Goal: Contribute content: Contribute content

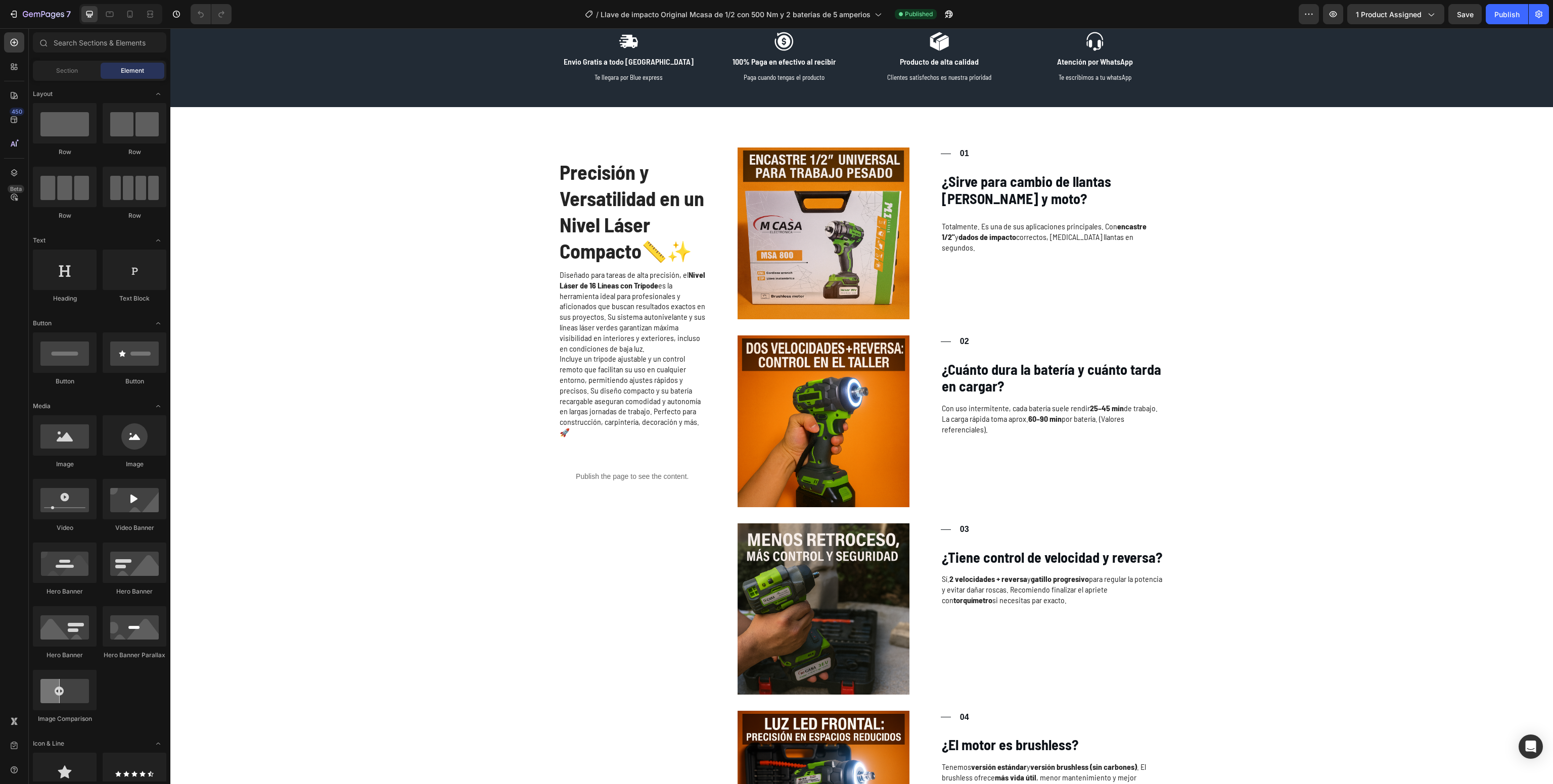
scroll to position [1419, 0]
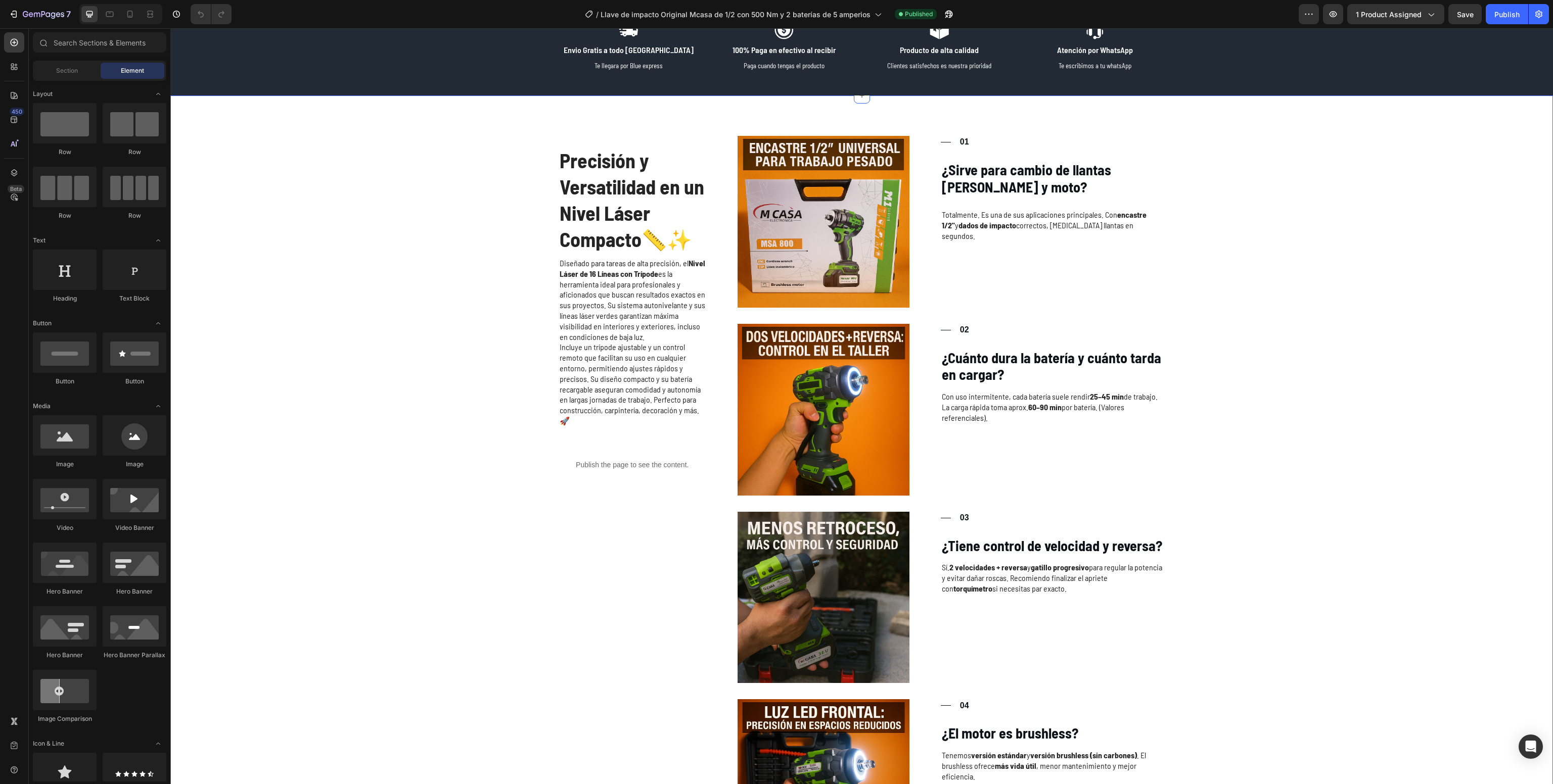
click at [444, 438] on div "Precisión y Versatilidad en un Nivel Láser Compacto 📏✨ Heading Diseñado para ta…" at bounding box center [862, 520] width 1362 height 768
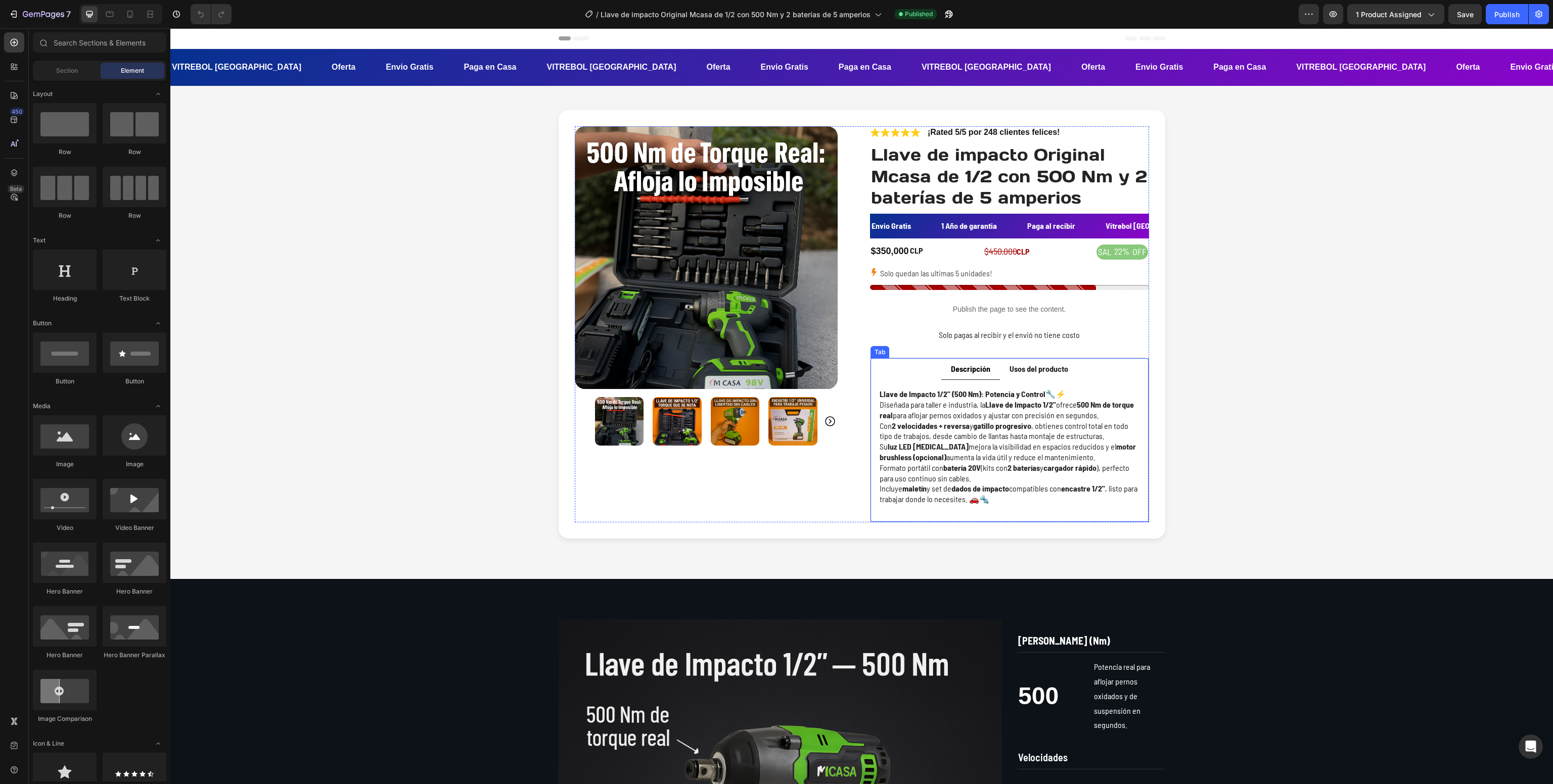
click at [1038, 373] on strong "Usos del producto" at bounding box center [1039, 369] width 58 height 10
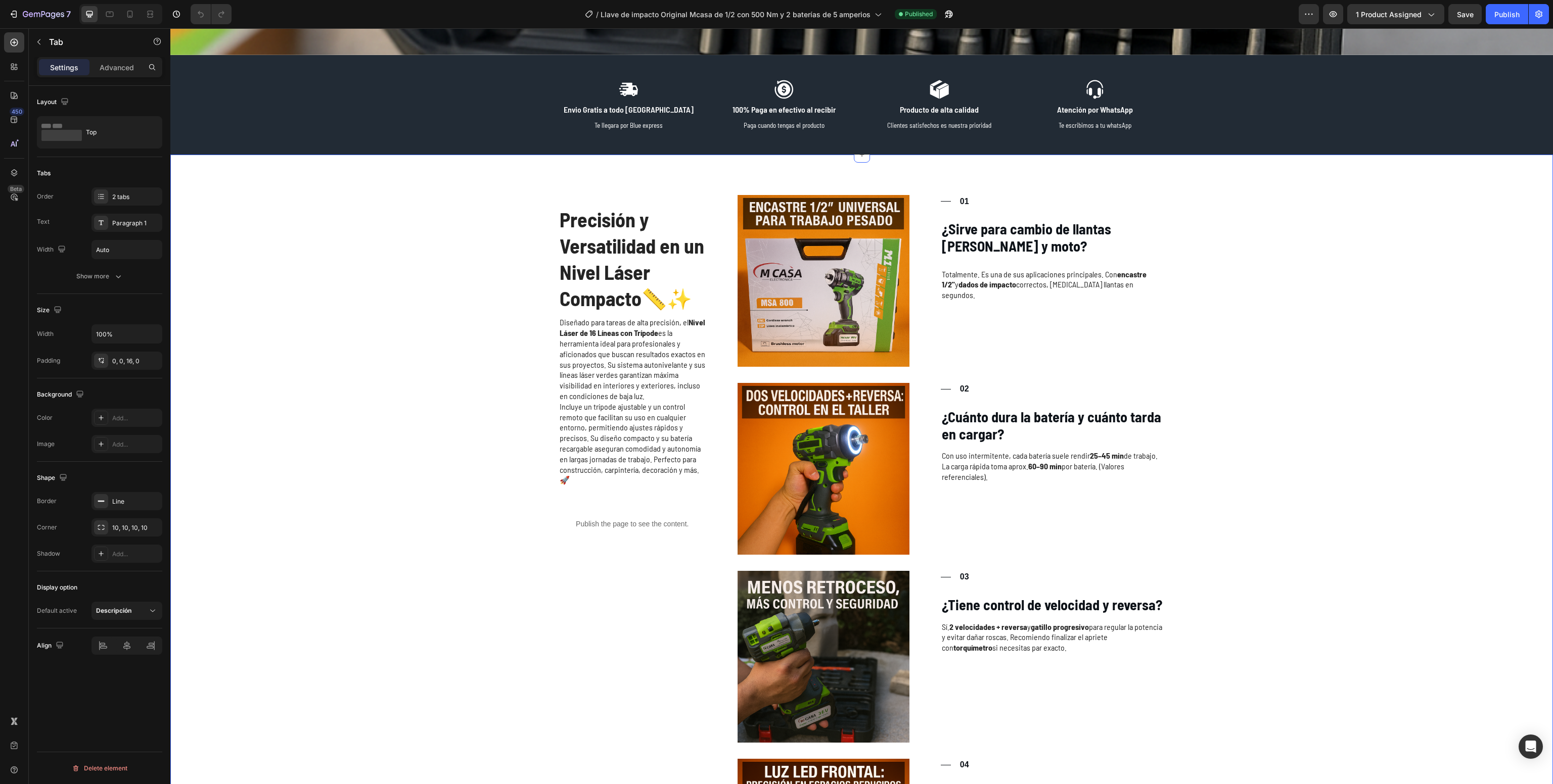
scroll to position [1609, 0]
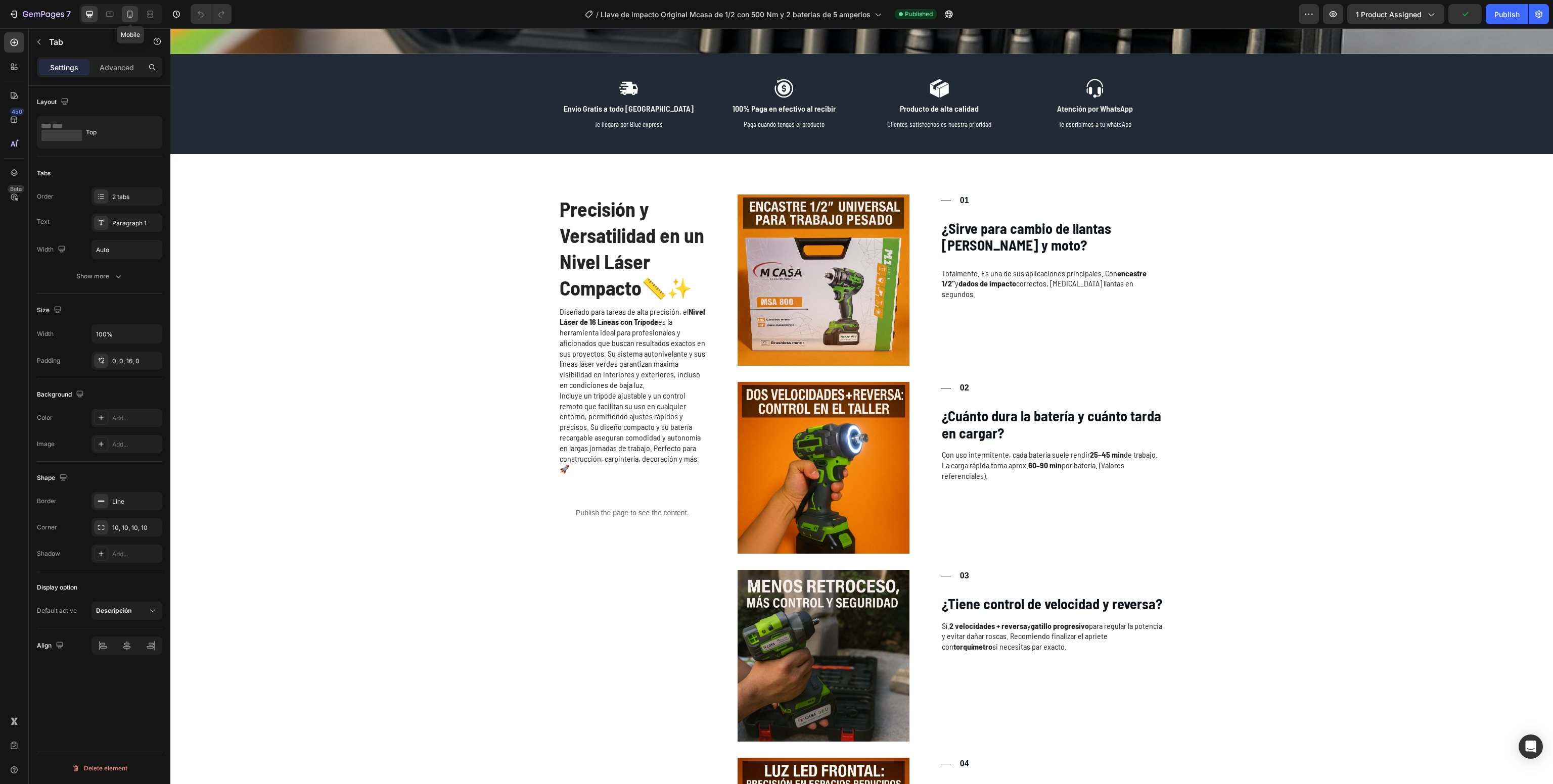
click at [126, 12] on icon at bounding box center [130, 14] width 10 height 10
type input "50%"
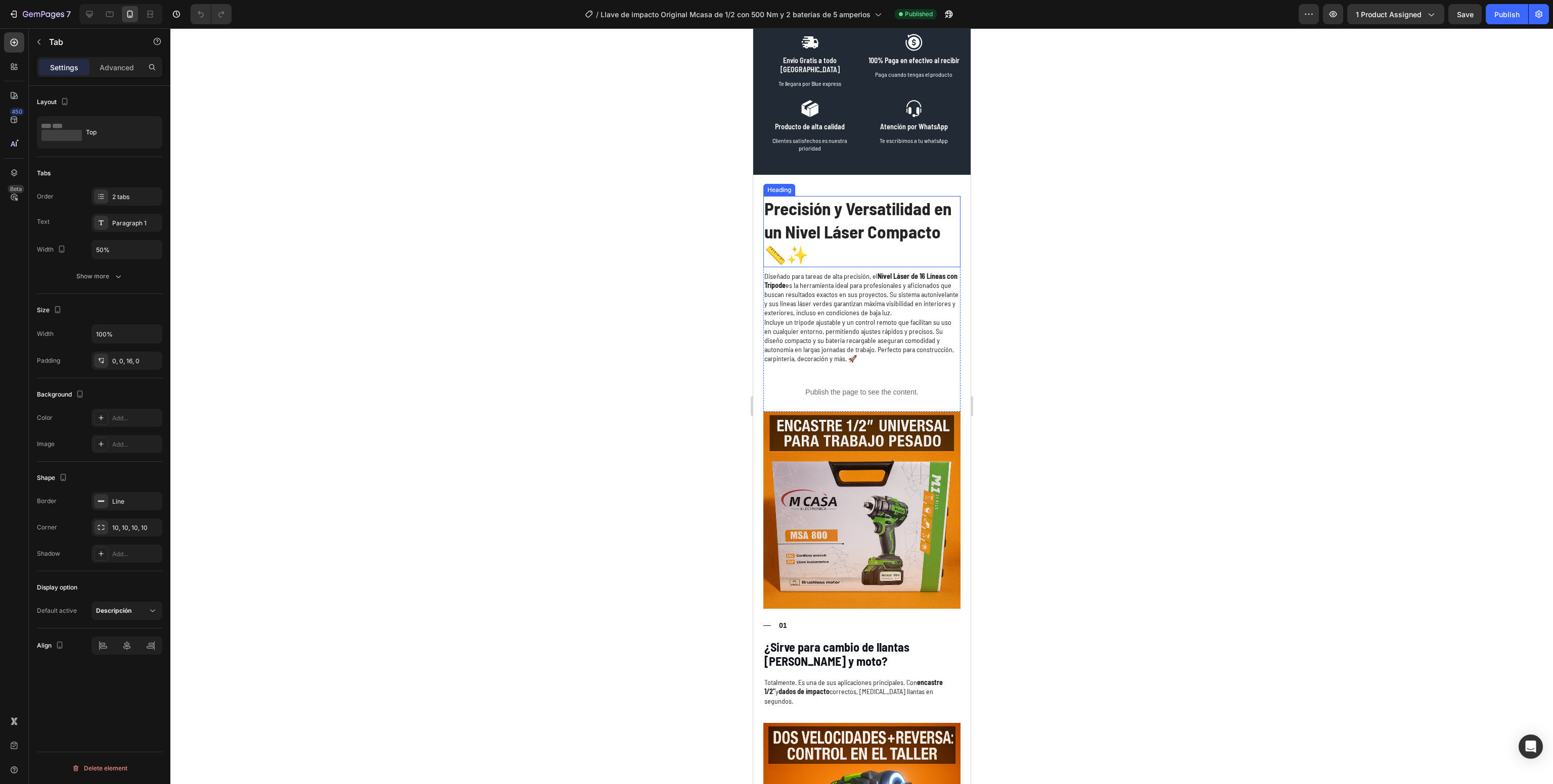
click at [831, 242] on strong "Precisión y Versatilidad en un Nivel Láser Compacto" at bounding box center [857, 220] width 187 height 45
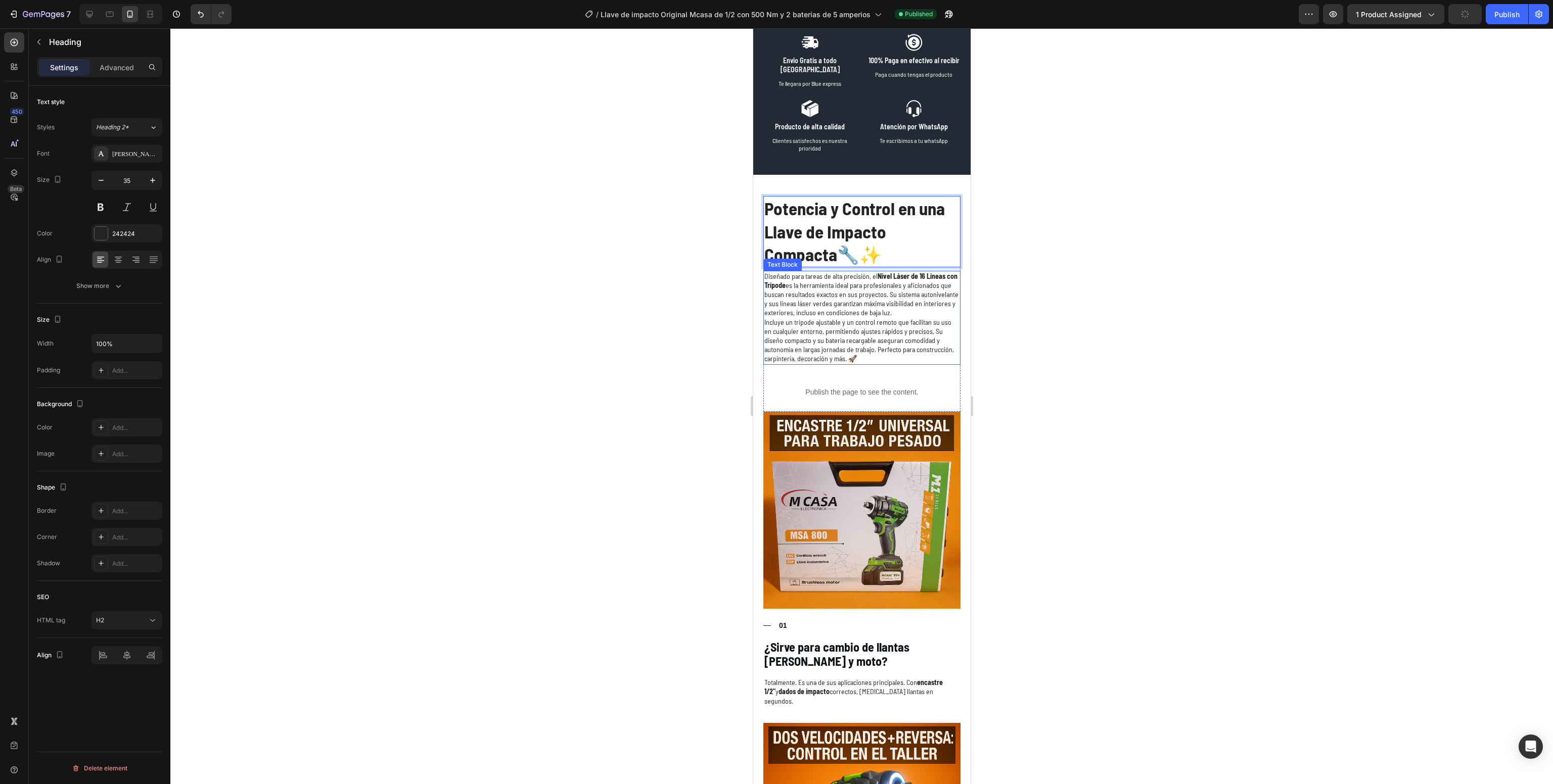
click at [856, 364] on p "Incluye un trípode ajustable y un control remoto que facilitan su uso en cualqu…" at bounding box center [862, 340] width 195 height 46
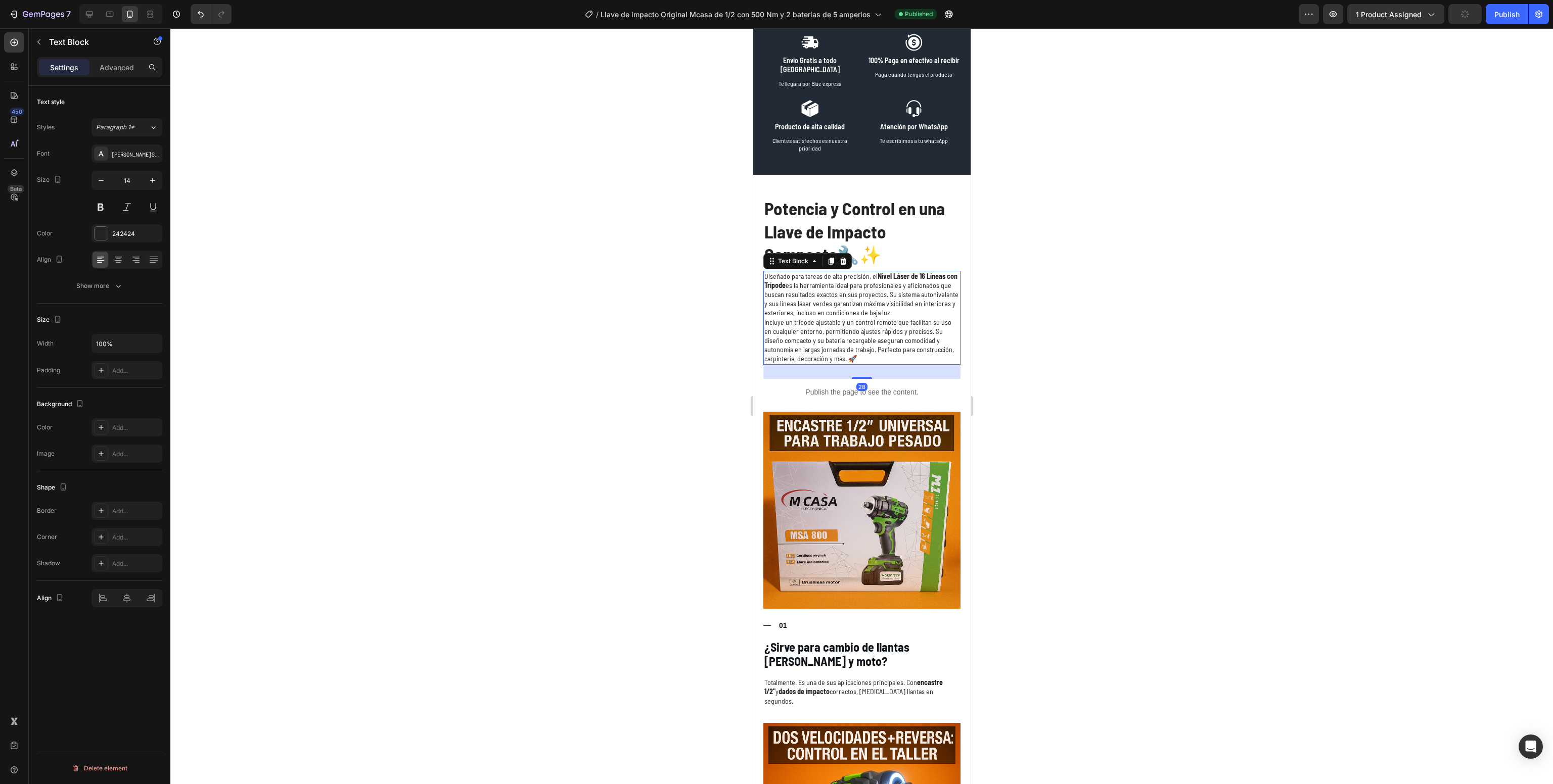
click at [856, 364] on p "Incluye un trípode ajustable y un control remoto que facilitan su uso en cualqu…" at bounding box center [862, 340] width 195 height 46
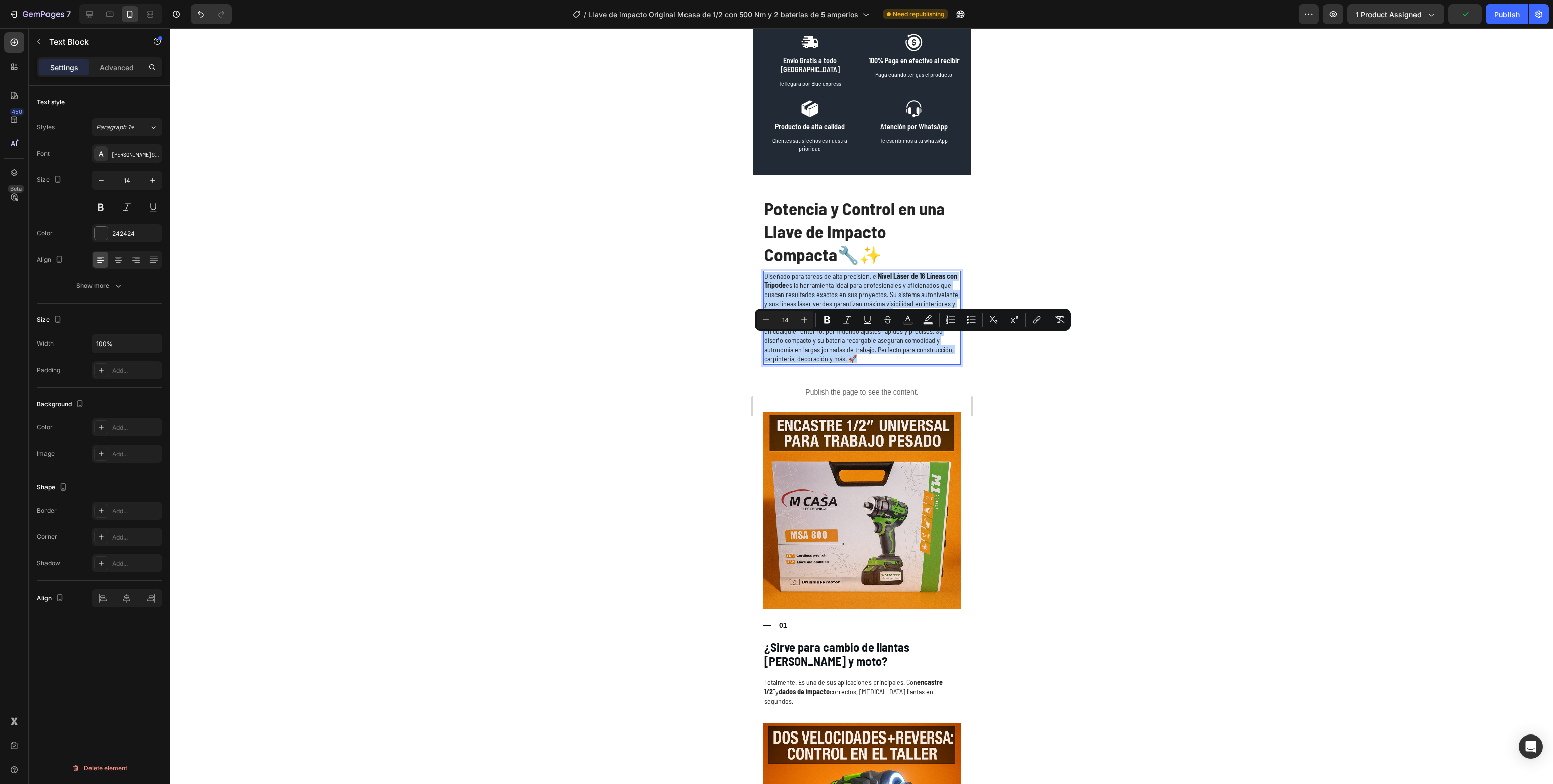
drag, startPoint x: 904, startPoint y: 430, endPoint x: 714, endPoint y: 318, distance: 220.6
click at [753, 318] on html "iPhone 15 Pro Max ( 430 px) iPhone 13 Mini iPhone 13 Pro iPhone 11 Pro Max iPho…" at bounding box center [862, 744] width 218 height 4650
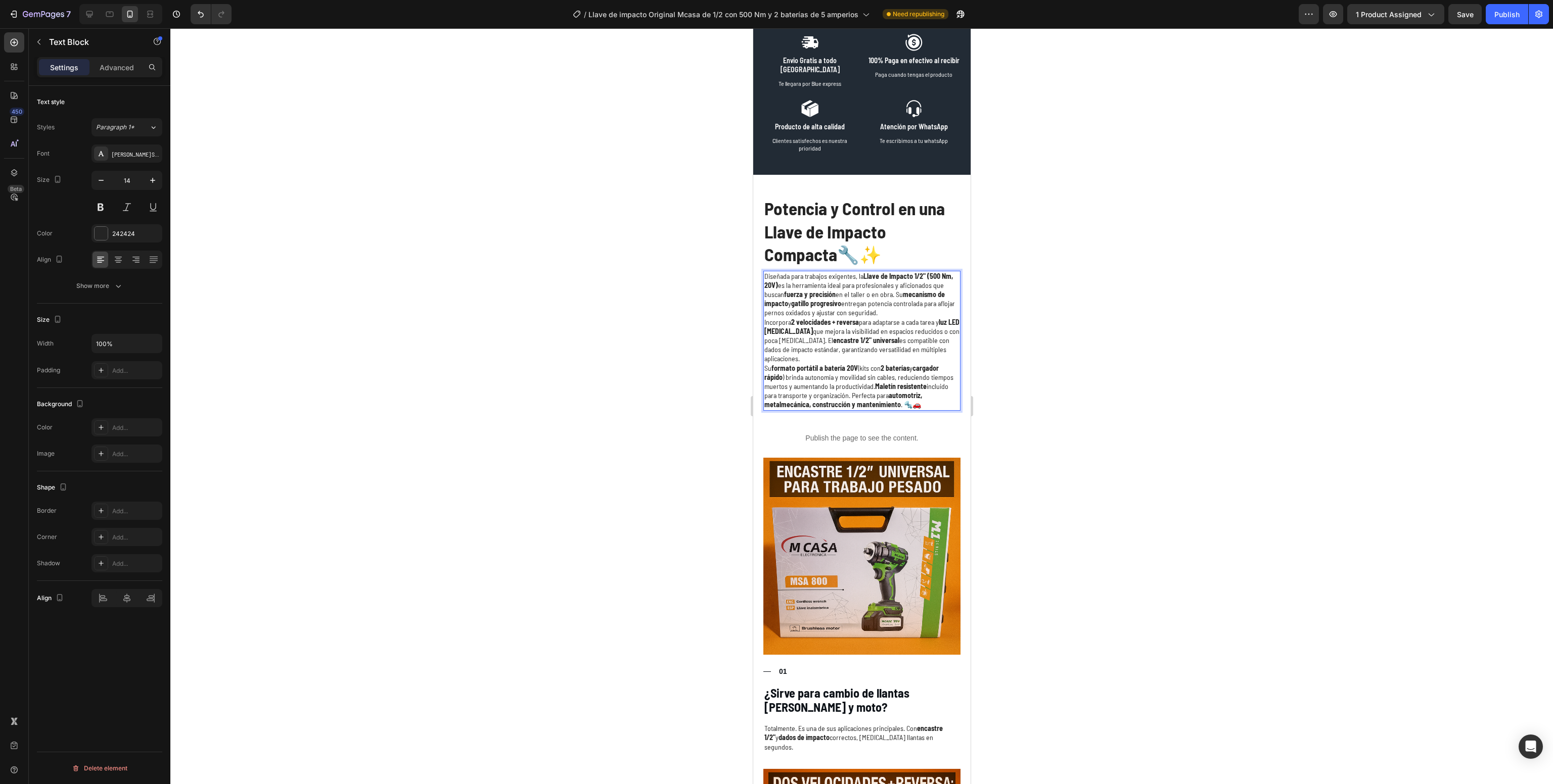
click at [1147, 306] on div at bounding box center [862, 406] width 1382 height 756
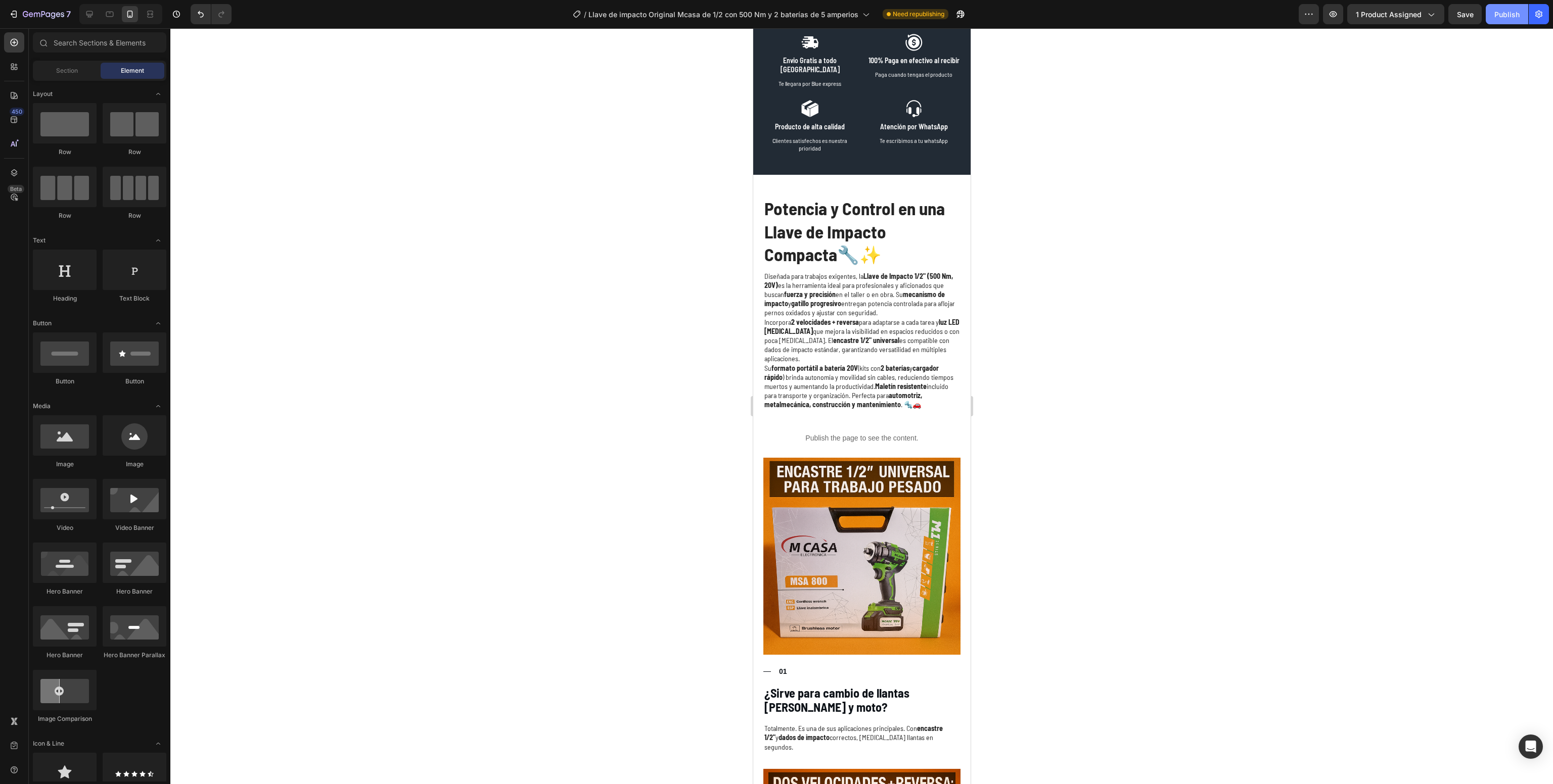
click at [1495, 21] on button "Publish" at bounding box center [1507, 14] width 42 height 20
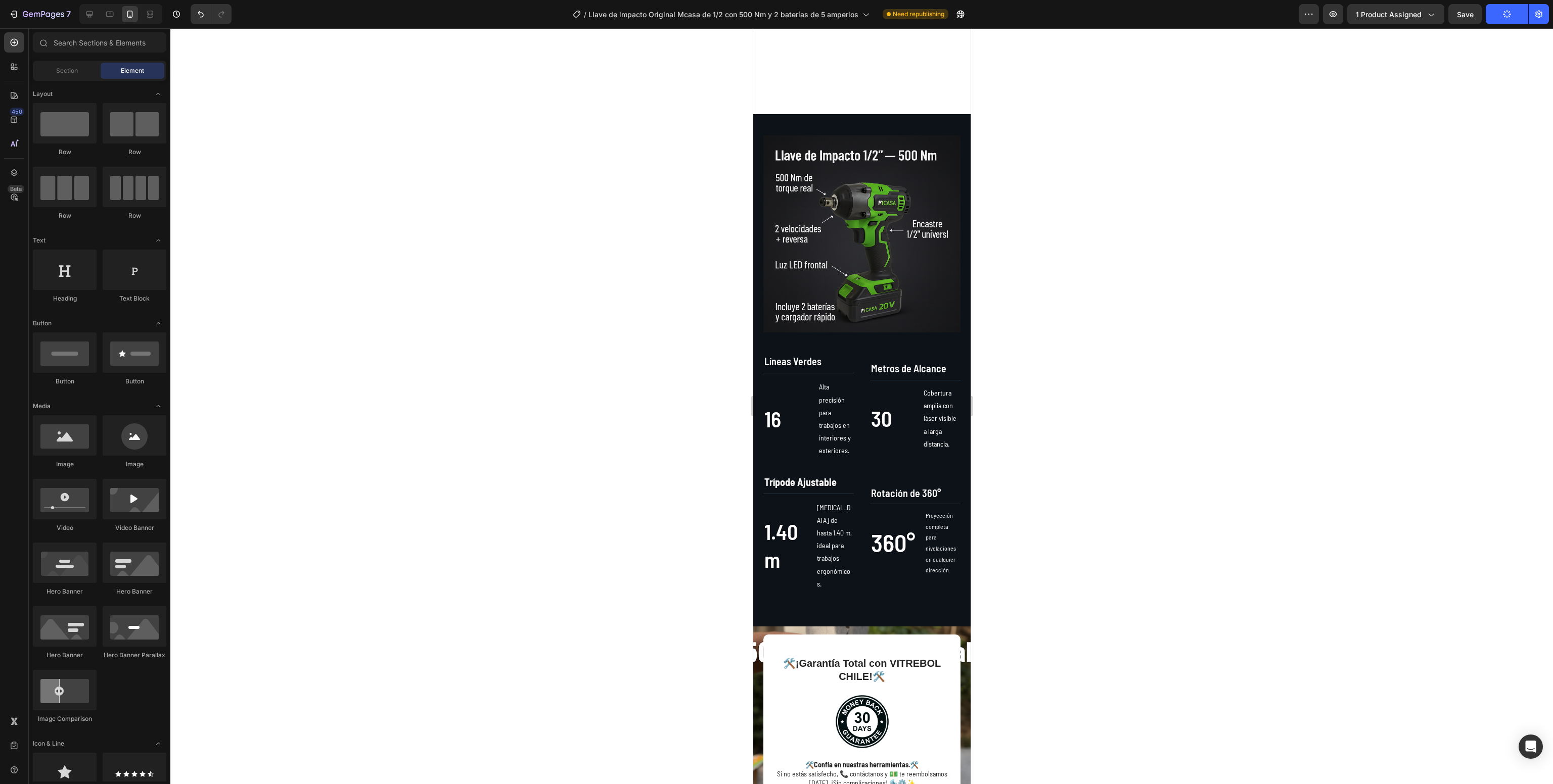
scroll to position [780, 0]
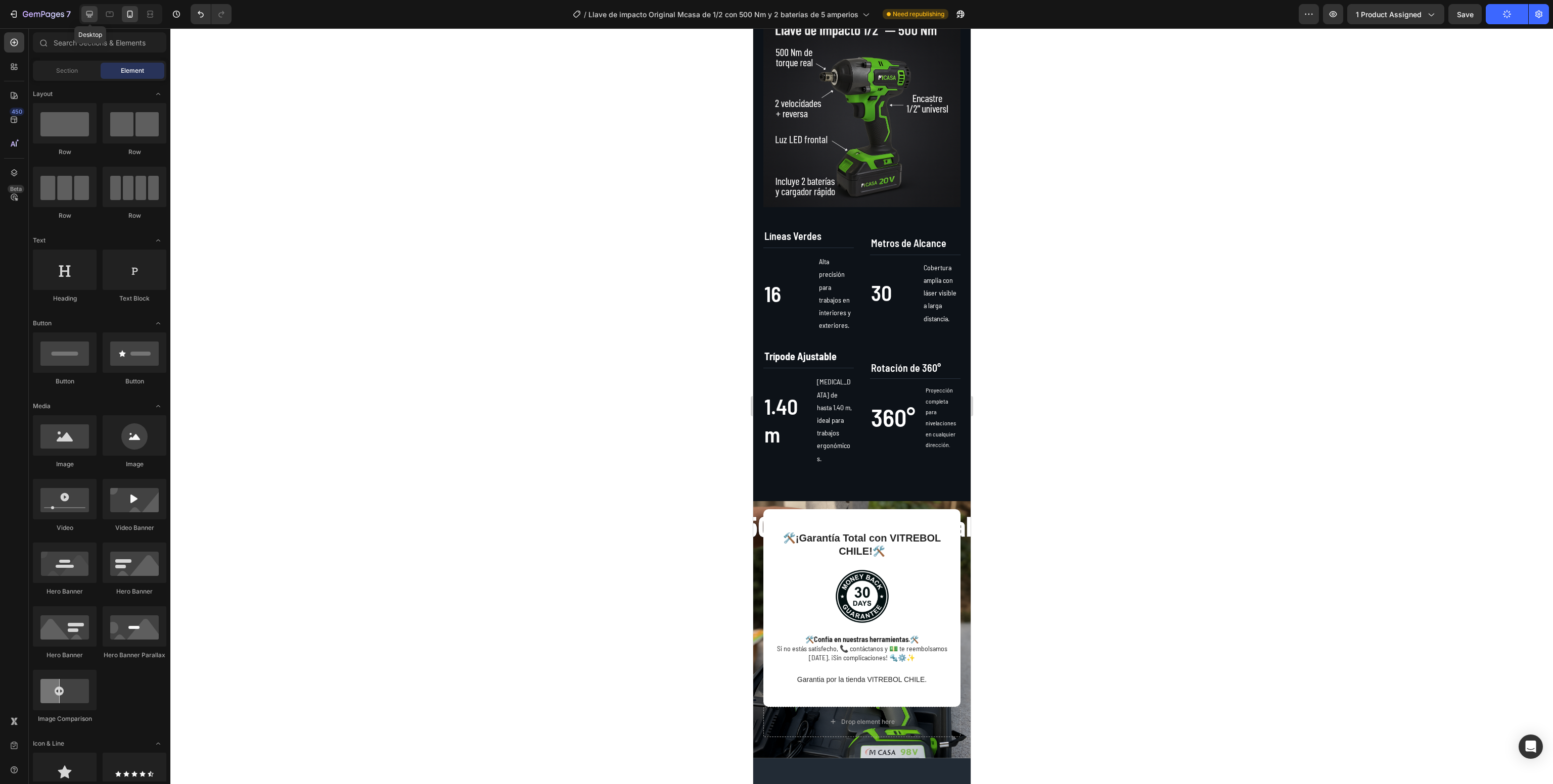
click at [86, 14] on icon at bounding box center [89, 14] width 10 height 10
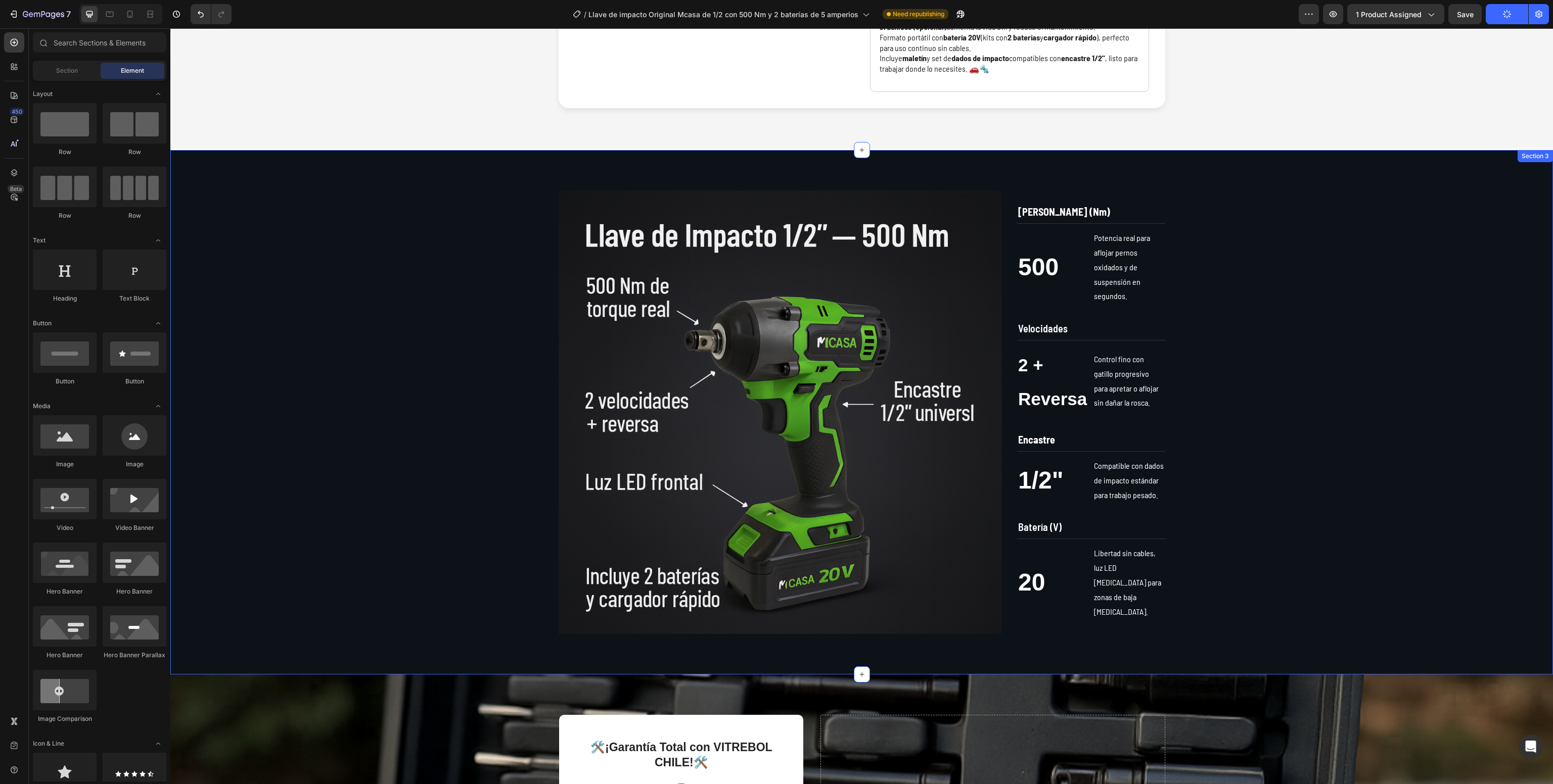
scroll to position [418, 0]
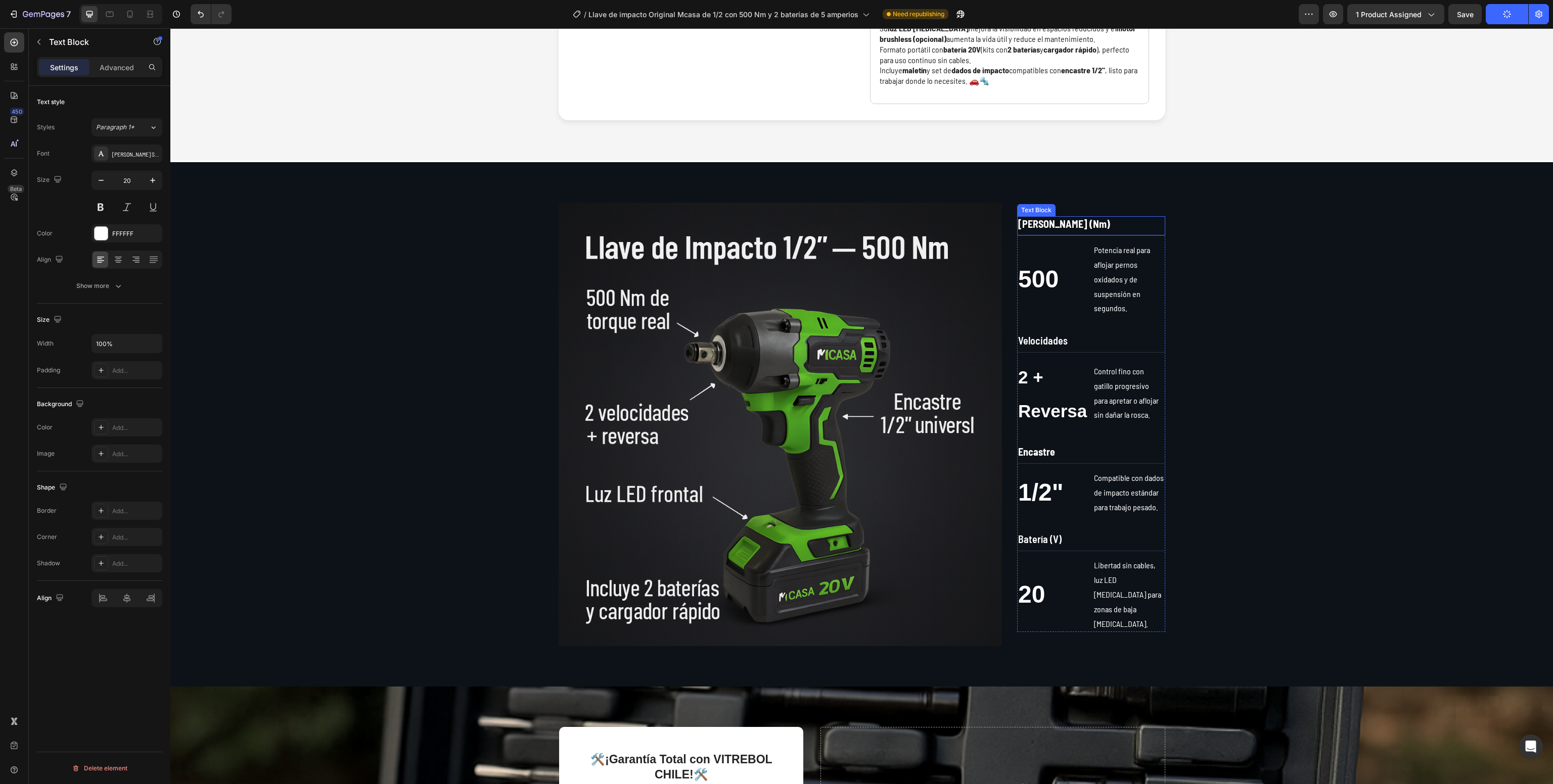
click at [1056, 227] on strong "[PERSON_NAME] (Nm)" at bounding box center [1064, 224] width 92 height 12
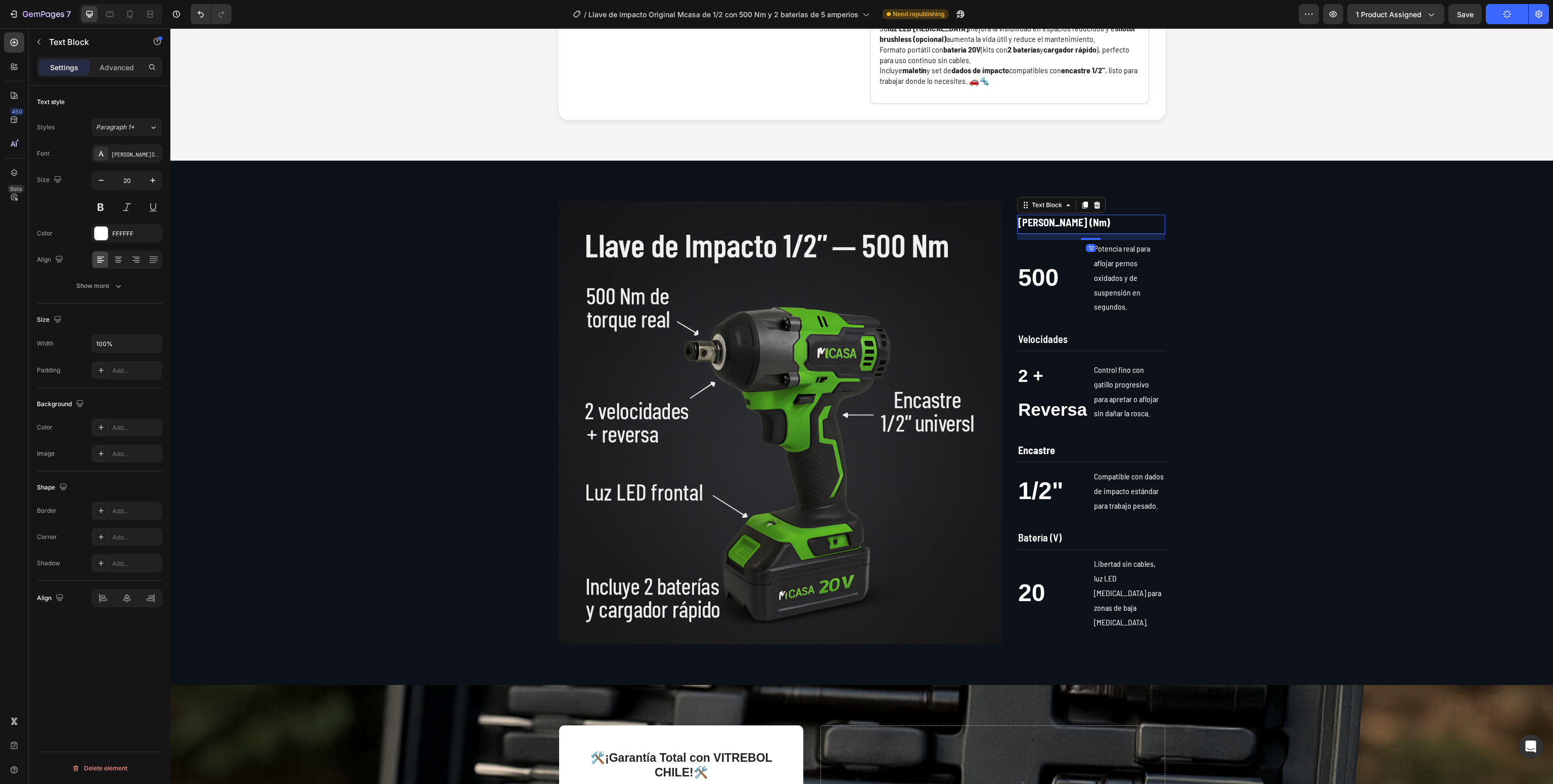
click at [1056, 227] on strong "[PERSON_NAME] (Nm)" at bounding box center [1064, 222] width 92 height 12
click at [125, 11] on icon at bounding box center [130, 14] width 10 height 10
type input "12"
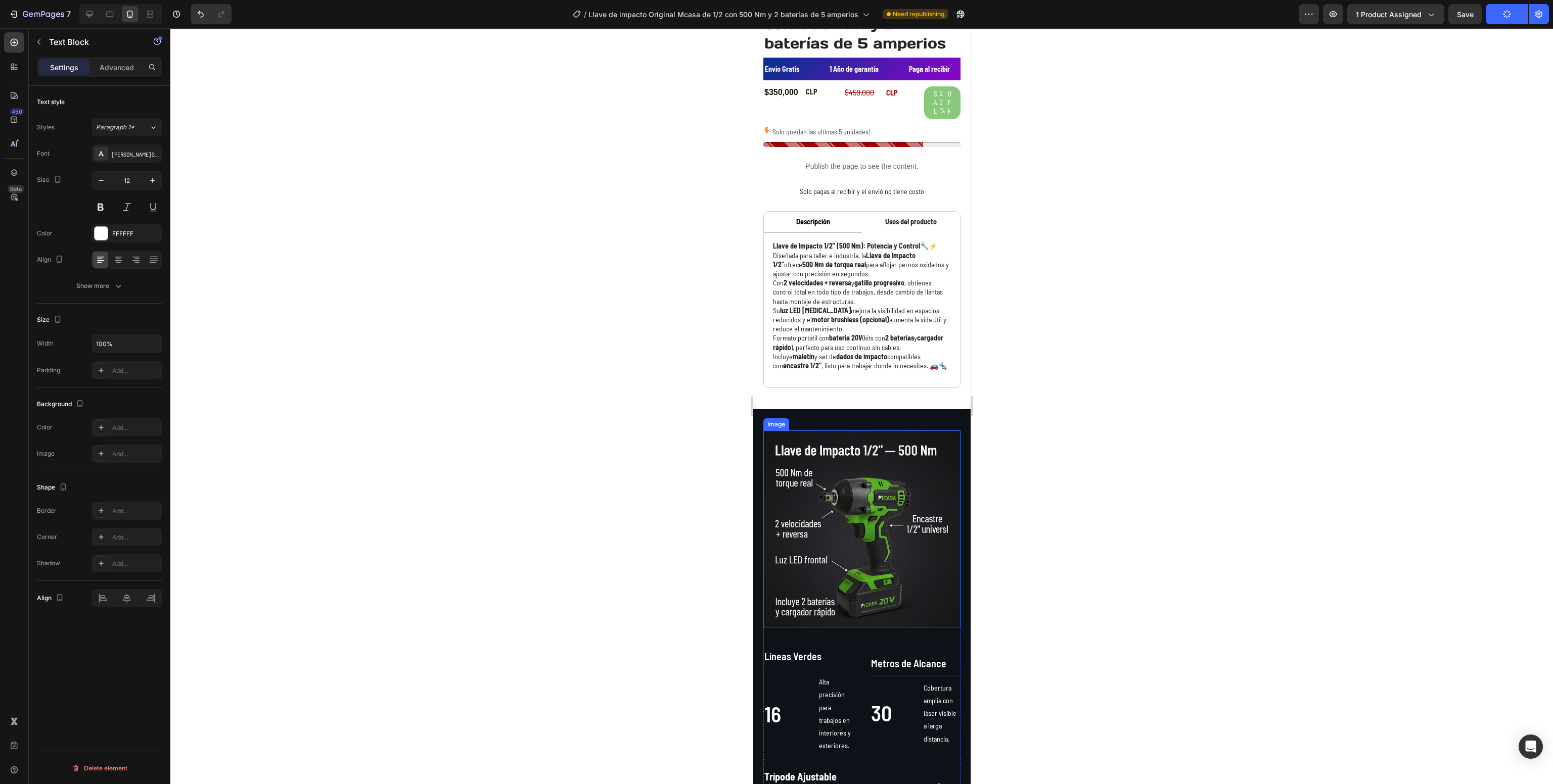
scroll to position [513, 0]
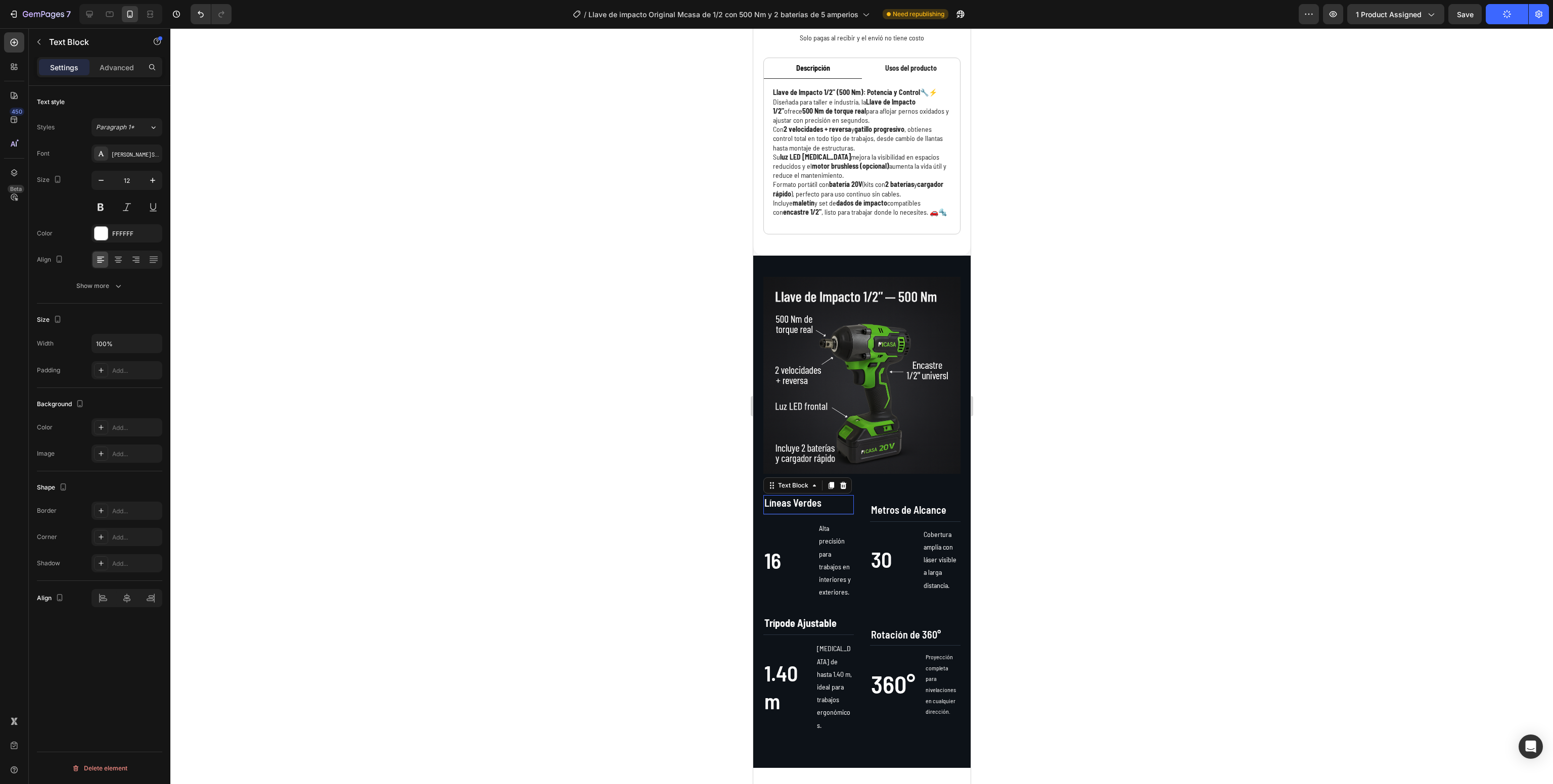
click at [781, 509] on span "Líneas Verdes" at bounding box center [792, 503] width 57 height 12
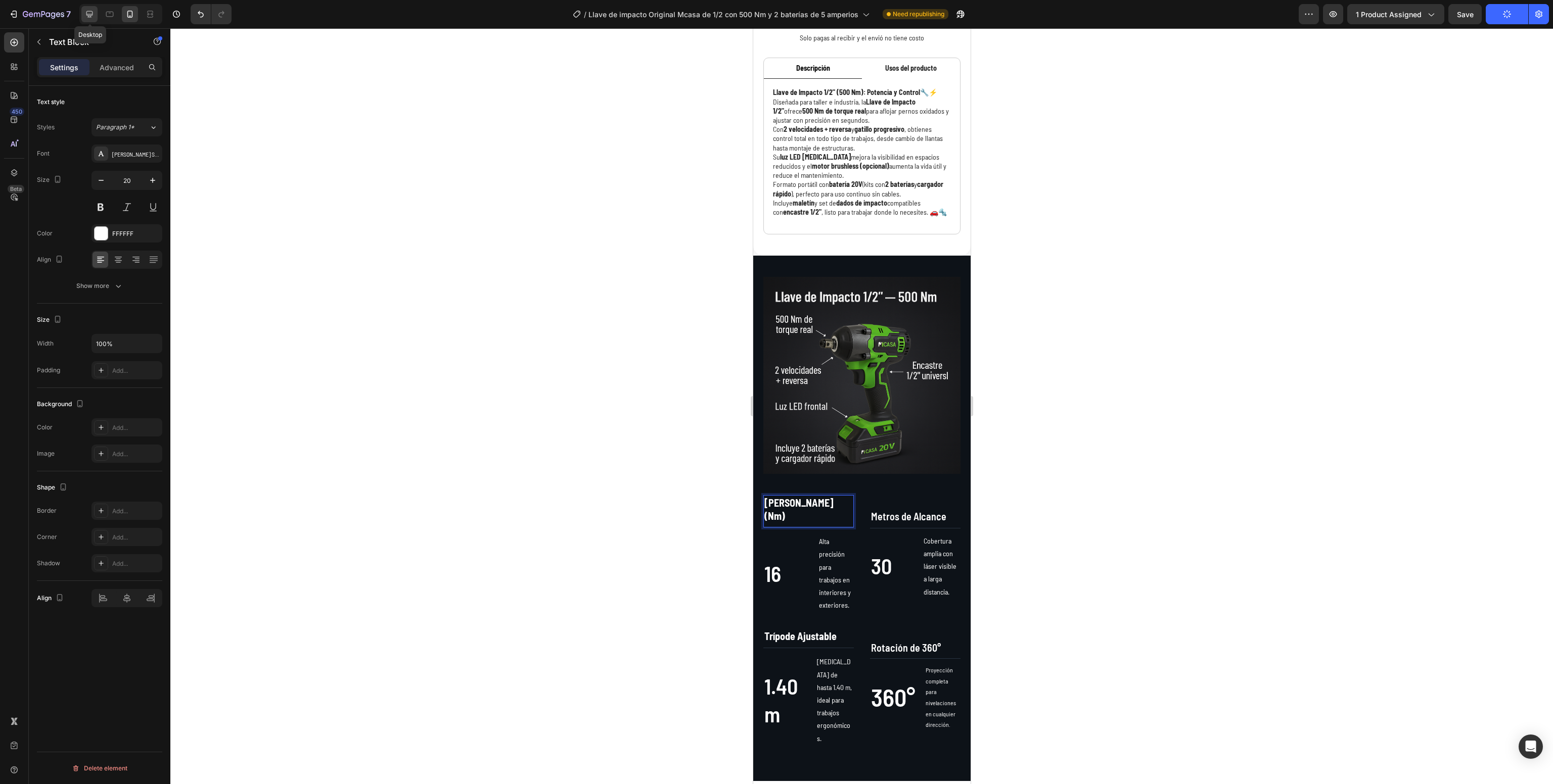
click at [81, 9] on div at bounding box center [89, 14] width 16 height 16
type input "13"
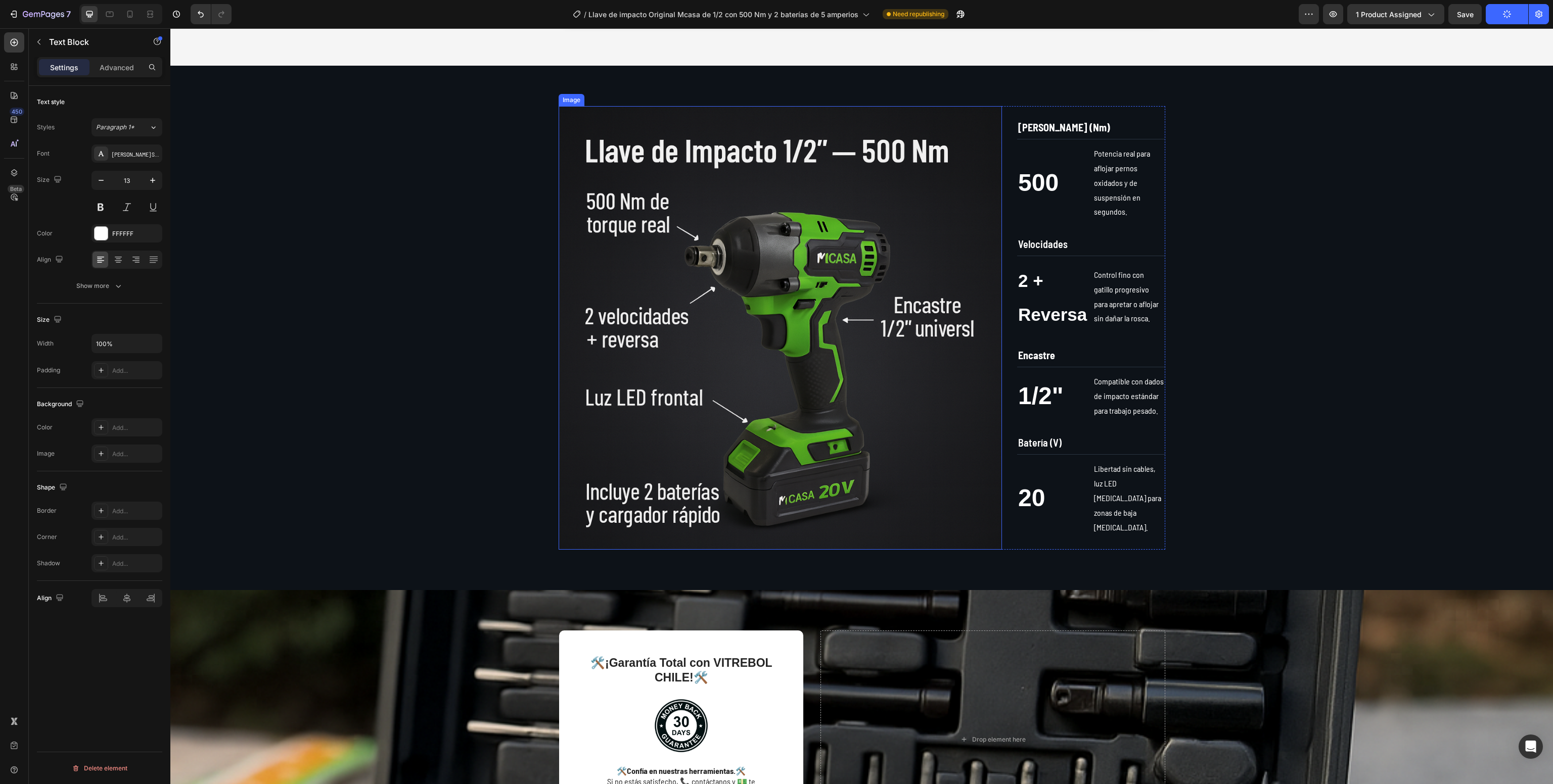
scroll to position [477, 0]
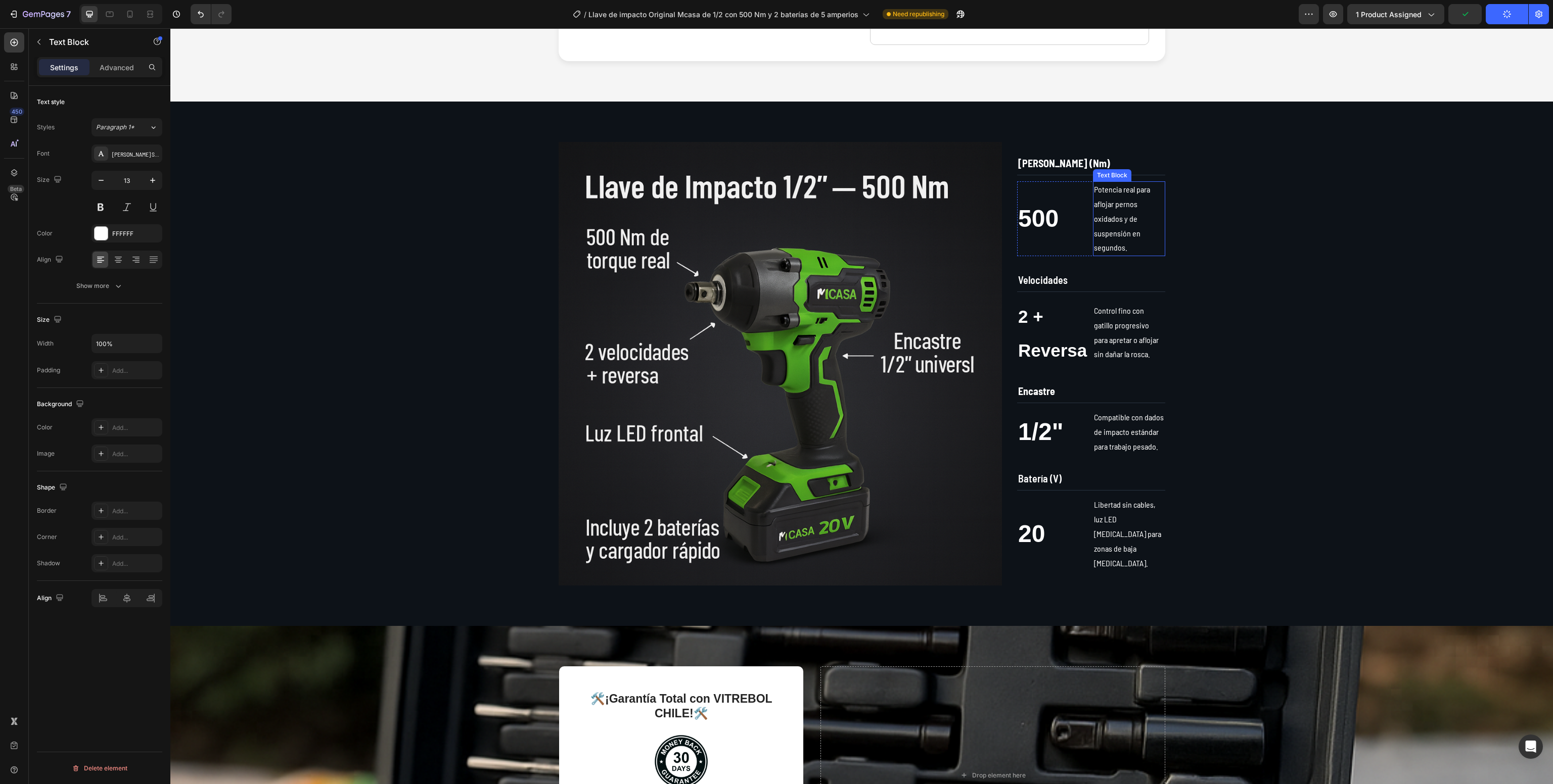
click at [1118, 212] on p "Potencia real para aflojar pernos oxidados y de suspensión en segundos." at bounding box center [1129, 219] width 70 height 73
click at [130, 12] on icon at bounding box center [130, 14] width 10 height 10
type input "14"
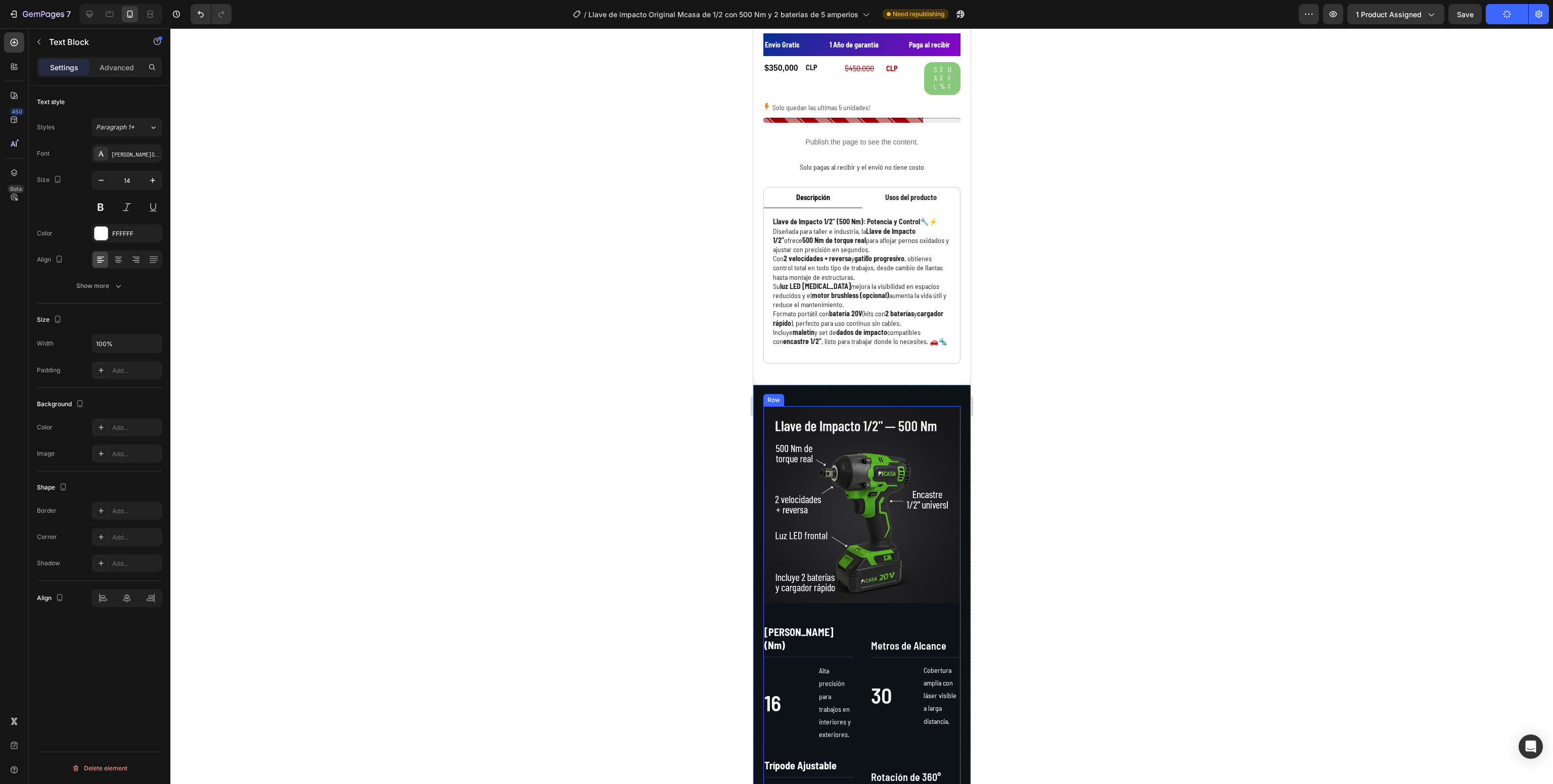
scroll to position [534, 0]
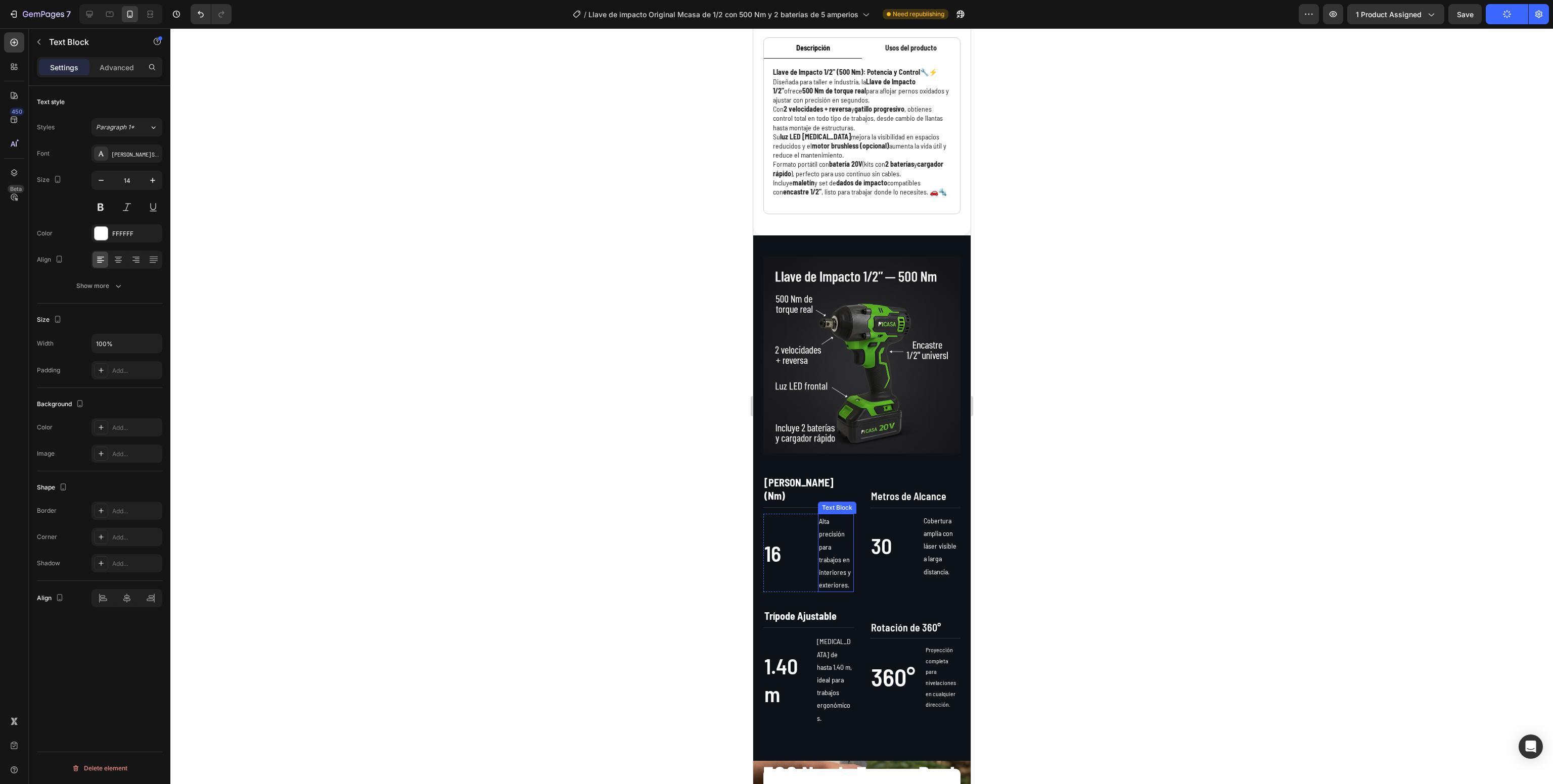
click at [819, 569] on p "Alta precisión para trabajos en interiores y exteriores." at bounding box center [836, 553] width 34 height 77
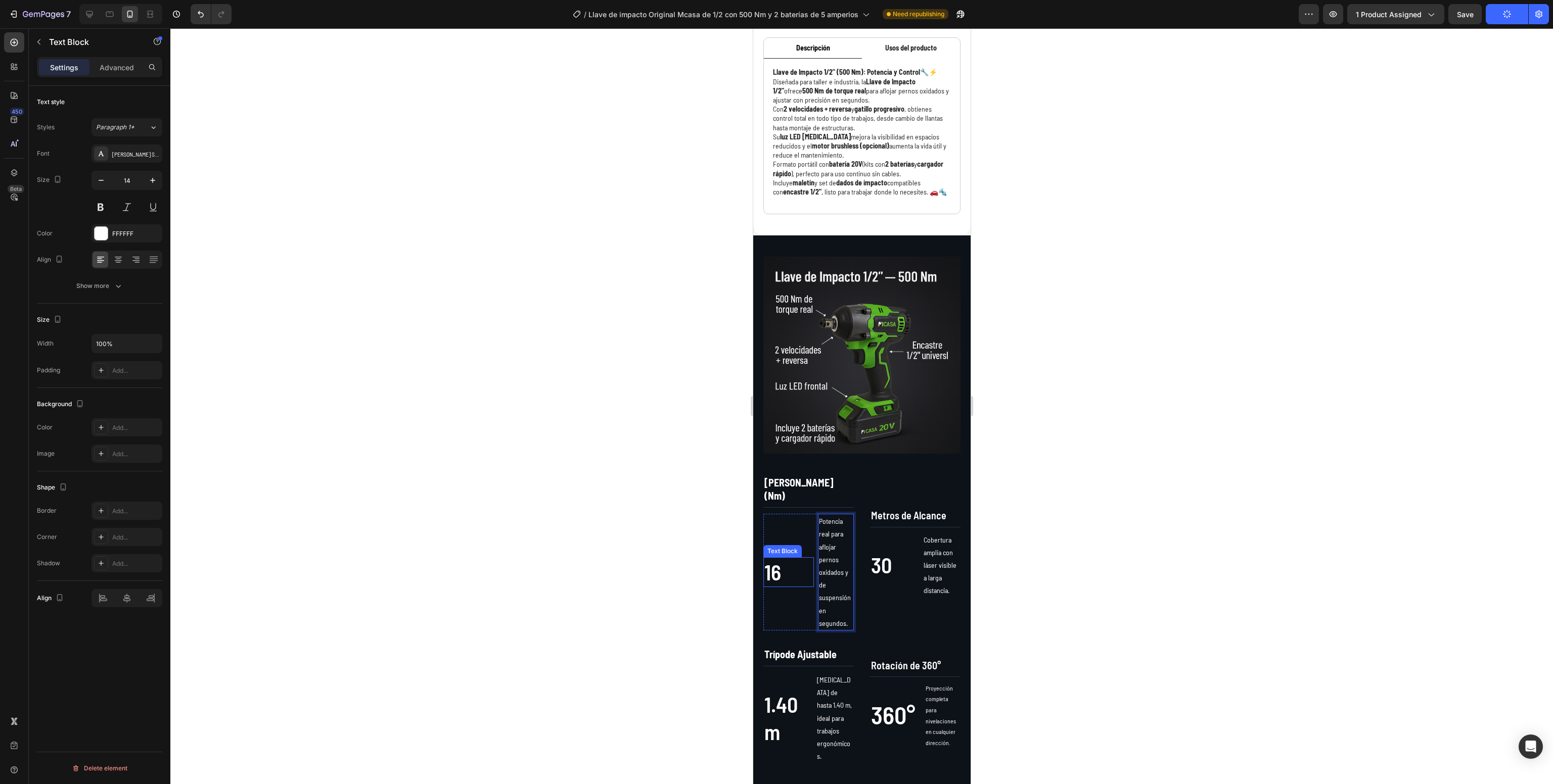
click at [775, 579] on p "16" at bounding box center [788, 572] width 48 height 28
click at [602, 521] on div at bounding box center [862, 406] width 1382 height 756
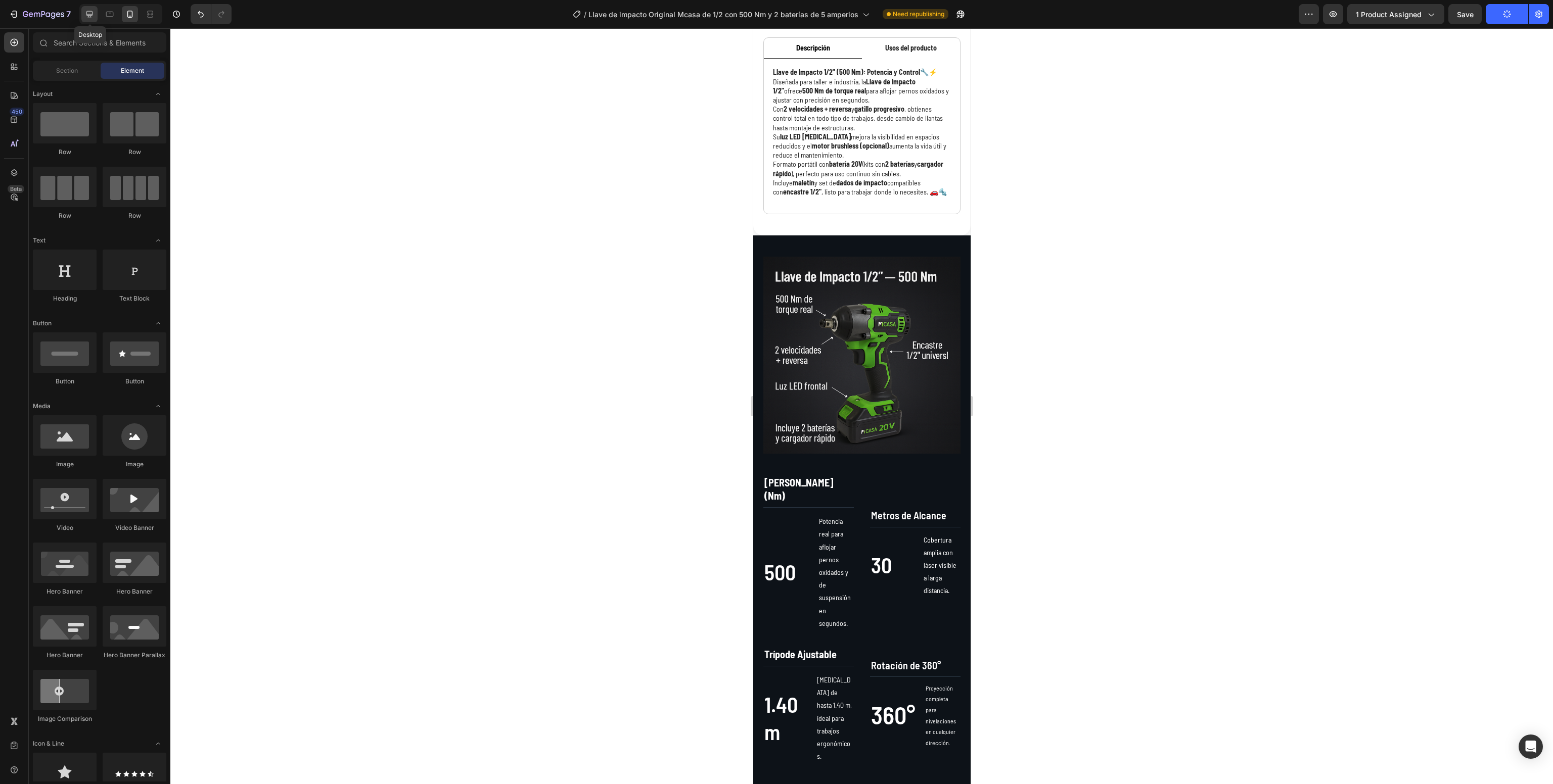
click at [89, 9] on icon at bounding box center [89, 14] width 10 height 10
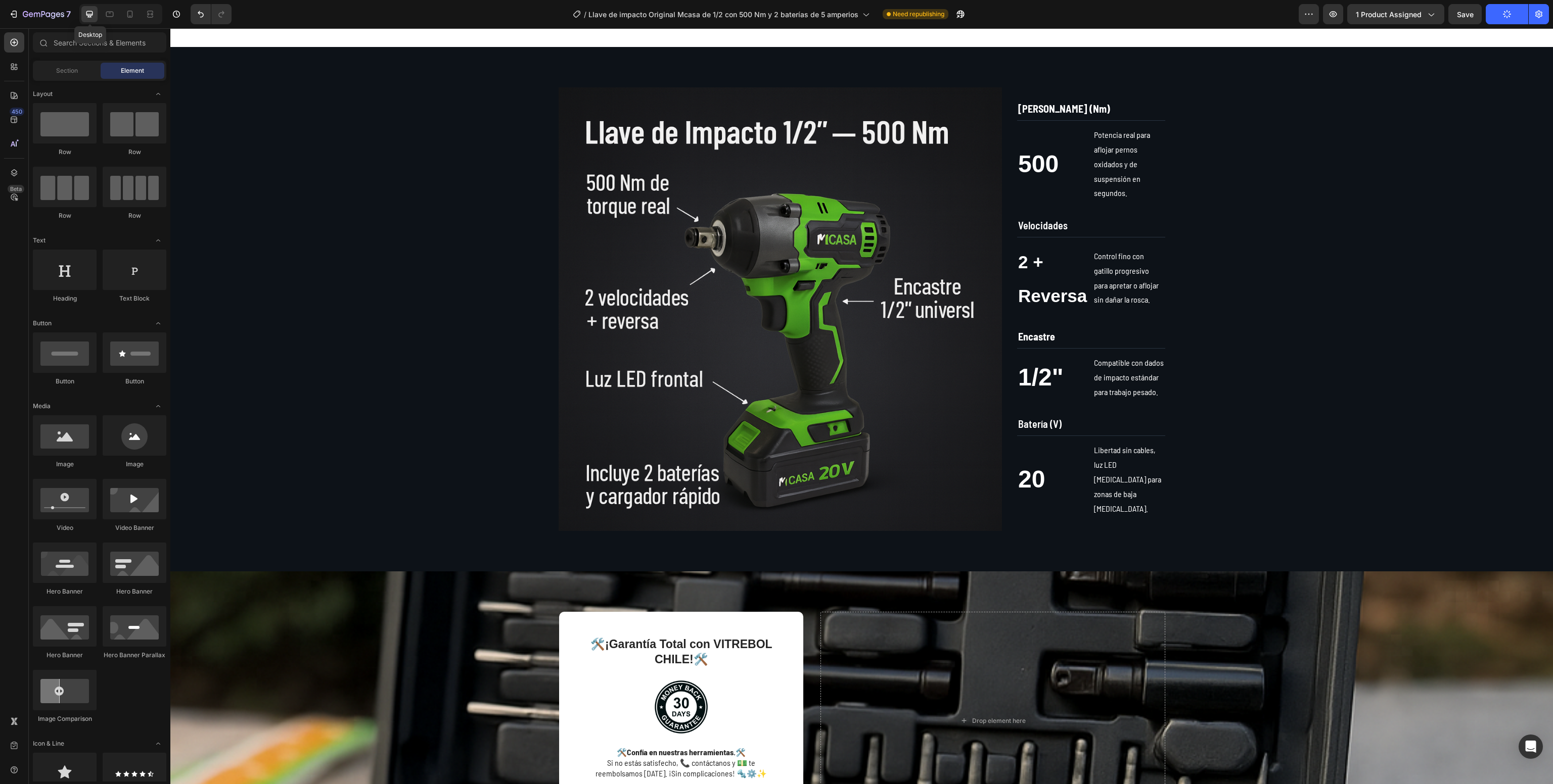
scroll to position [604, 0]
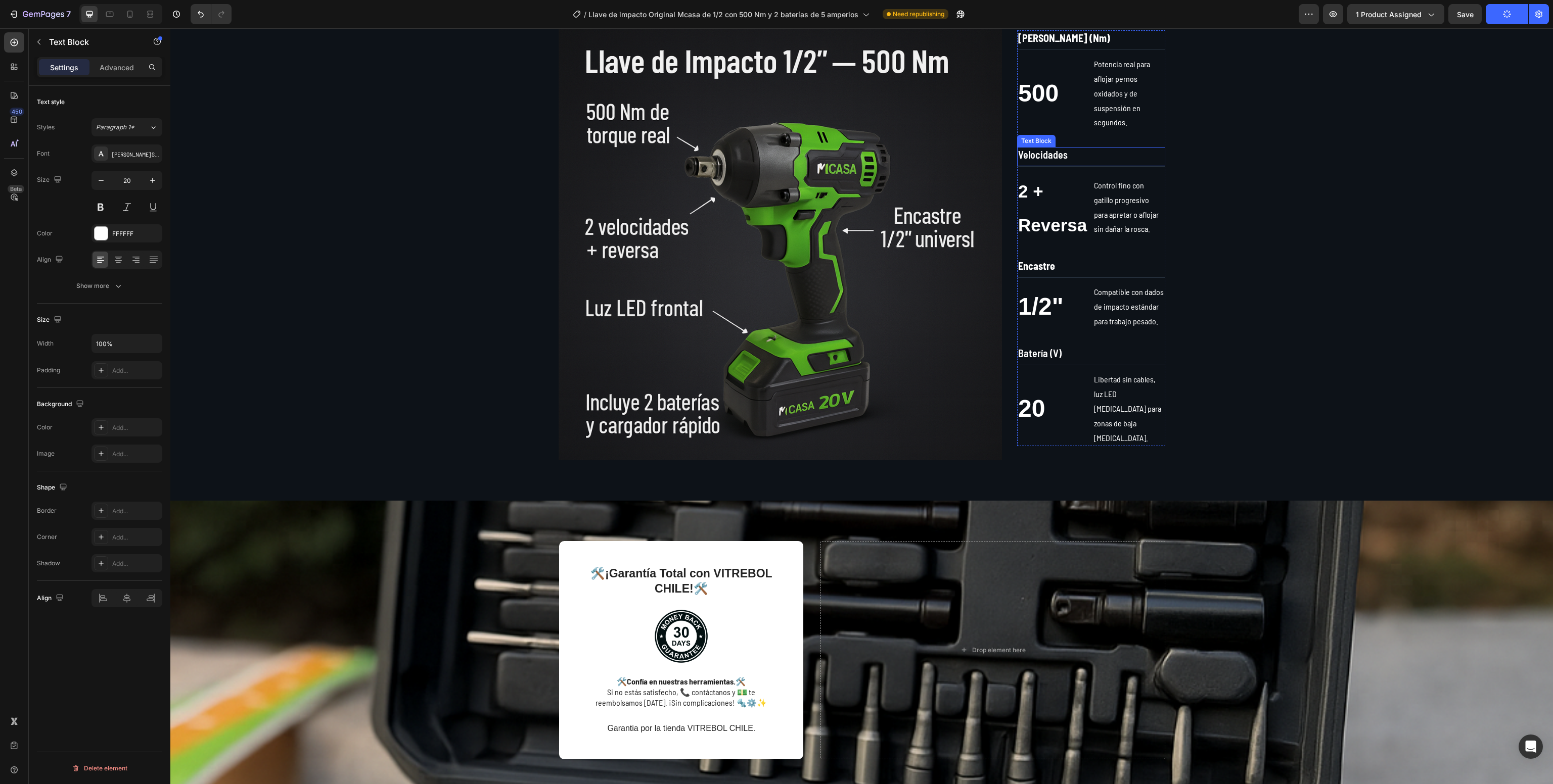
click at [1029, 161] on span "Velocidades" at bounding box center [1043, 155] width 49 height 12
click at [124, 14] on div at bounding box center [130, 14] width 16 height 16
type input "12"
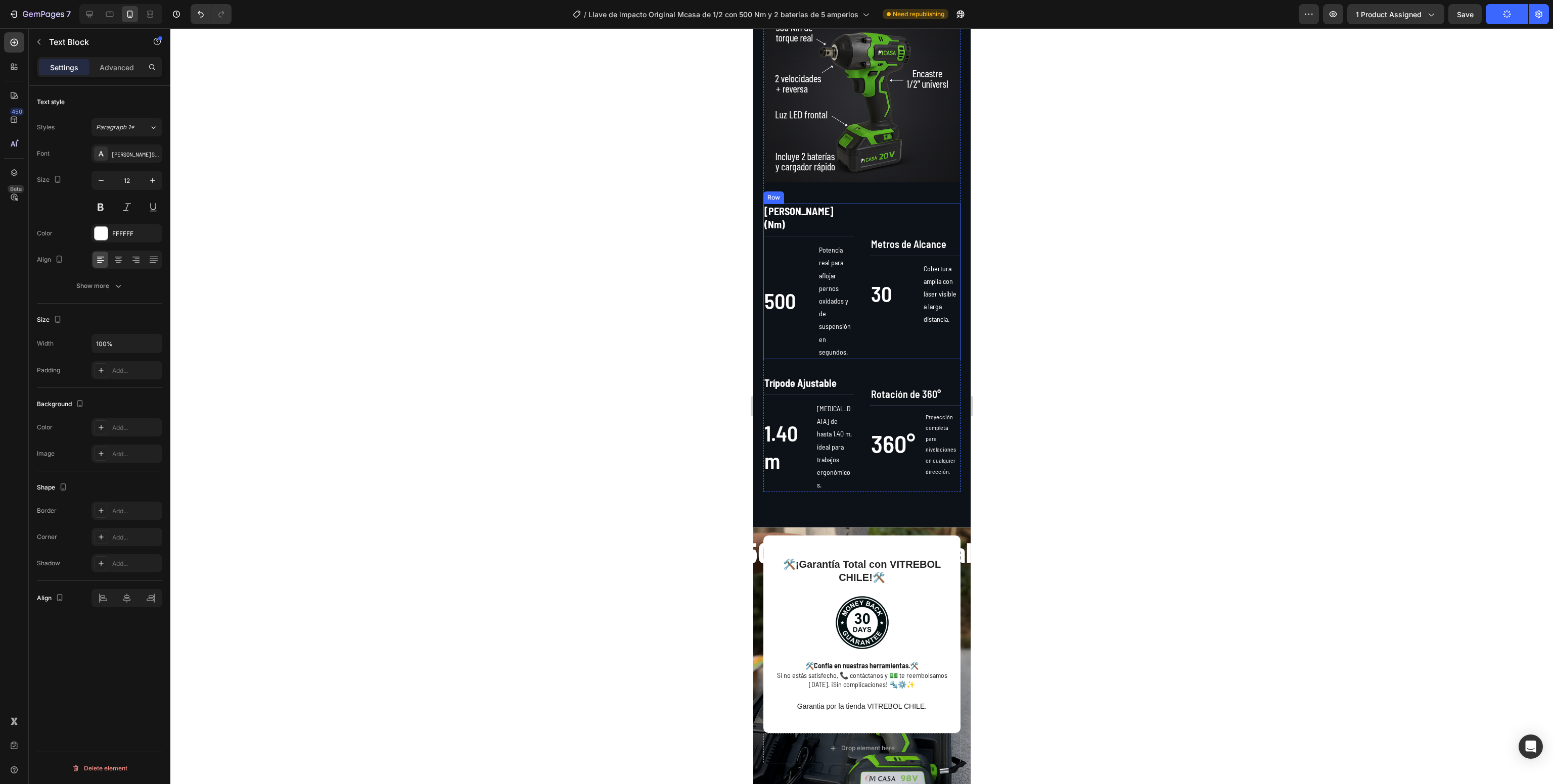
scroll to position [581, 0]
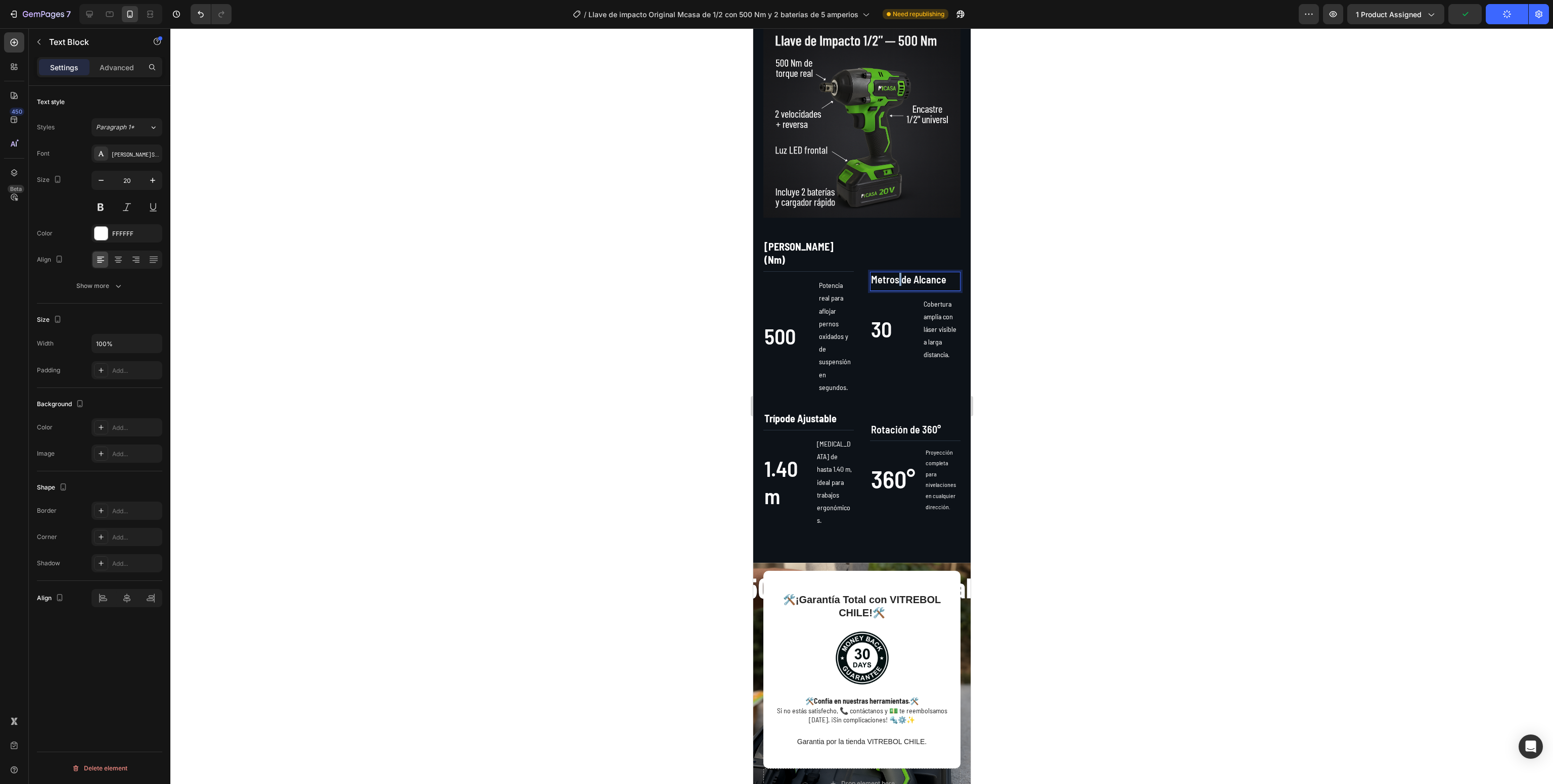
click at [891, 274] on span "Metros de Alcance" at bounding box center [908, 280] width 75 height 12
click at [88, 15] on icon at bounding box center [89, 14] width 7 height 7
type input "13"
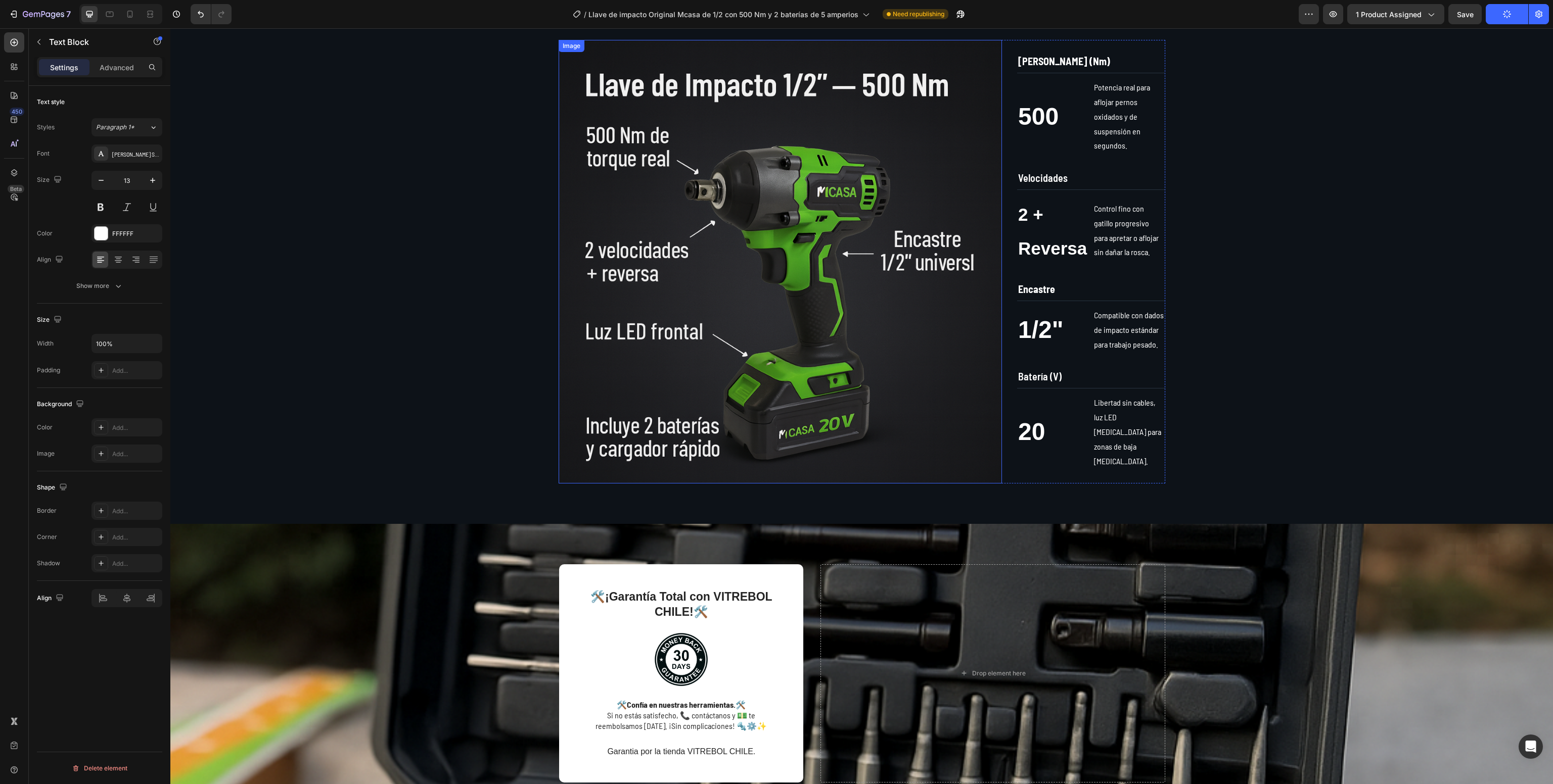
scroll to position [546, 0]
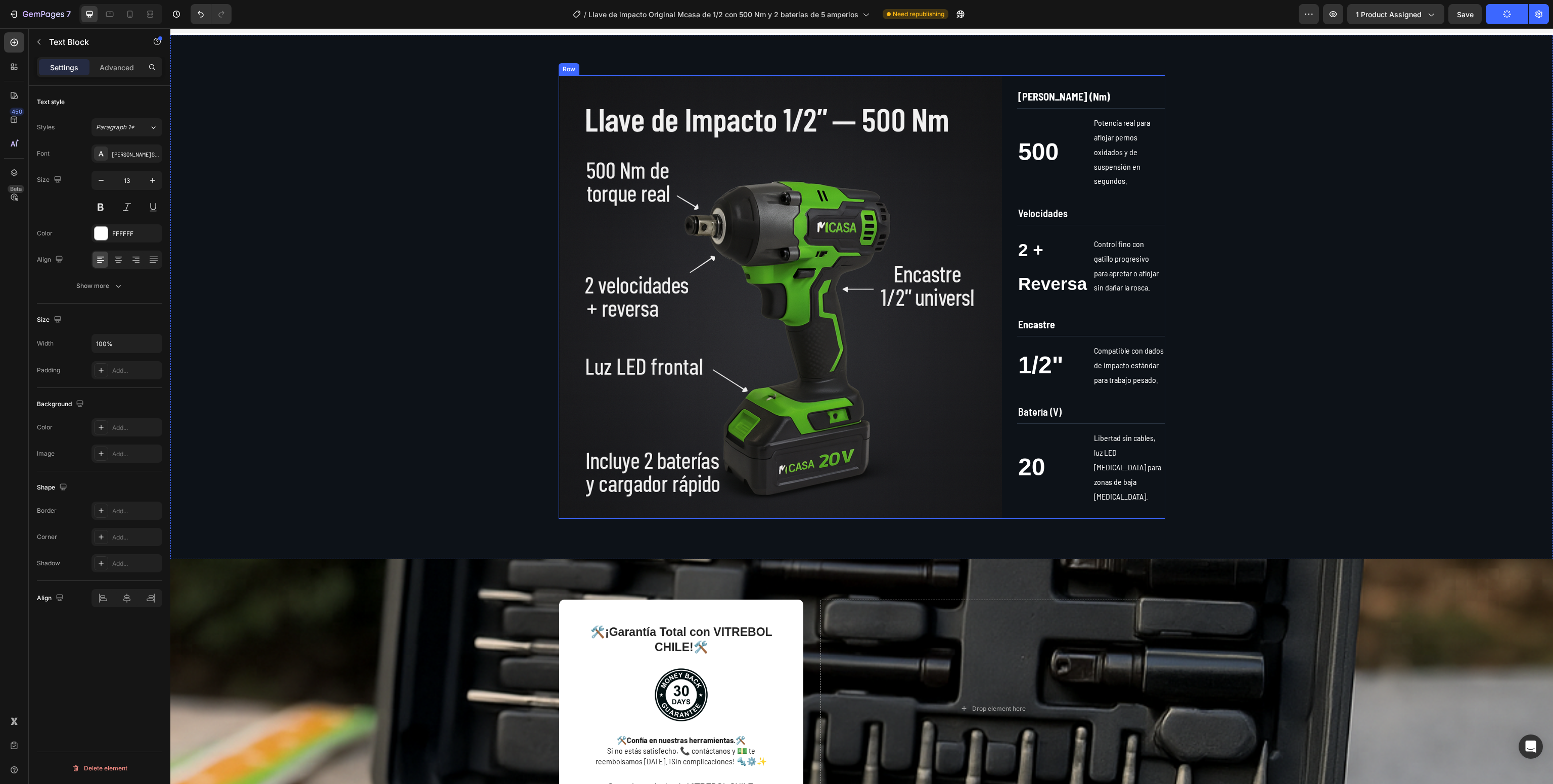
click at [1026, 272] on p "2 + Reversa" at bounding box center [1053, 266] width 70 height 67
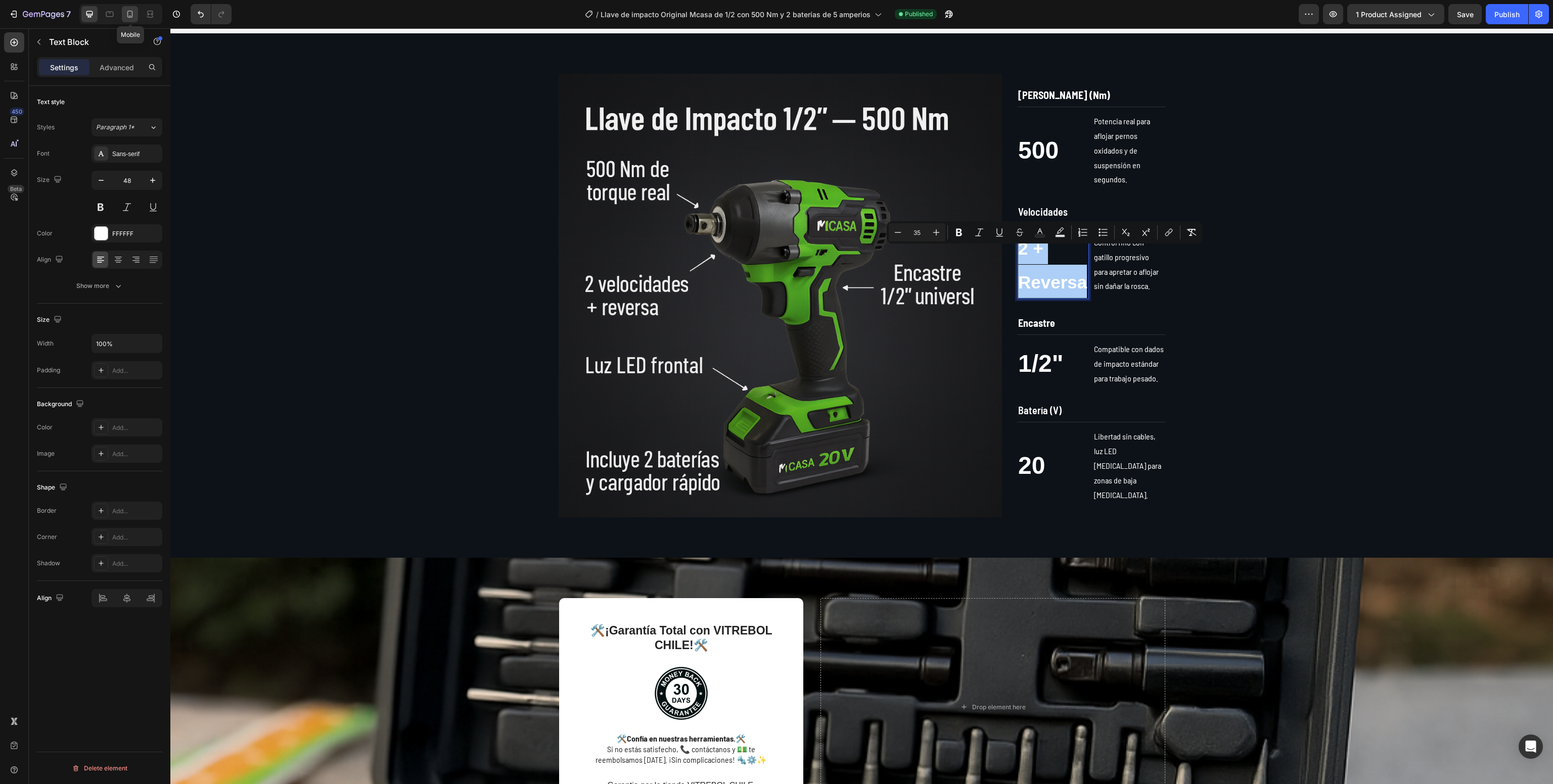
click at [131, 14] on icon at bounding box center [130, 14] width 10 height 10
type input "42"
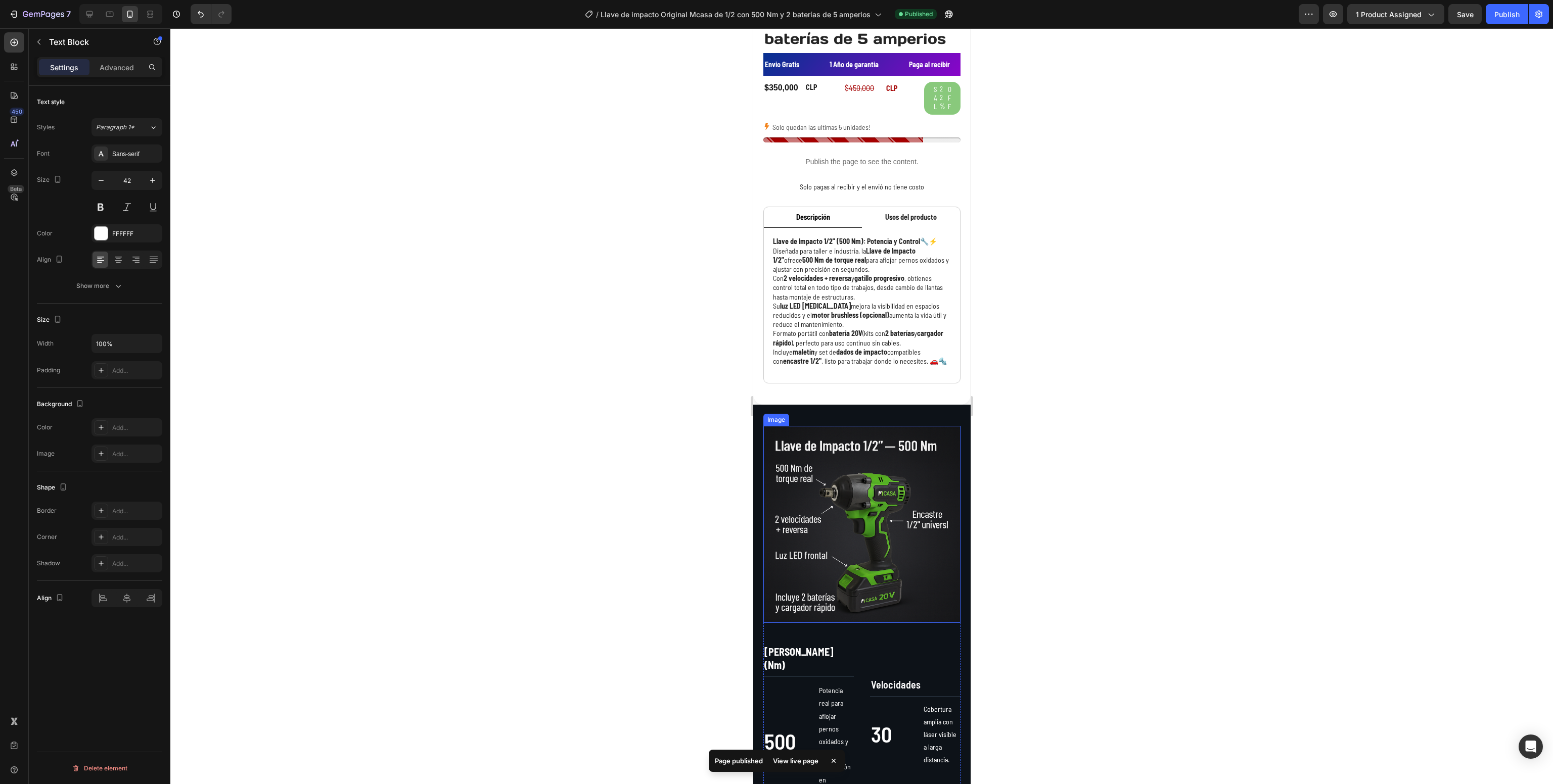
scroll to position [628, 0]
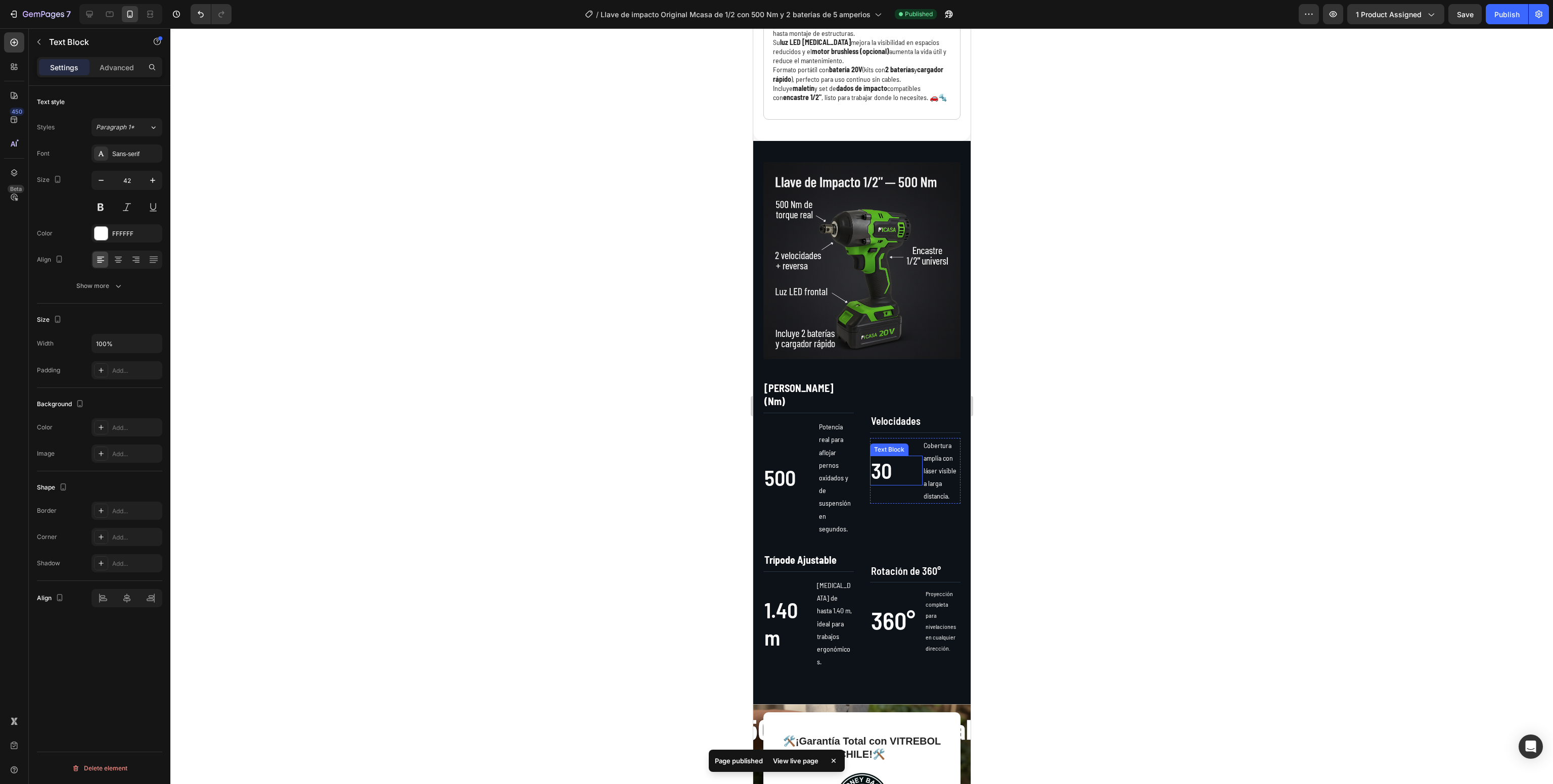
click at [871, 485] on p "30" at bounding box center [896, 471] width 51 height 28
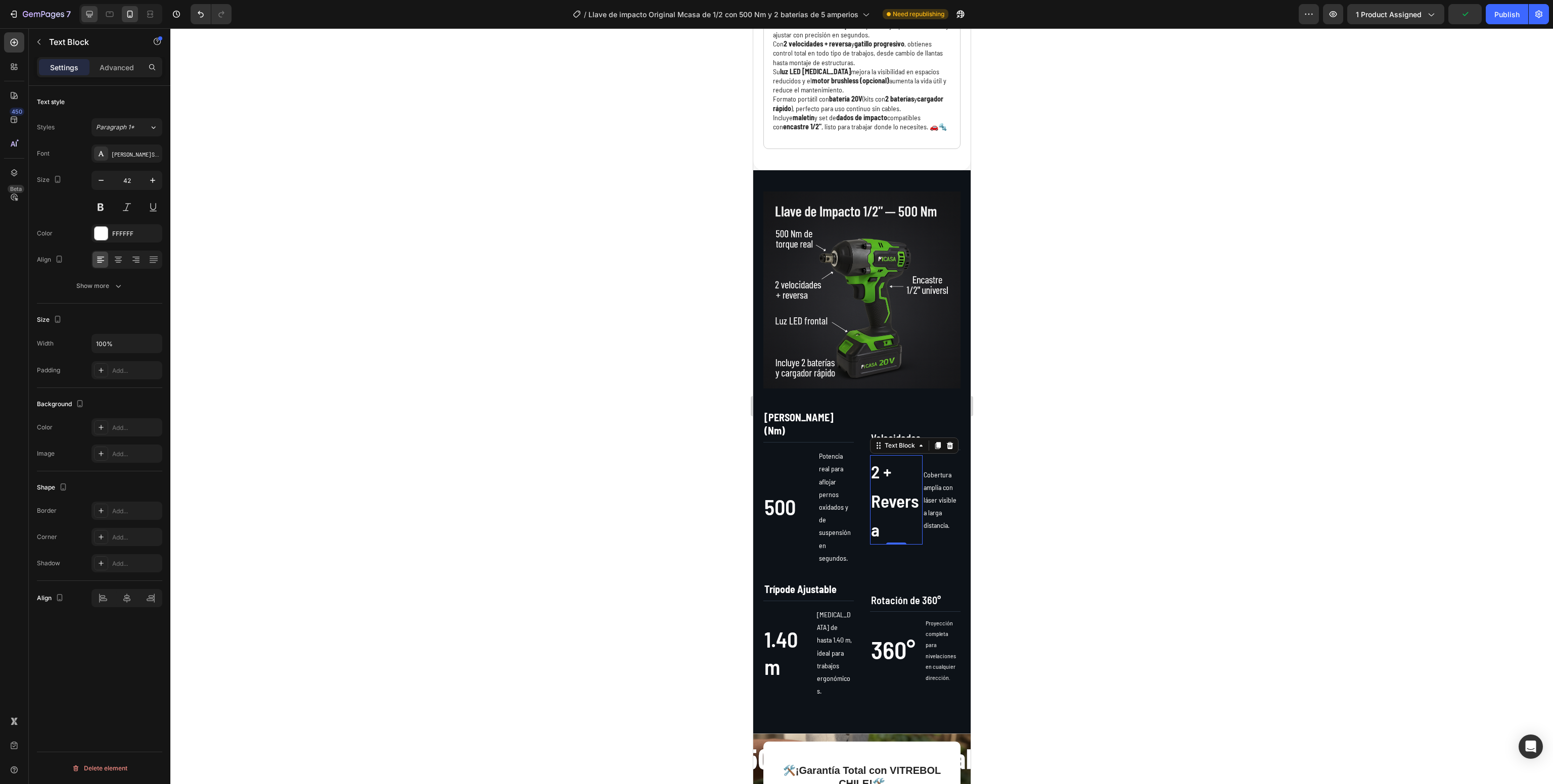
click at [88, 9] on icon at bounding box center [89, 14] width 10 height 10
type input "48"
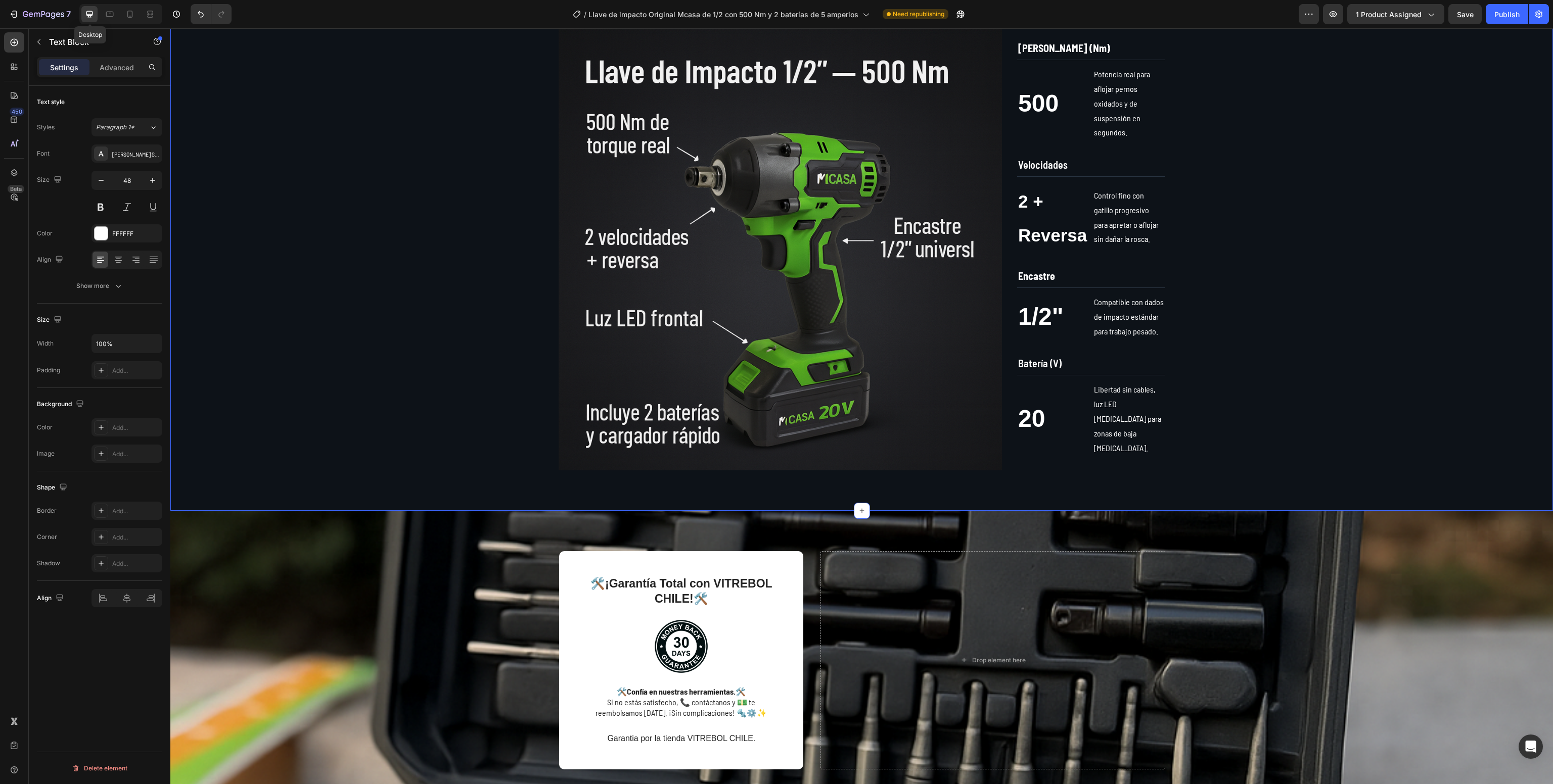
scroll to position [559, 0]
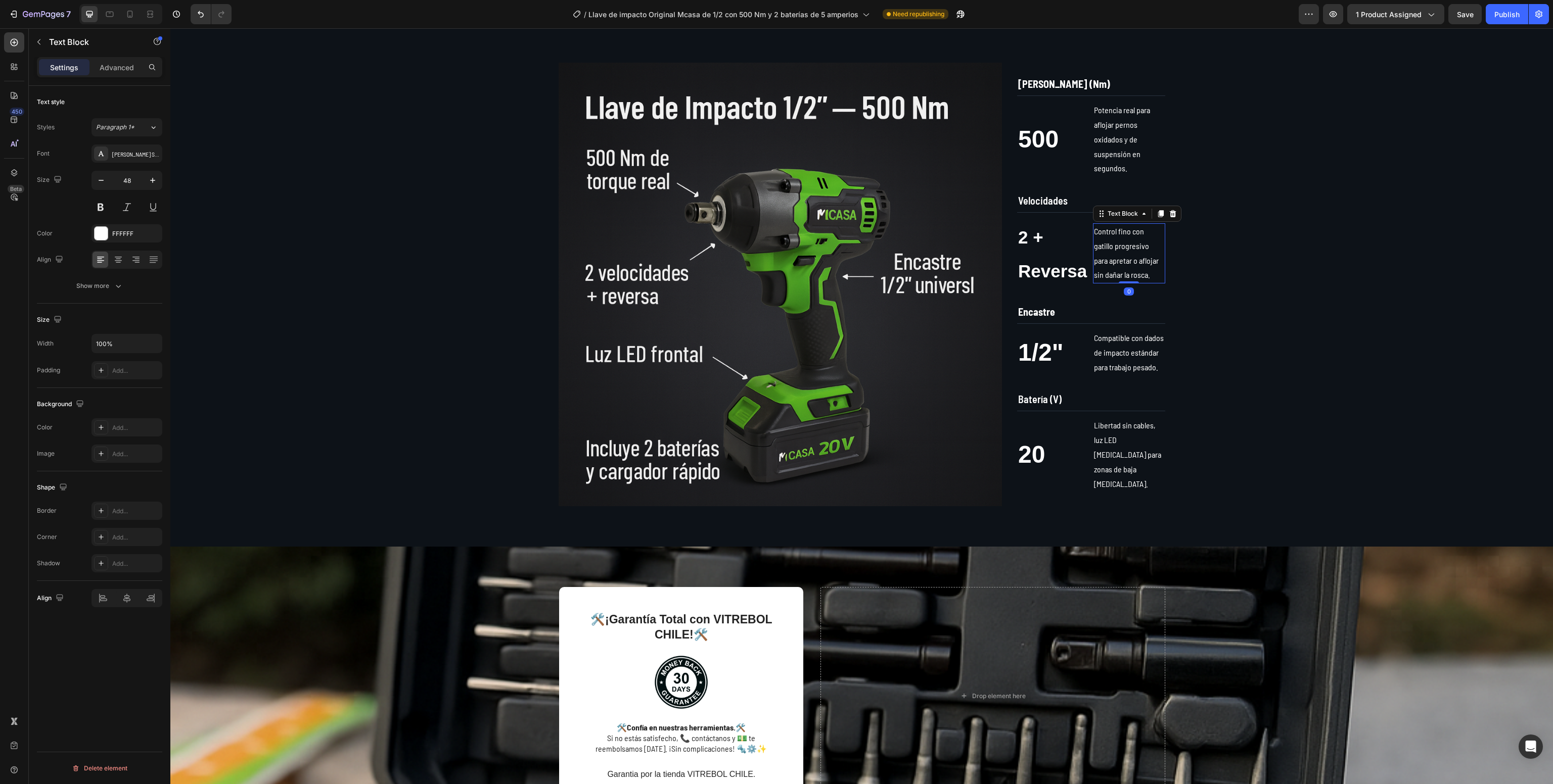
click at [1110, 267] on p "Control fino con gatillo progresivo para apretar o aflojar sin dañar la rosca." at bounding box center [1129, 253] width 70 height 58
click at [128, 13] on icon at bounding box center [130, 14] width 5 height 7
type input "14"
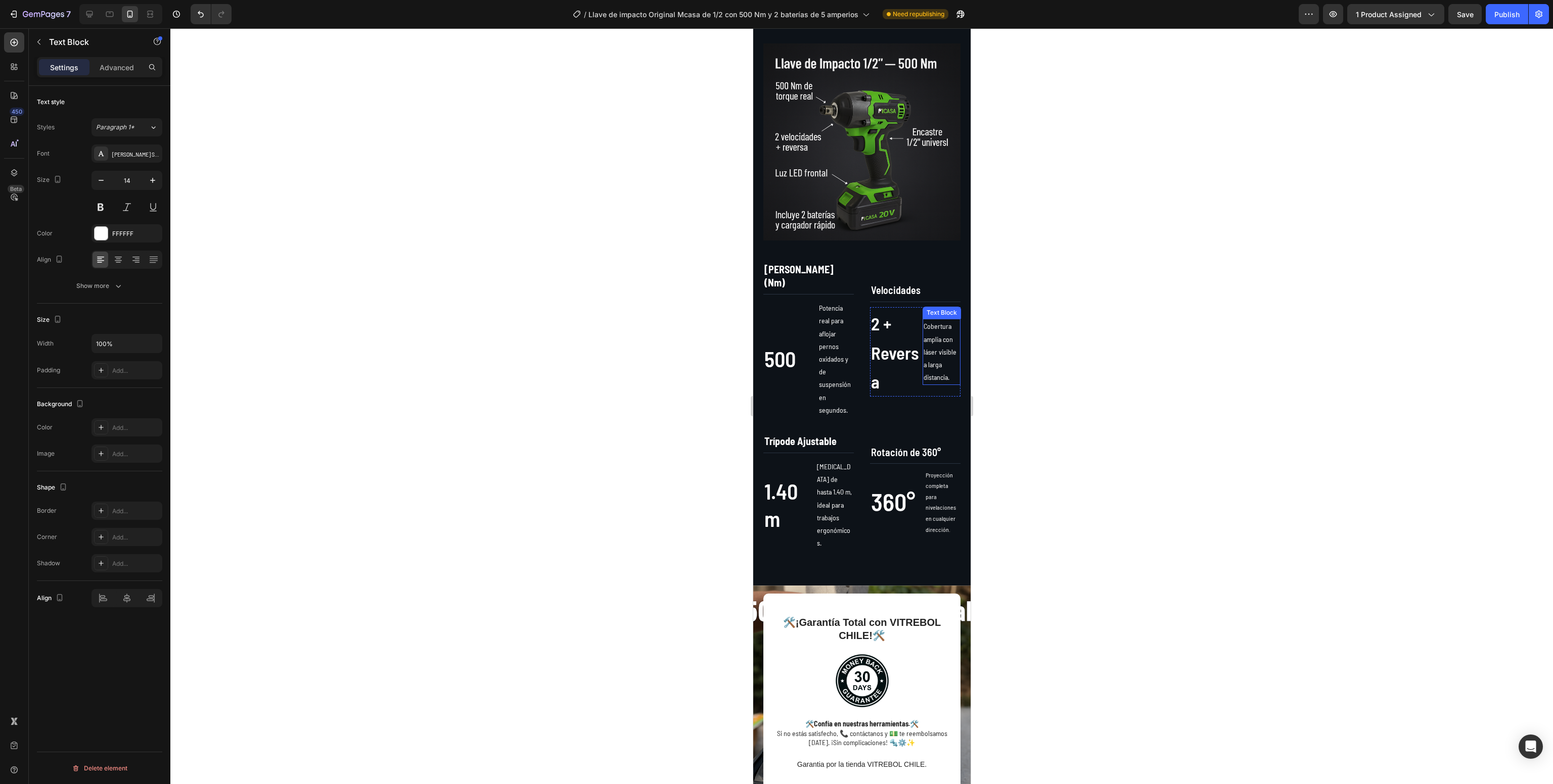
scroll to position [523, 0]
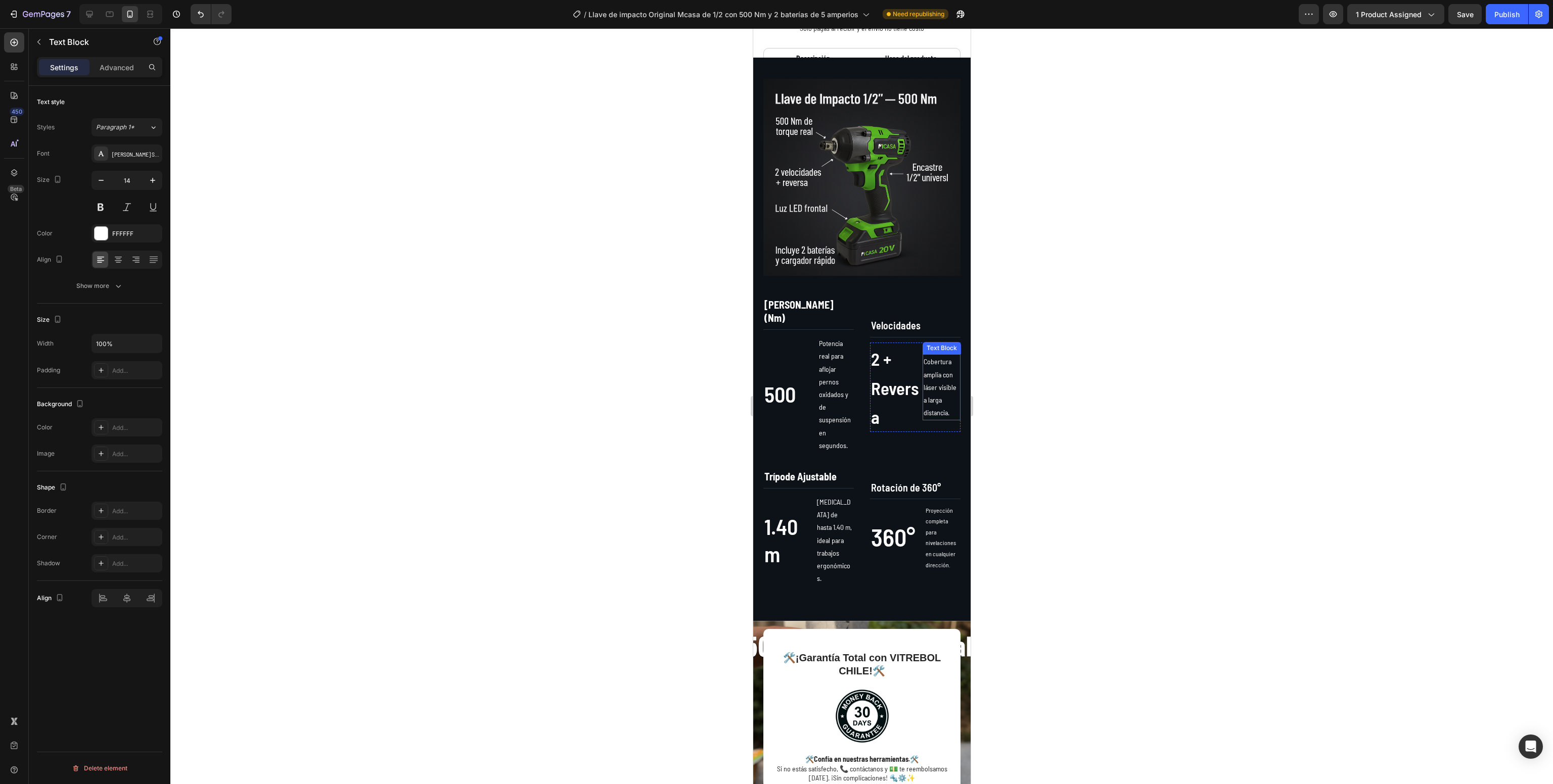
click at [927, 365] on p "Cobertura amplia con láser visible a larga distancia." at bounding box center [941, 387] width 36 height 64
click at [921, 365] on div at bounding box center [921, 365] width 0 height 0
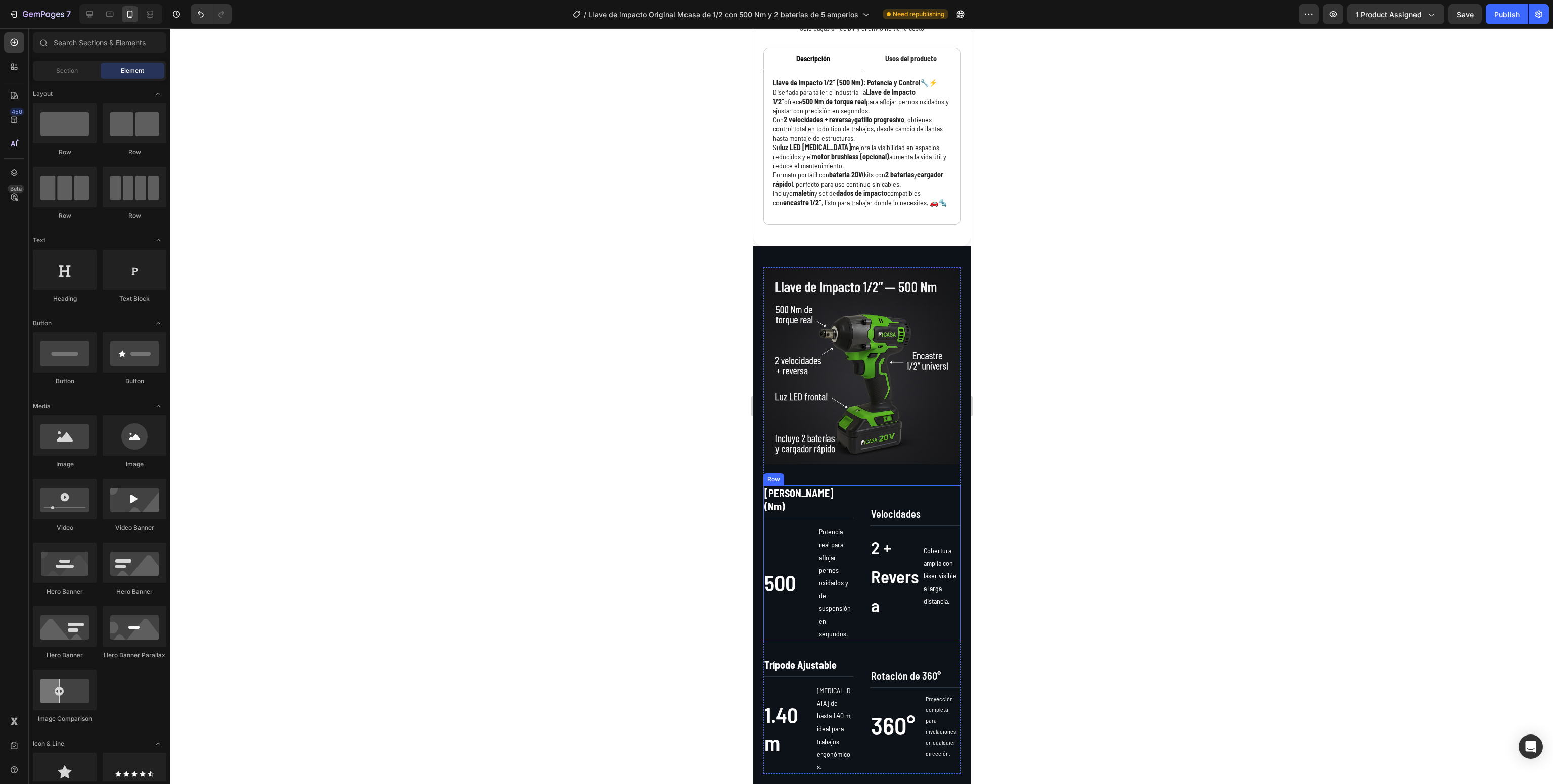
click at [922, 539] on div "Velocidades Text Block 2 + Reversa Text Block Cobertura amplia con láser visibl…" at bounding box center [915, 563] width 90 height 155
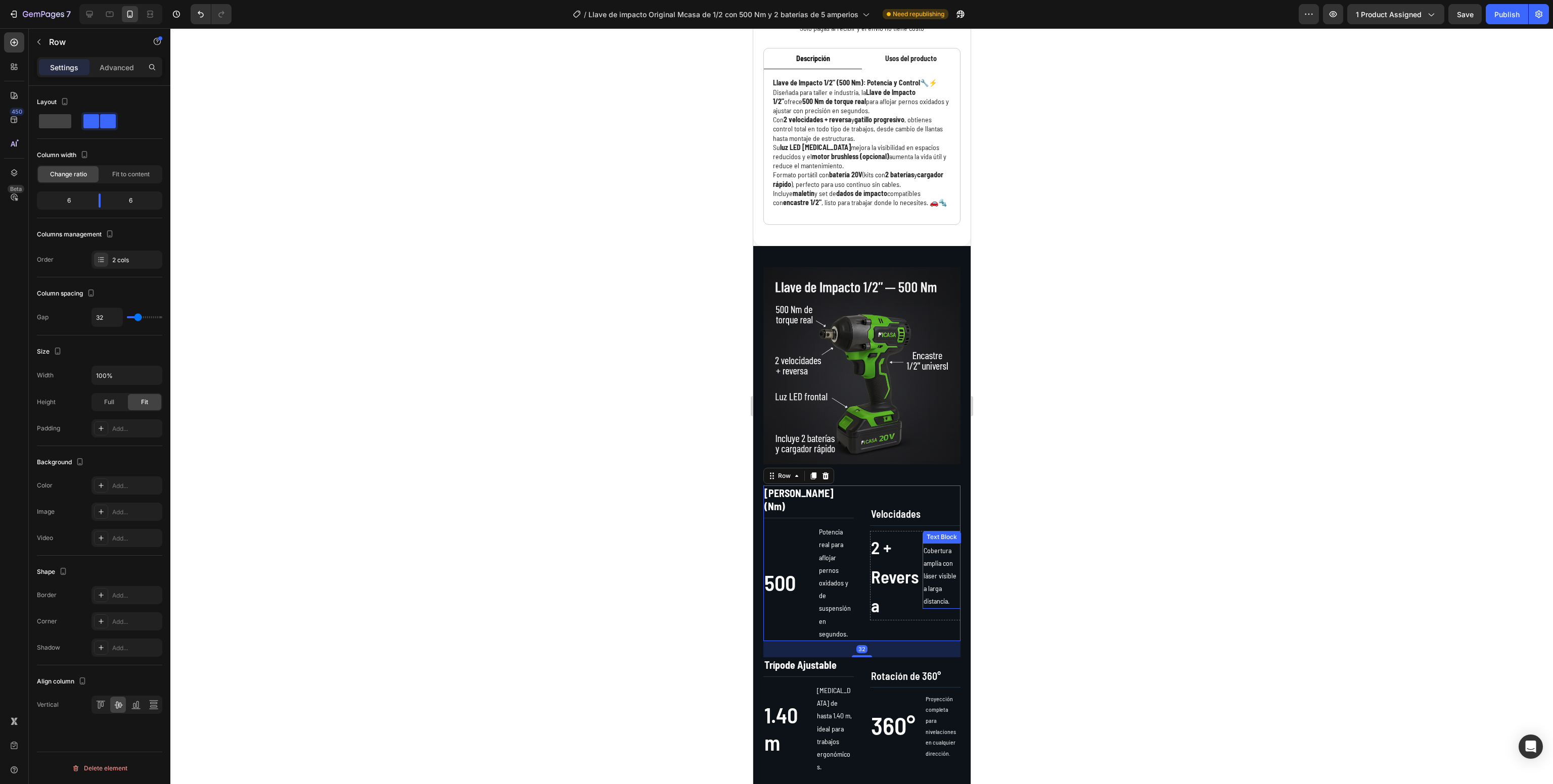
click at [925, 580] on p "Cobertura amplia con láser visible a larga distancia." at bounding box center [941, 576] width 36 height 64
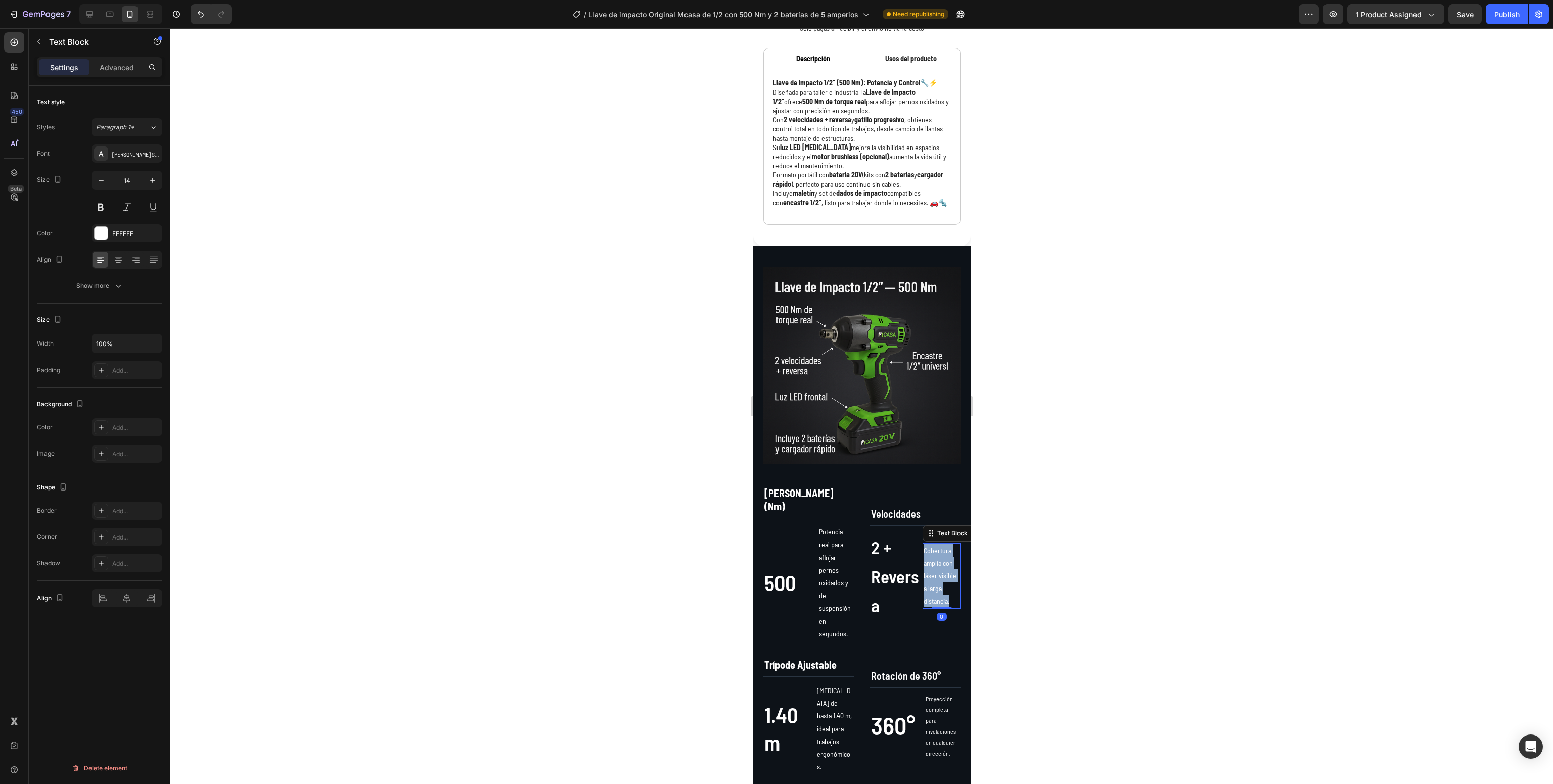
click at [925, 580] on p "Cobertura amplia con láser visible a larga distancia." at bounding box center [941, 576] width 36 height 64
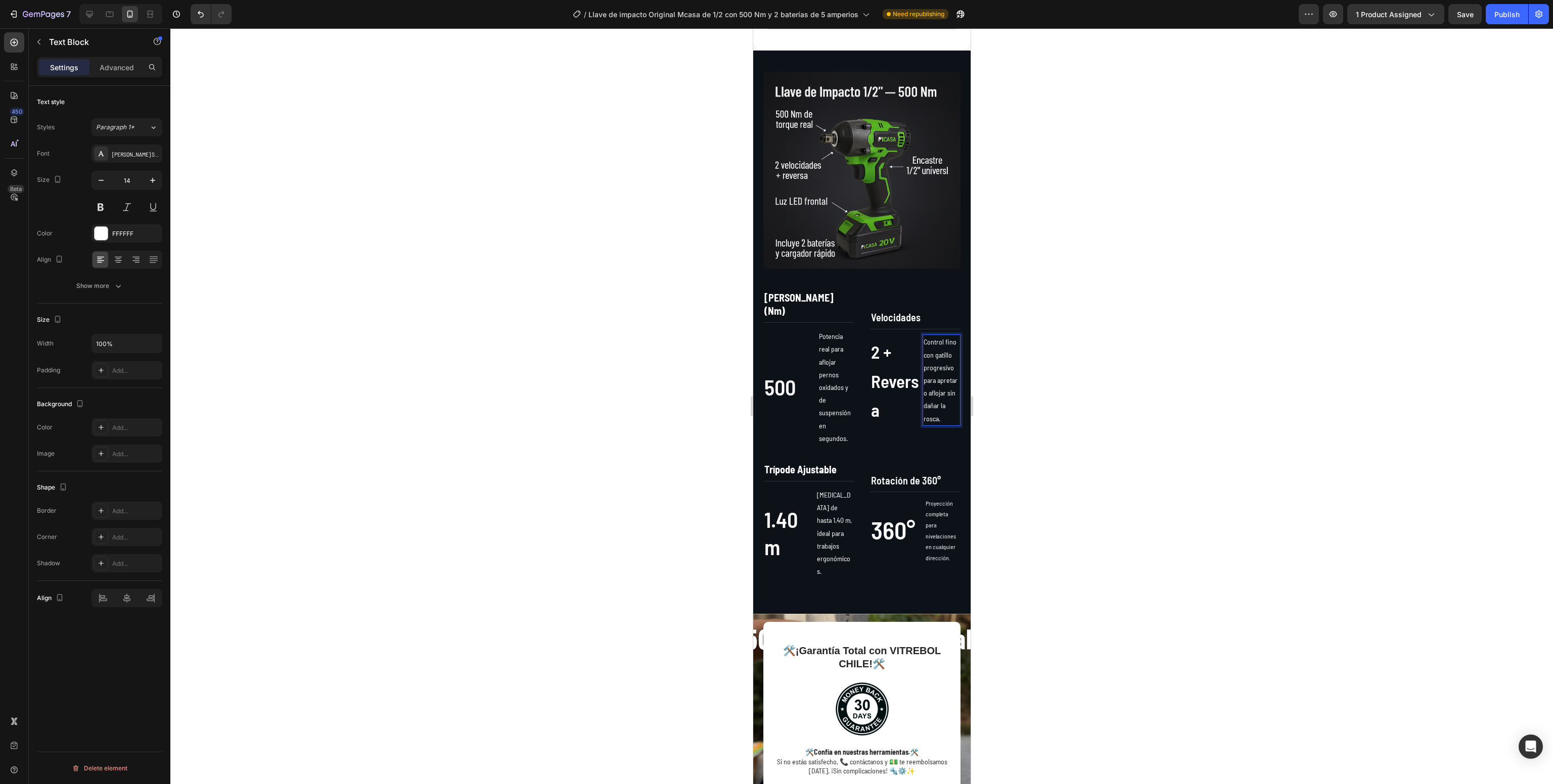
scroll to position [728, 0]
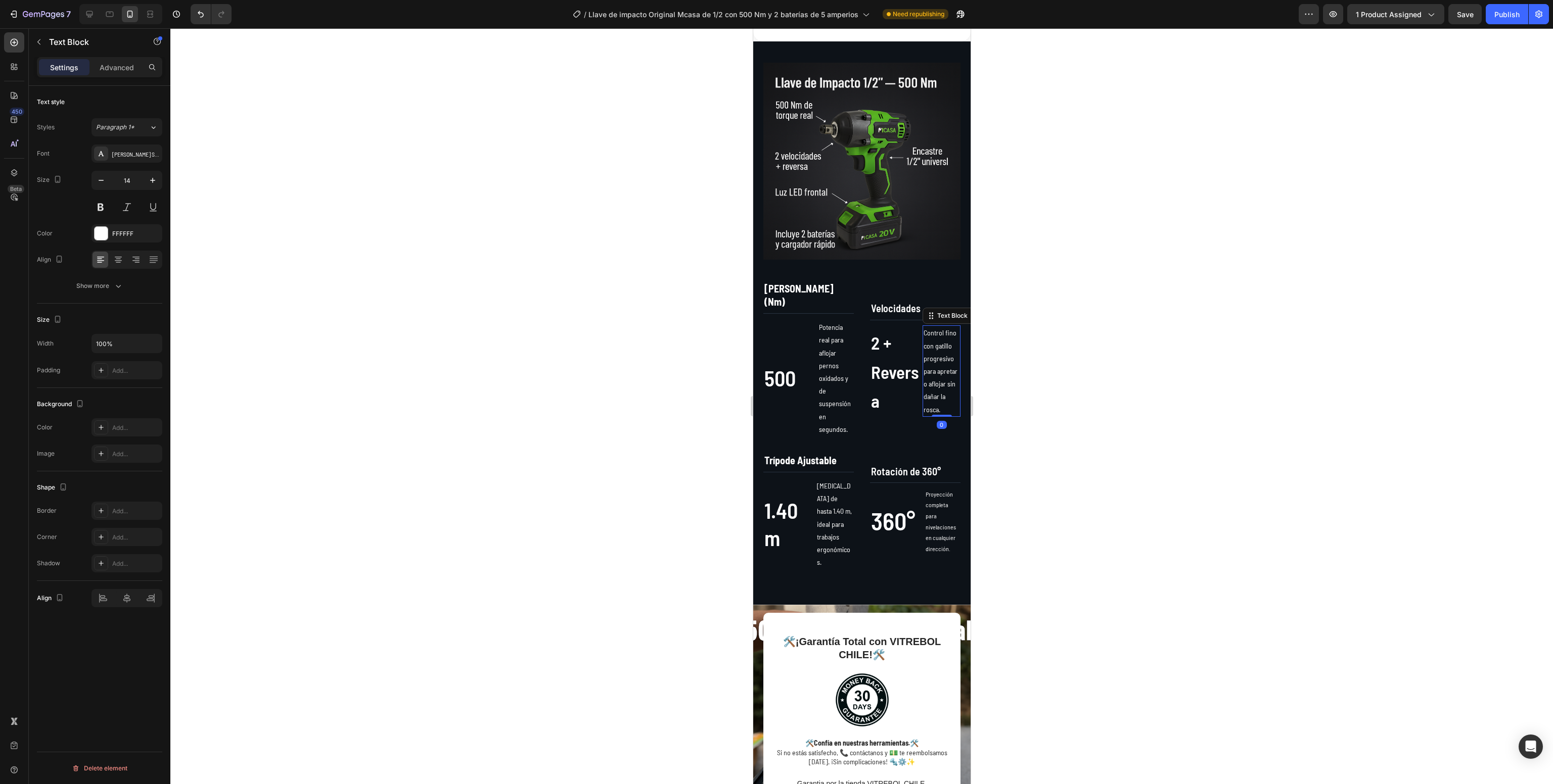
click at [1090, 528] on div at bounding box center [862, 406] width 1382 height 756
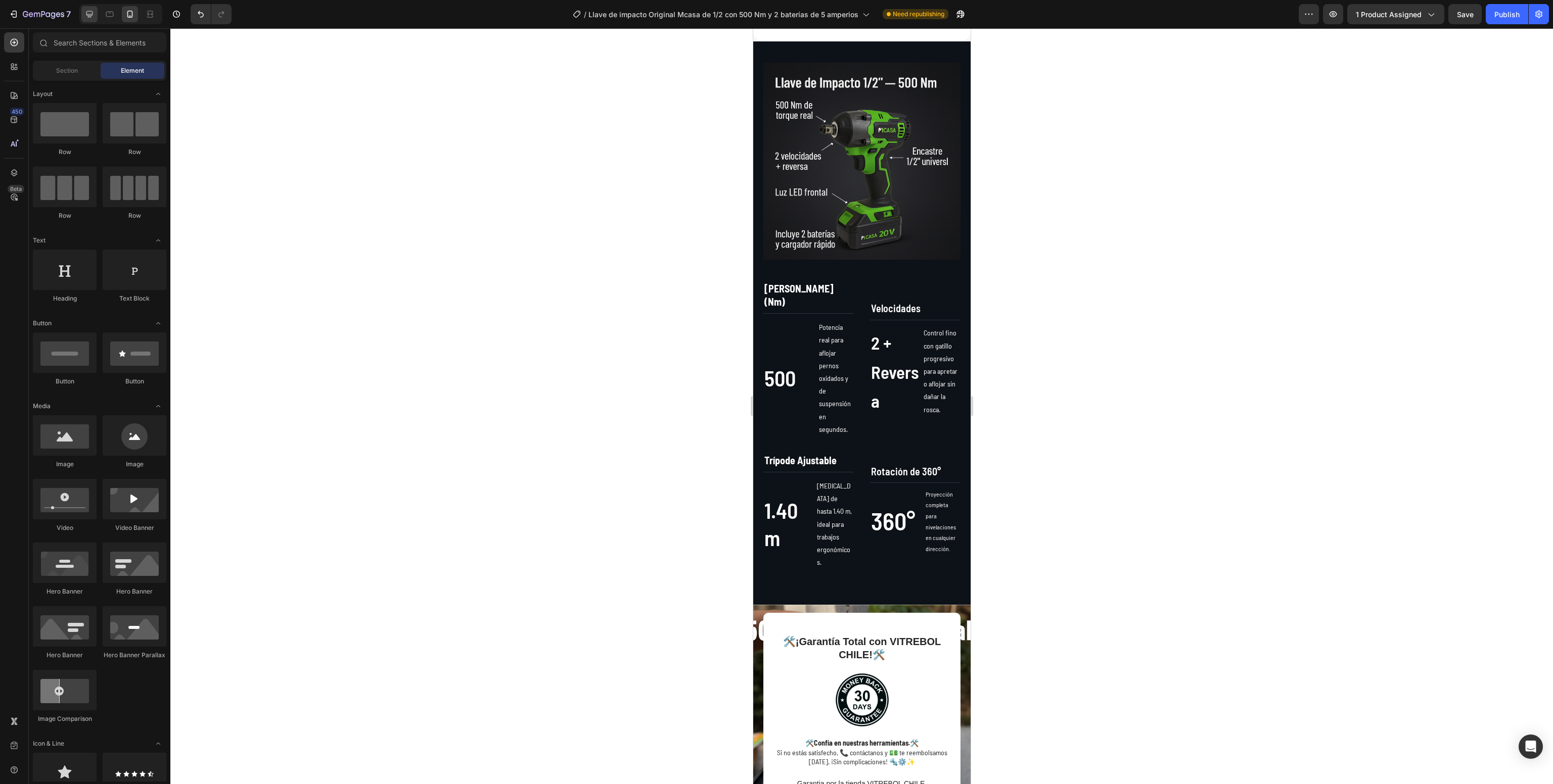
click at [88, 12] on icon at bounding box center [89, 14] width 10 height 10
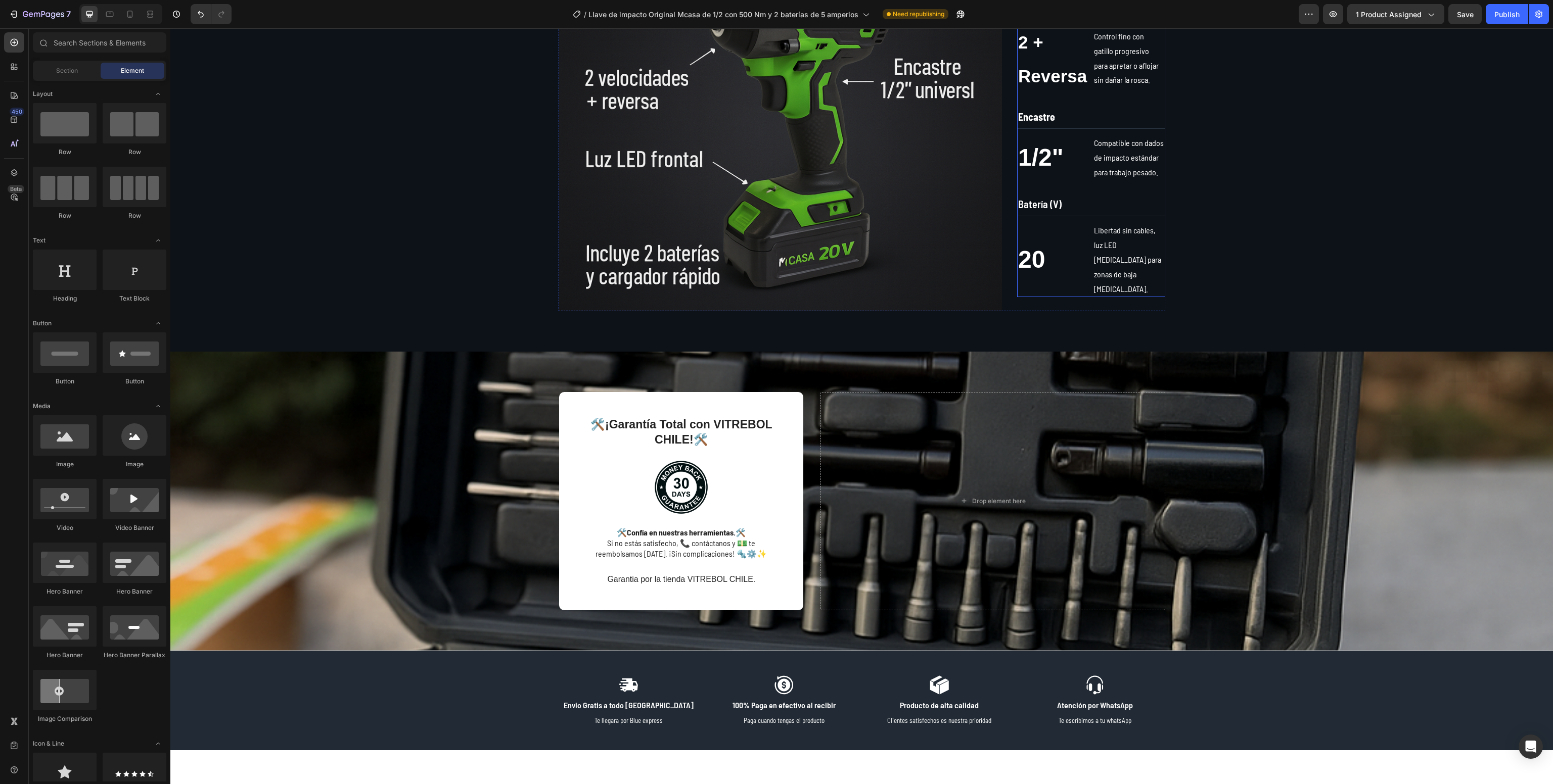
scroll to position [723, 0]
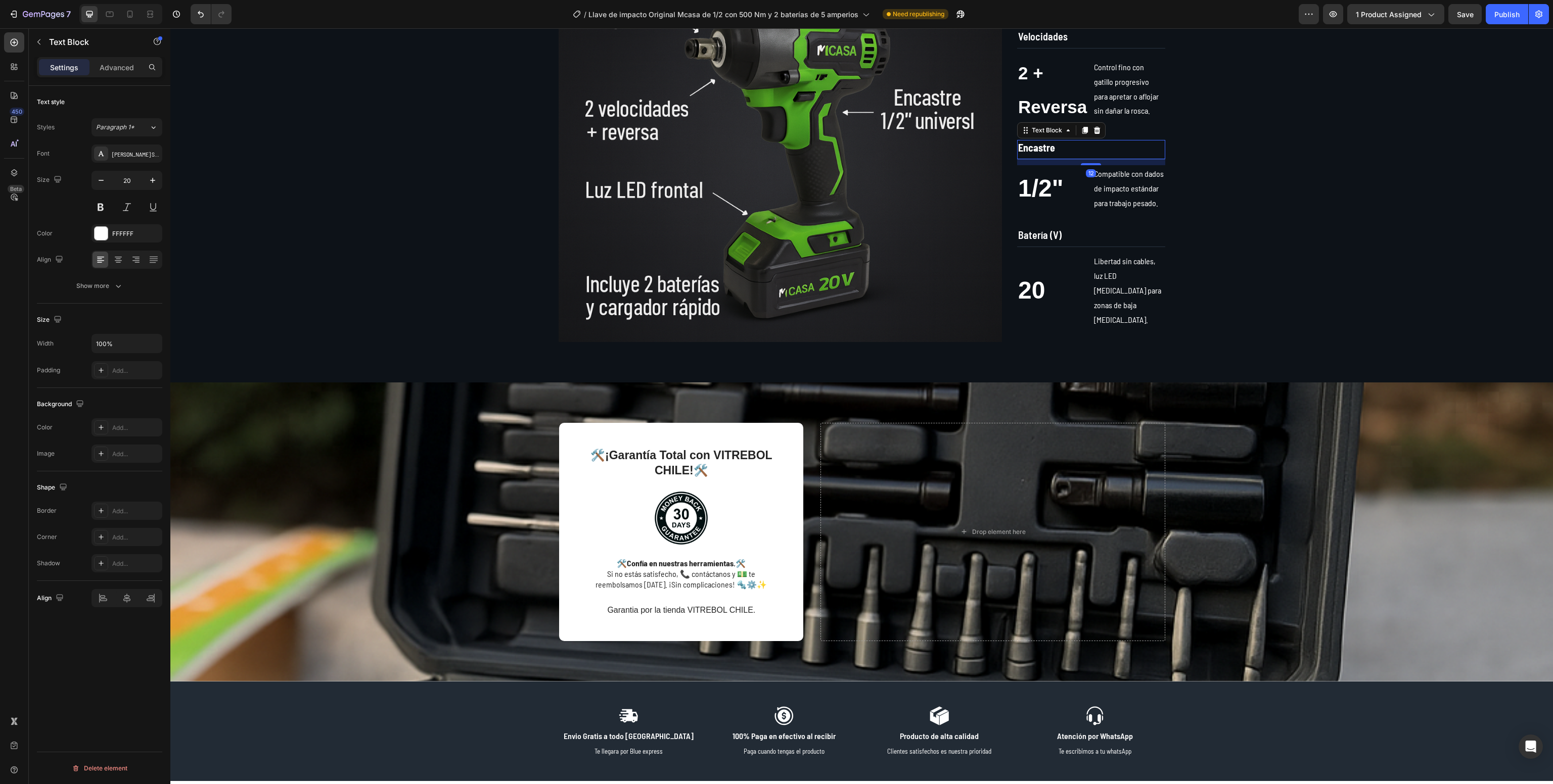
click at [1019, 154] on strong "Encastre" at bounding box center [1036, 148] width 37 height 12
click at [128, 11] on icon at bounding box center [130, 14] width 5 height 7
type input "12"
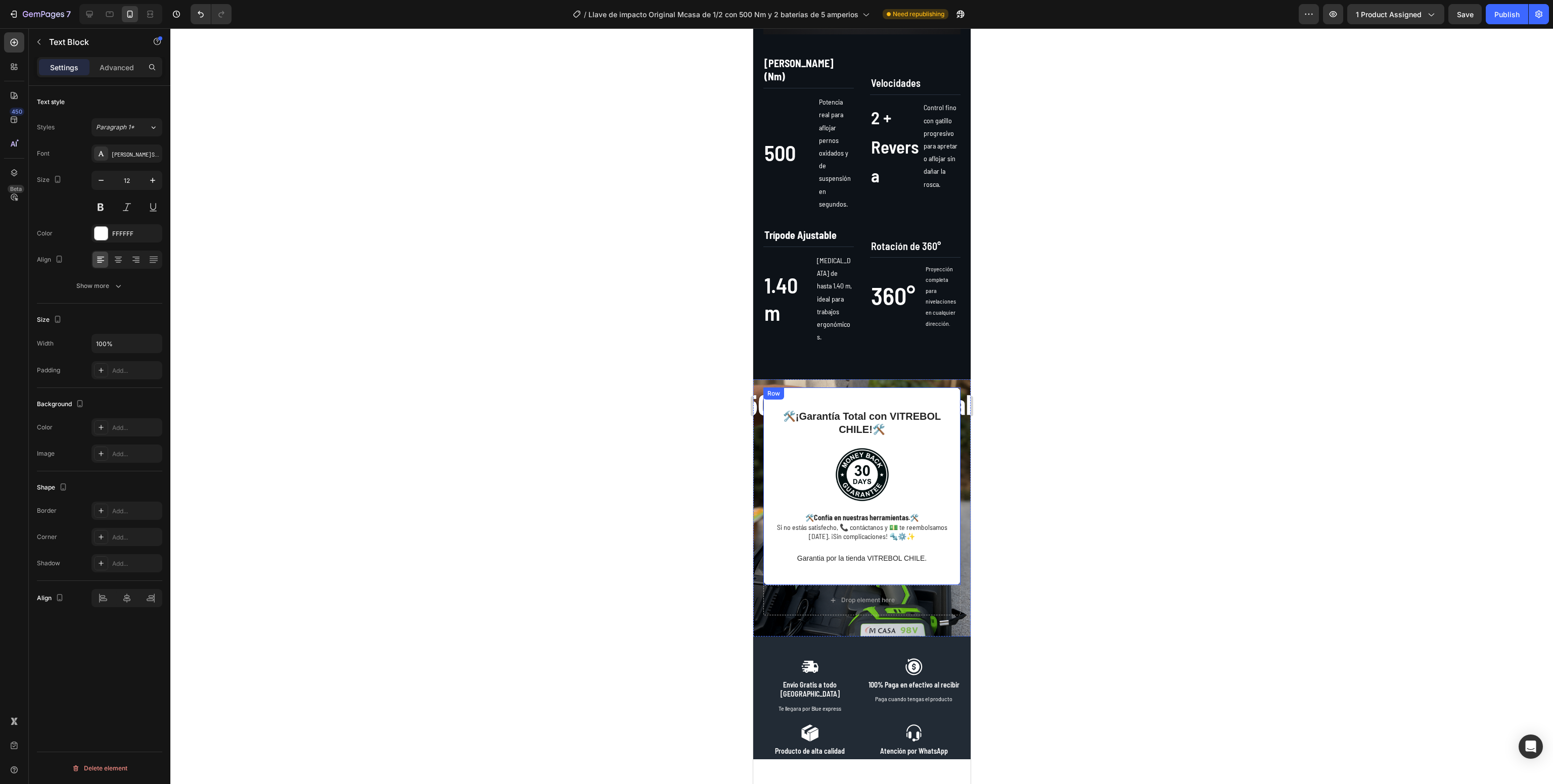
scroll to position [729, 0]
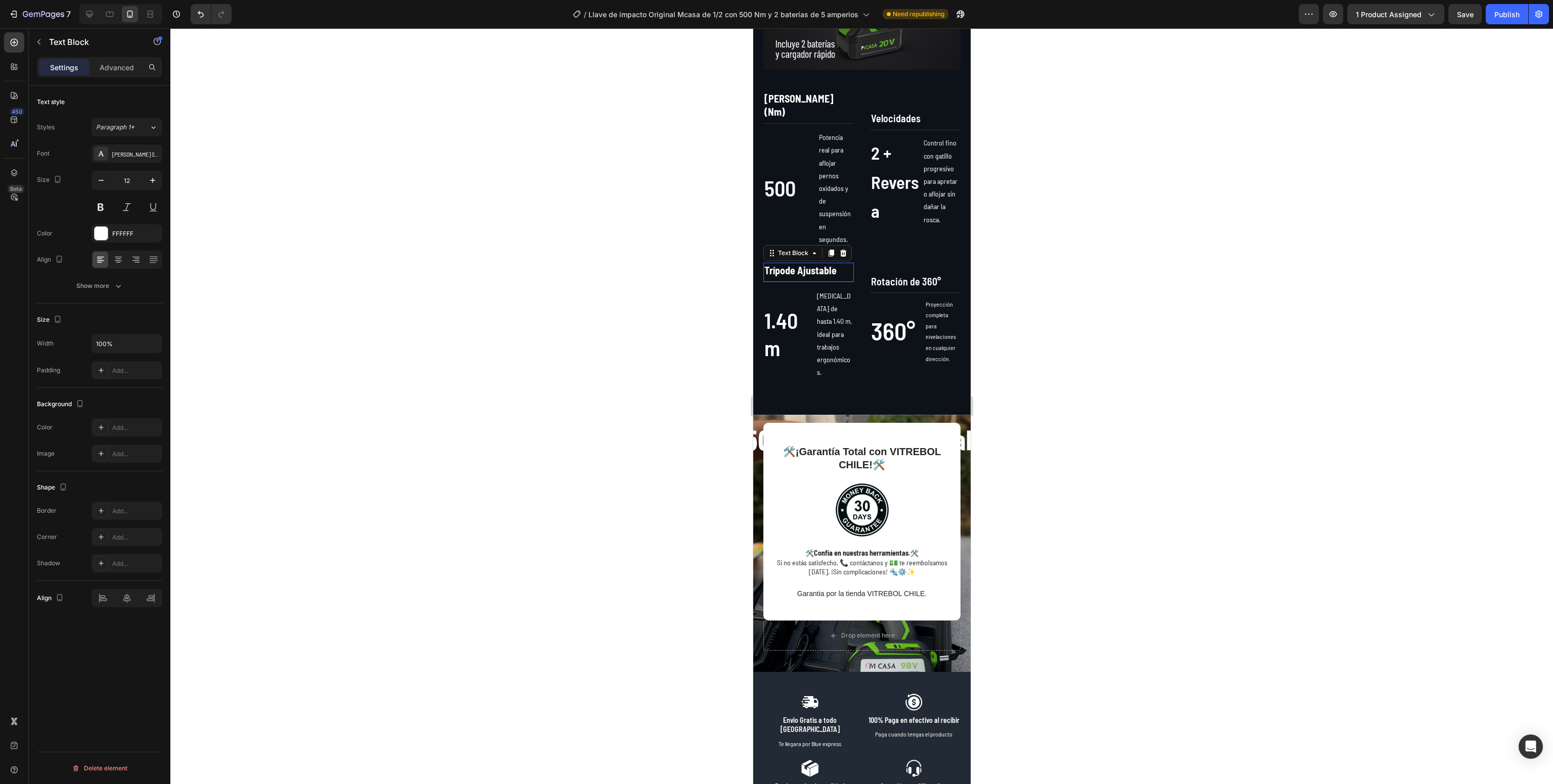
click at [786, 265] on strong "Trípode Ajustable" at bounding box center [800, 271] width 72 height 12
drag, startPoint x: 76, startPoint y: 8, endPoint x: 89, endPoint y: 14, distance: 14.3
click at [89, 14] on div "7 Desktop" at bounding box center [81, 14] width 162 height 20
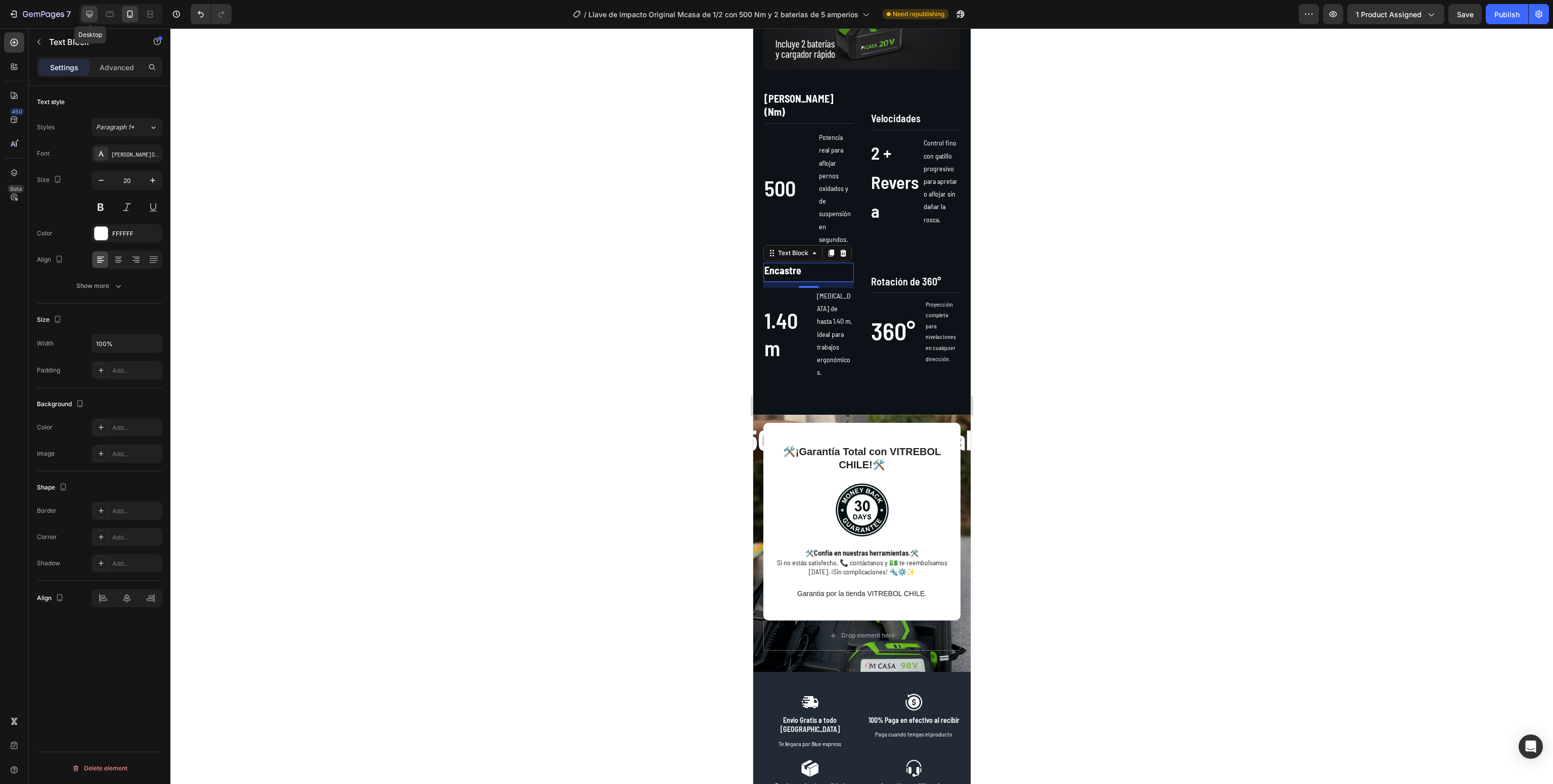
click at [89, 14] on icon at bounding box center [89, 14] width 7 height 7
type input "13"
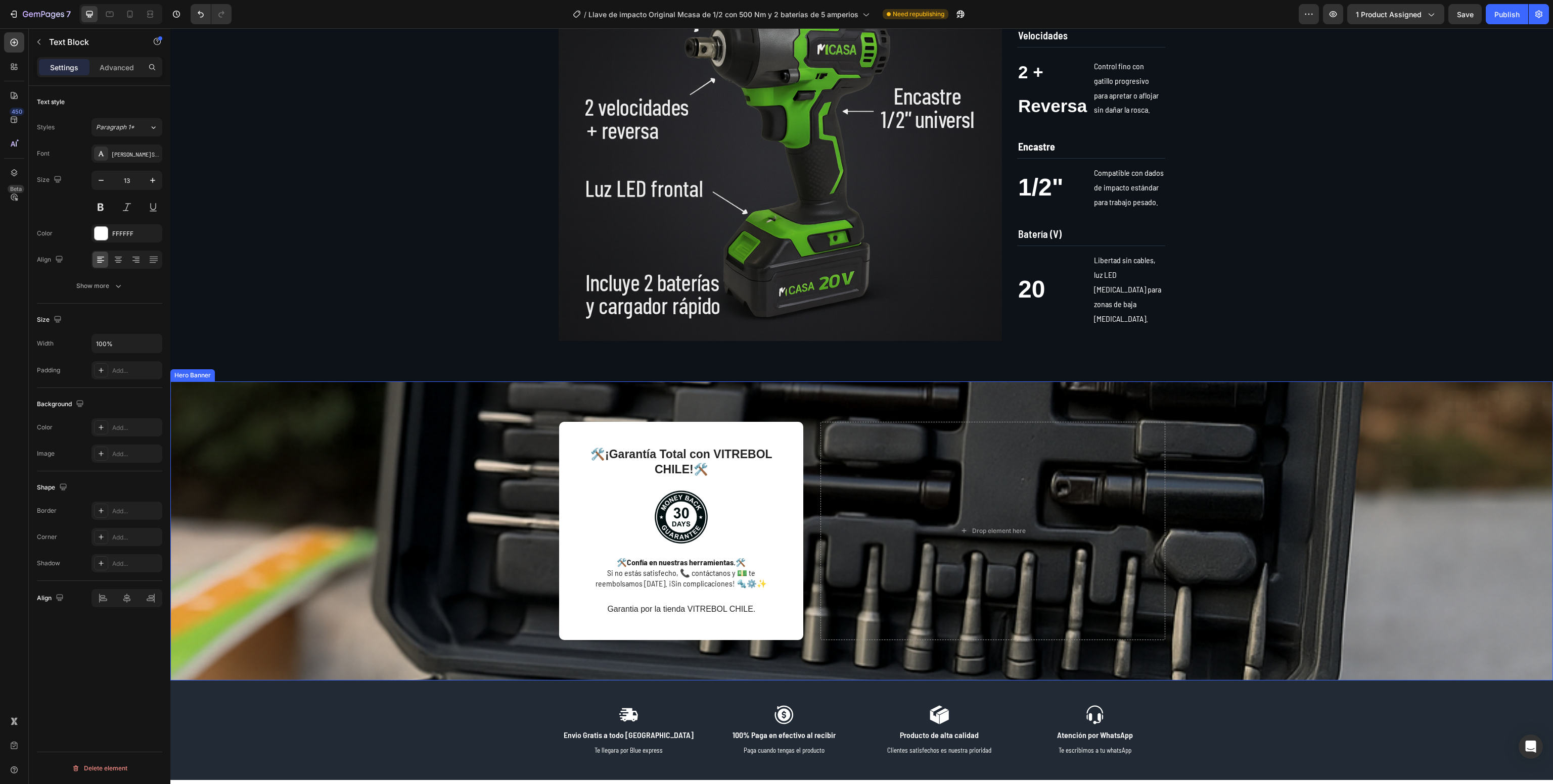
scroll to position [693, 0]
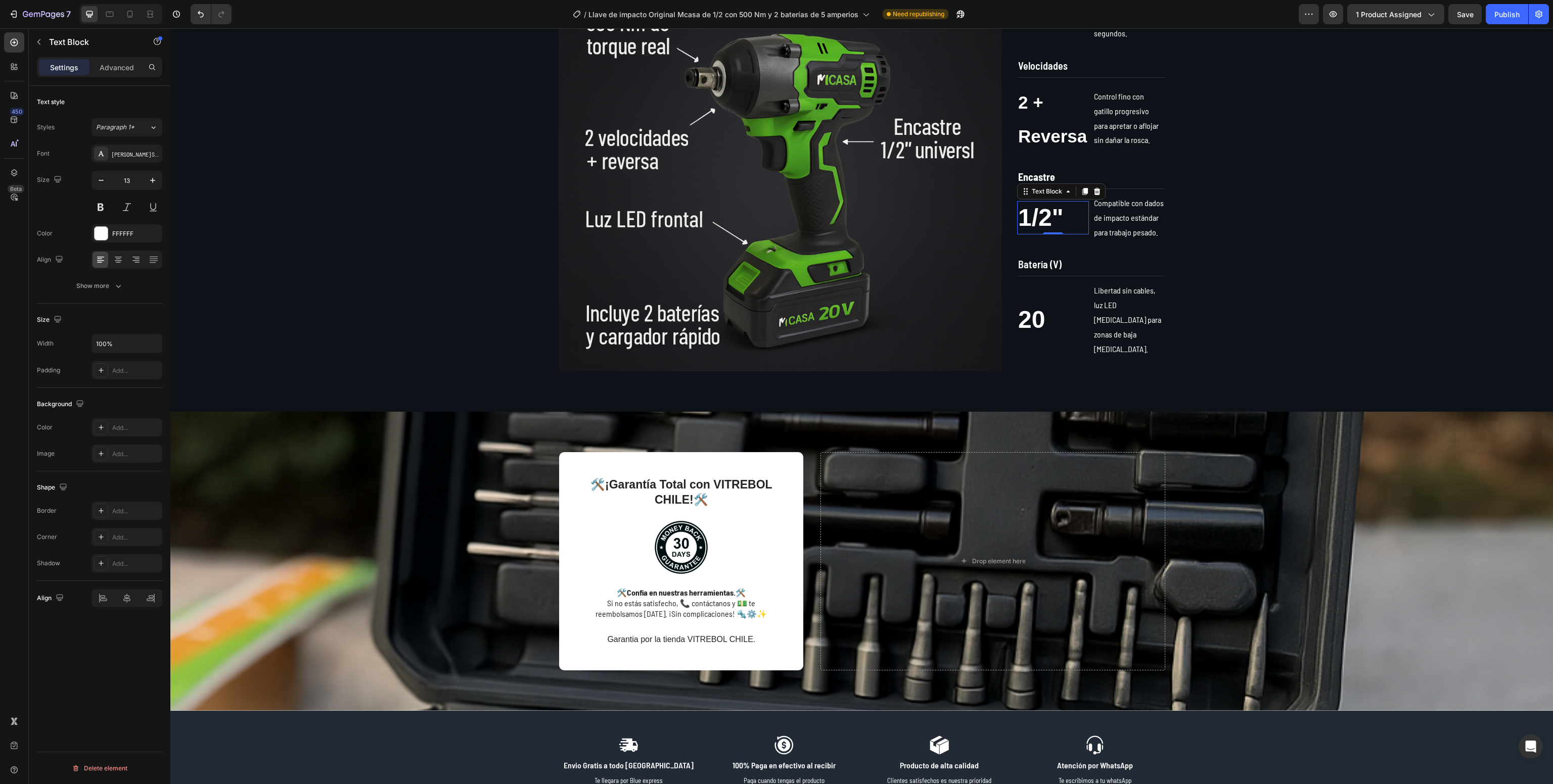
click at [1035, 225] on p "1/2"" at bounding box center [1053, 218] width 70 height 31
click at [133, 14] on icon at bounding box center [130, 14] width 5 height 7
type input "42"
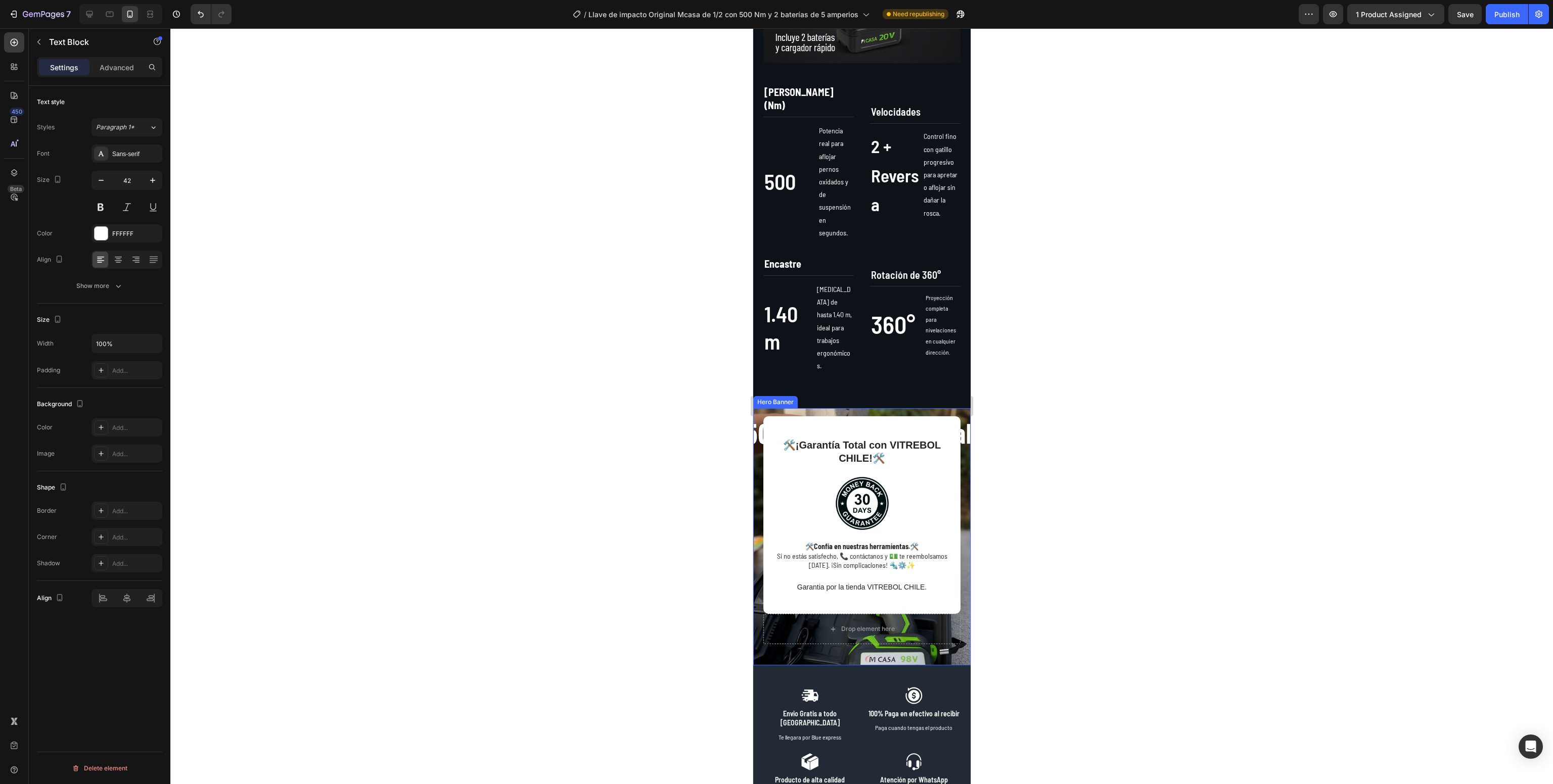
scroll to position [700, 0]
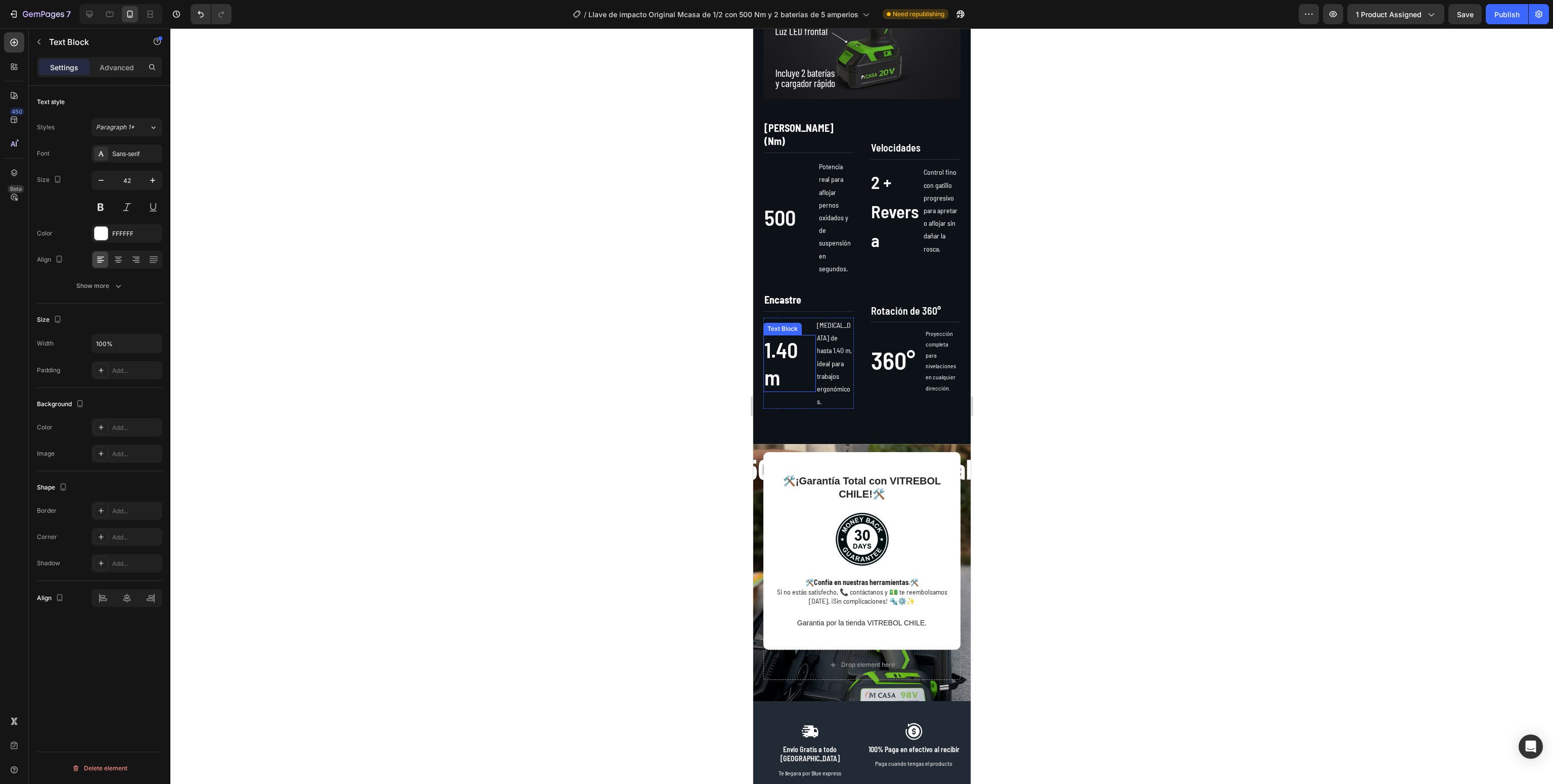
click at [776, 336] on p "1.40 m" at bounding box center [789, 363] width 51 height 55
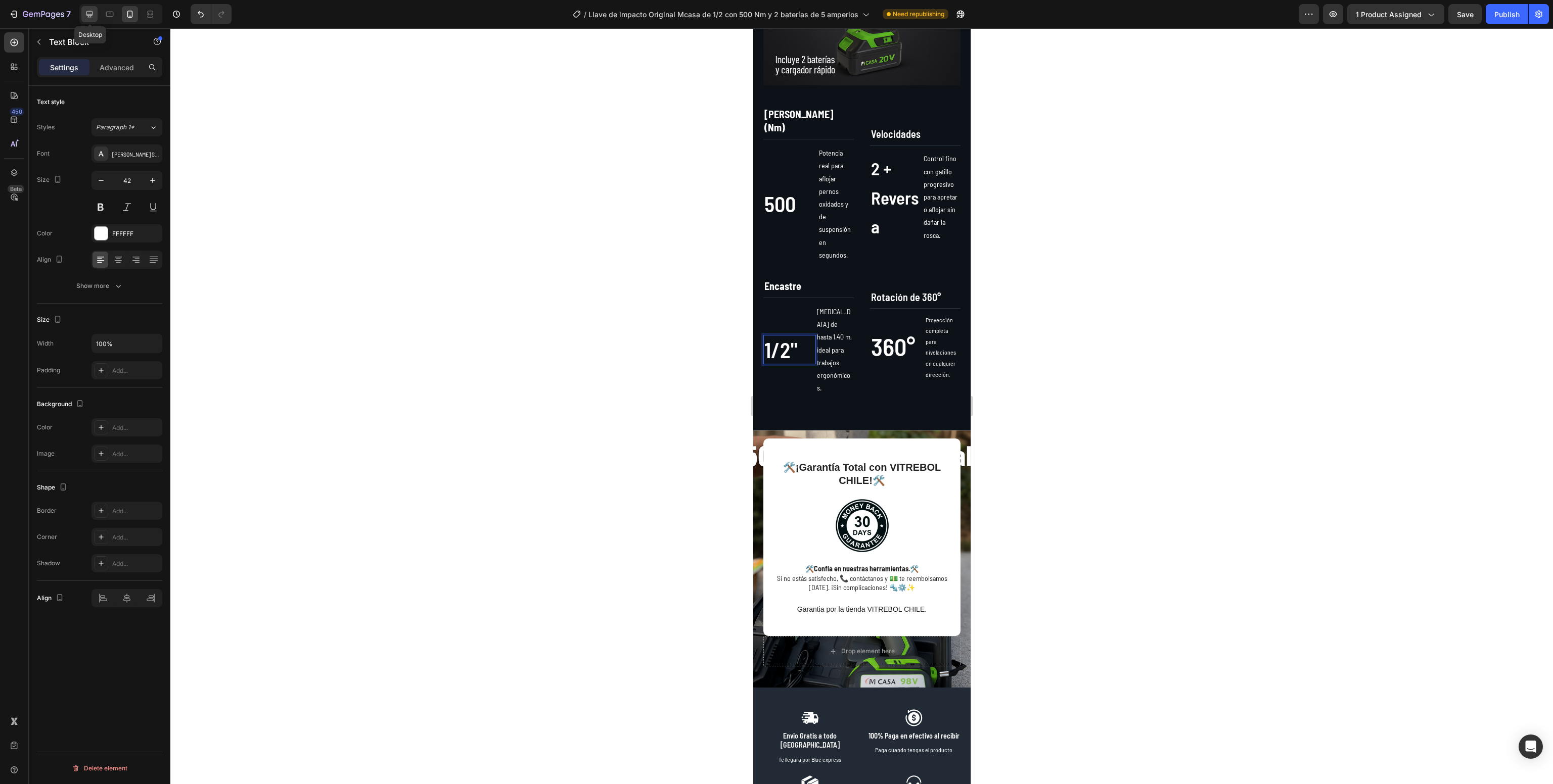
click at [86, 11] on icon at bounding box center [89, 14] width 10 height 10
type input "48"
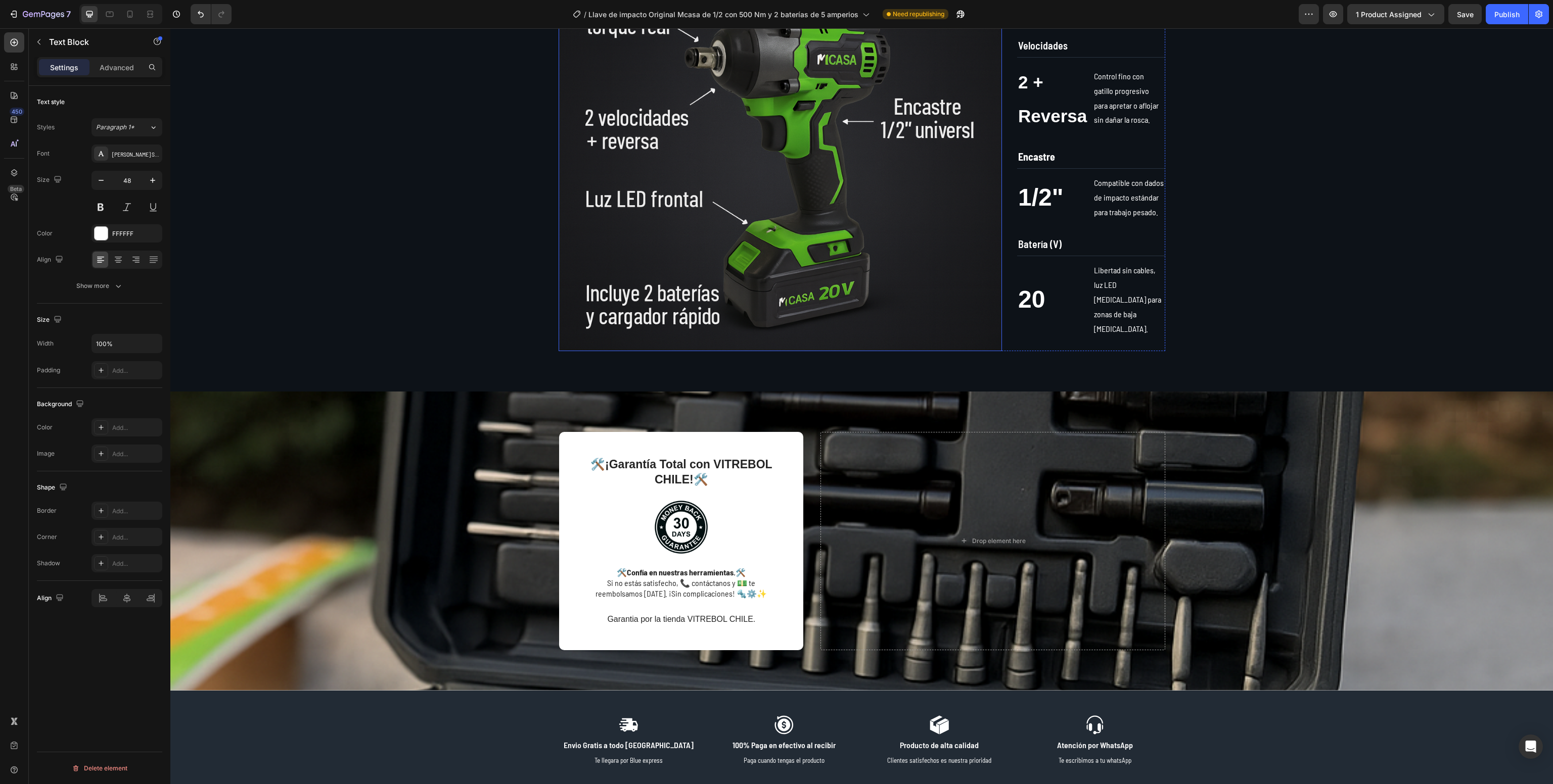
scroll to position [678, 0]
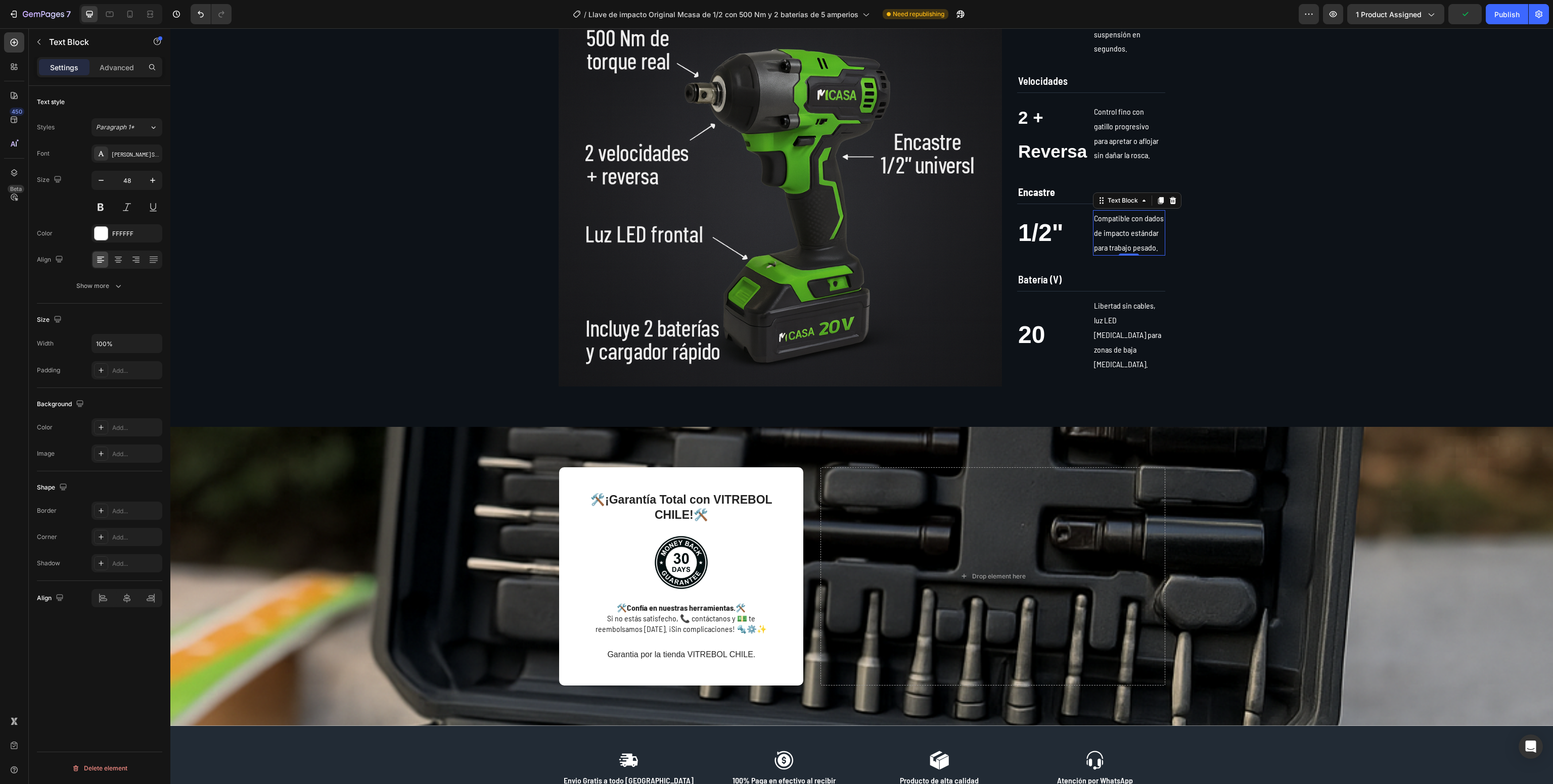
click at [1103, 241] on p "Compatible con dados de impacto estándar para trabajo pesado." at bounding box center [1129, 233] width 70 height 43
click at [127, 11] on icon at bounding box center [130, 14] width 10 height 10
type input "14"
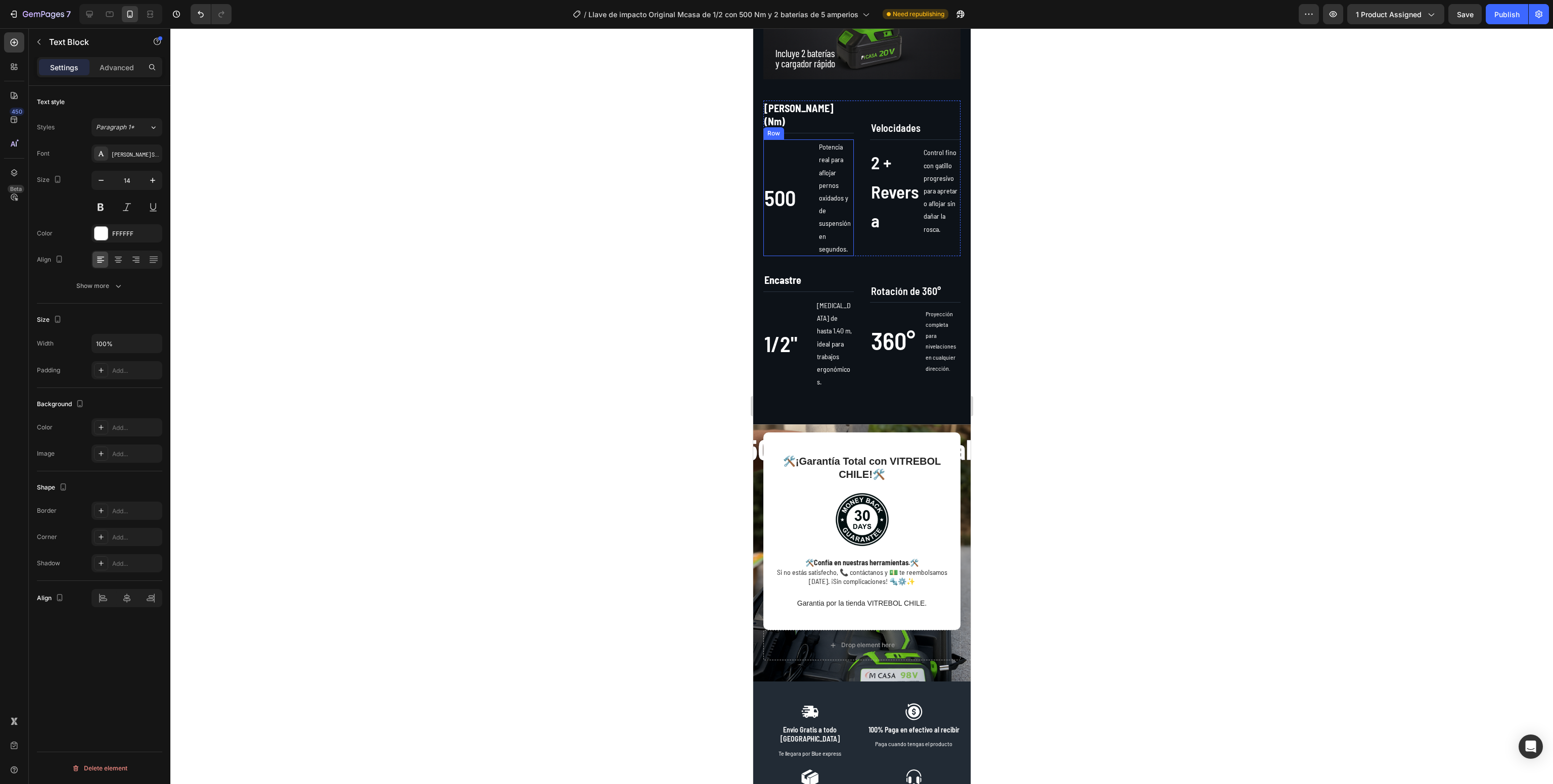
scroll to position [684, 0]
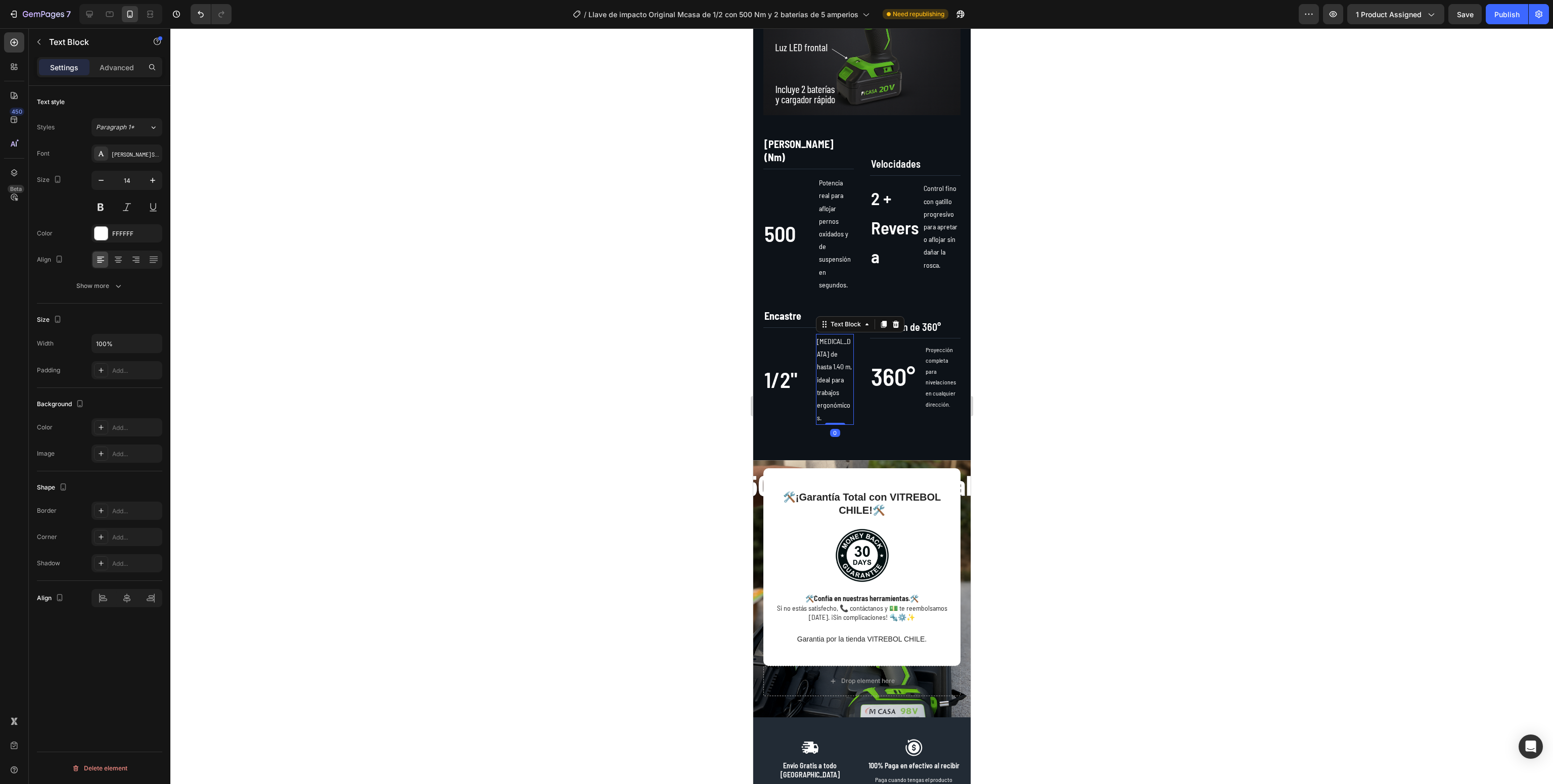
click at [819, 353] on p "[MEDICAL_DATA] de hasta 1.40 m, ideal para trabajos ergonómicos." at bounding box center [834, 380] width 36 height 89
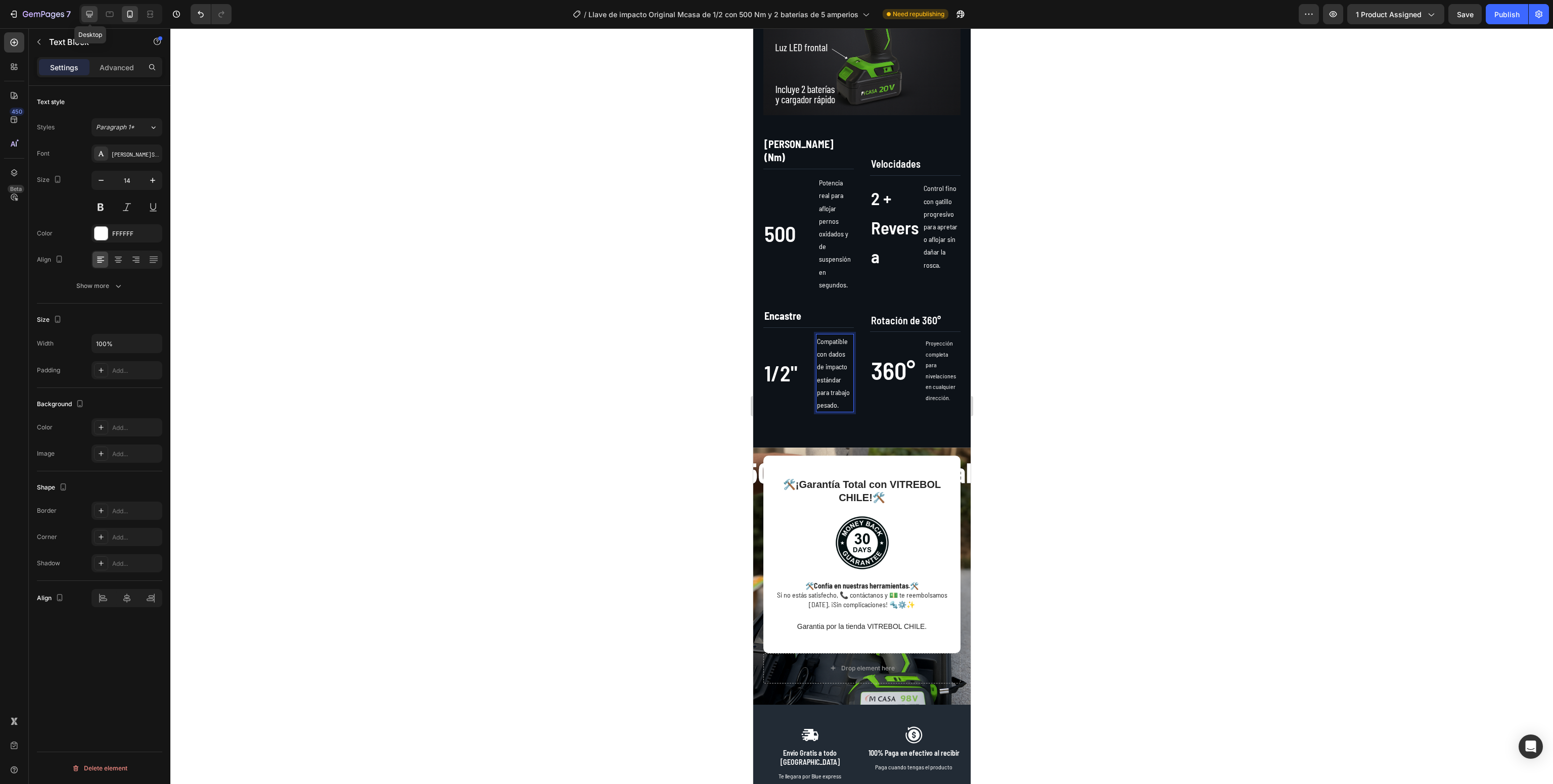
click at [88, 12] on icon at bounding box center [89, 14] width 10 height 10
type input "16"
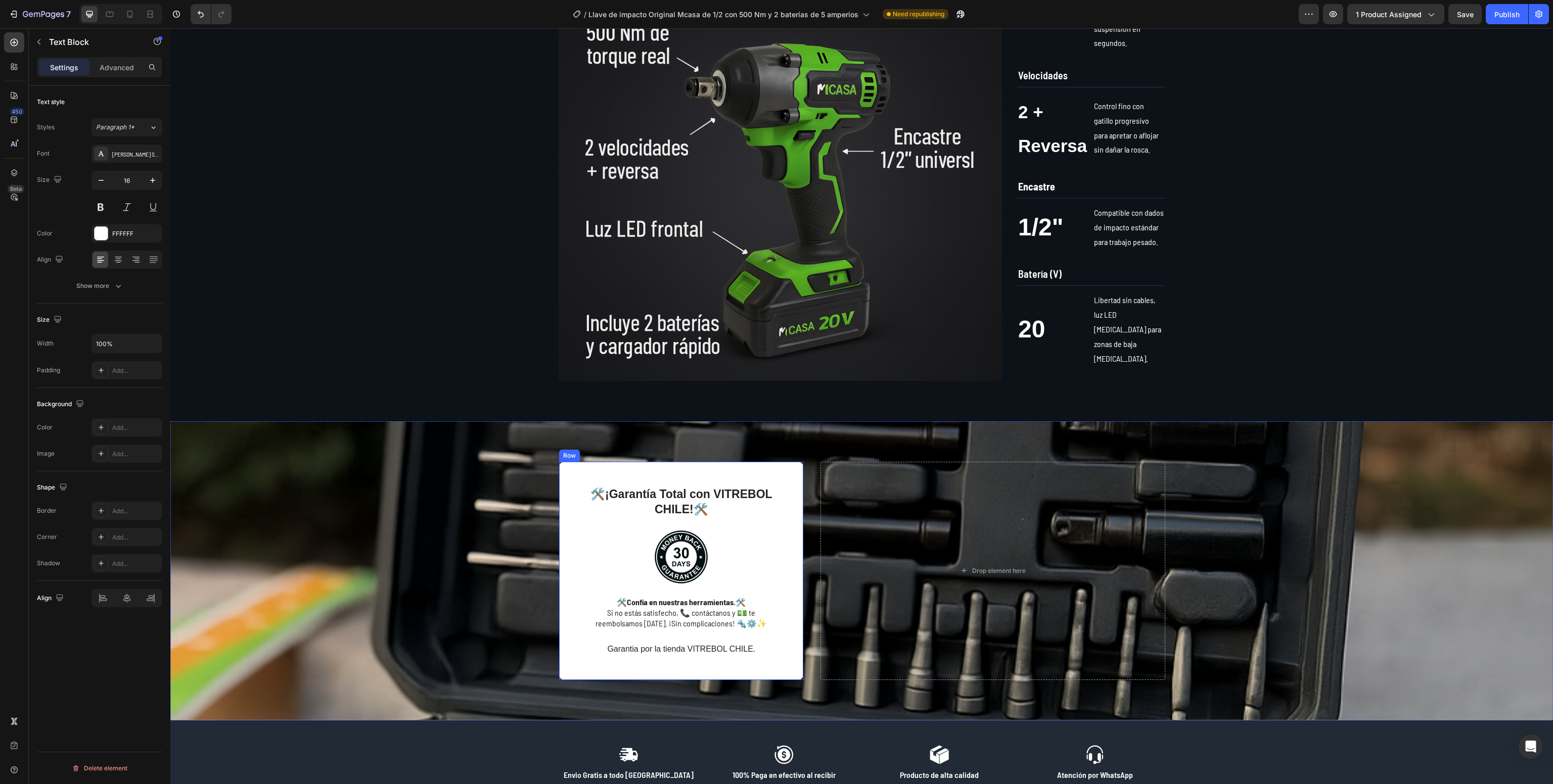
scroll to position [648, 0]
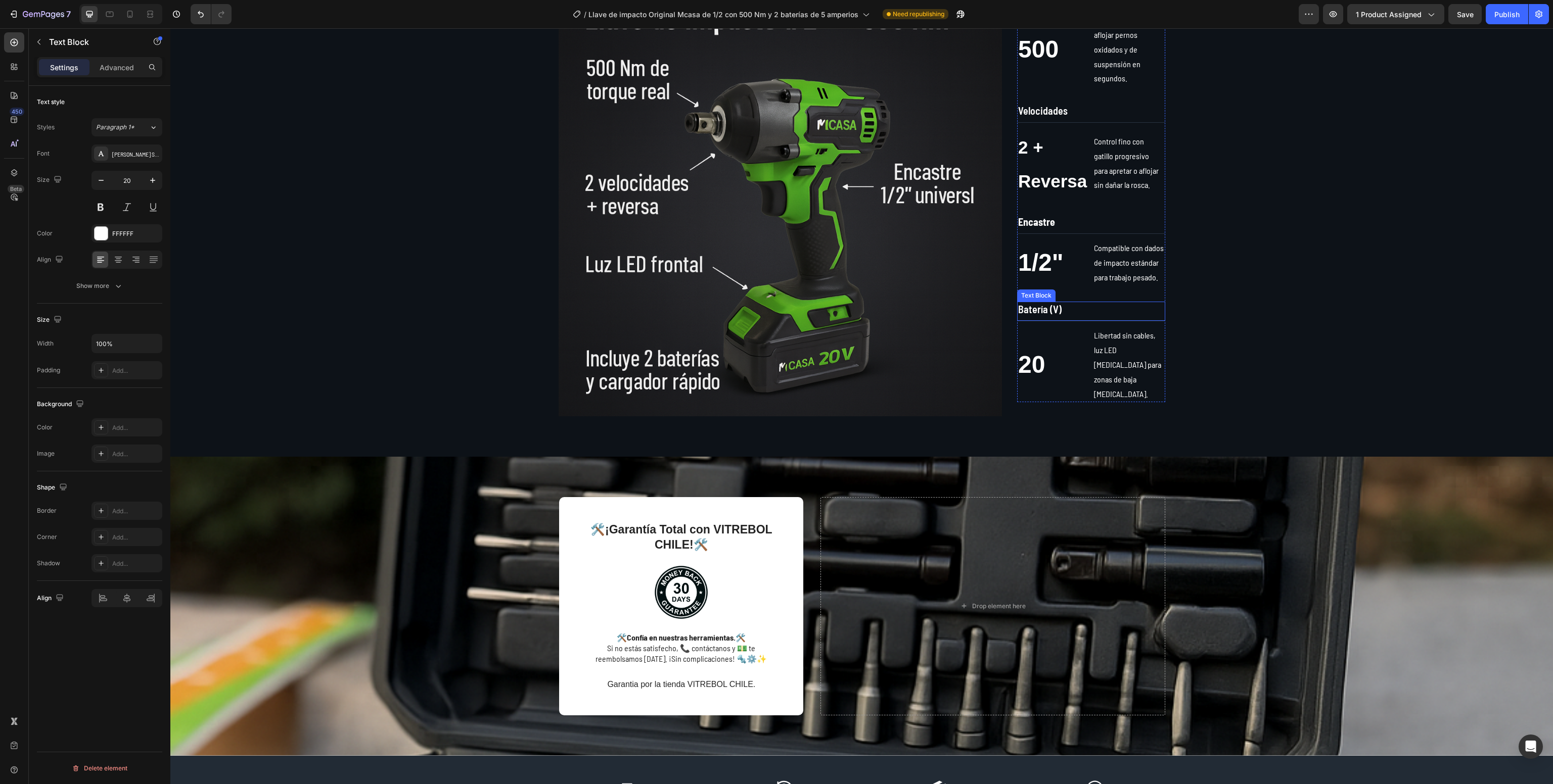
click at [1033, 302] on div "Text Block" at bounding box center [1036, 295] width 39 height 12
click at [1038, 315] on span "Batería (V)" at bounding box center [1040, 309] width 43 height 12
copy span "Batería (V)"
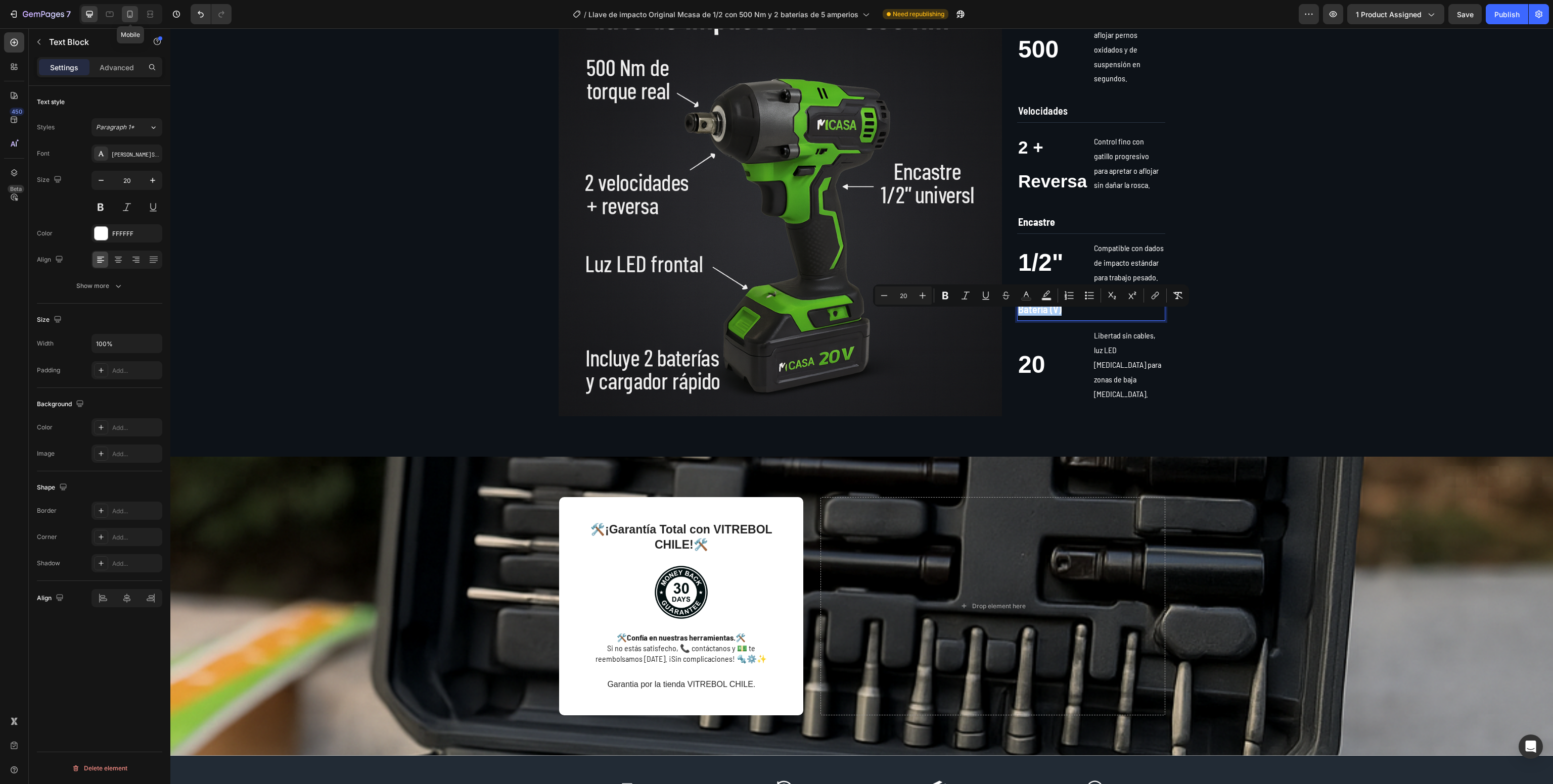
click at [127, 17] on icon at bounding box center [130, 14] width 10 height 10
type input "12"
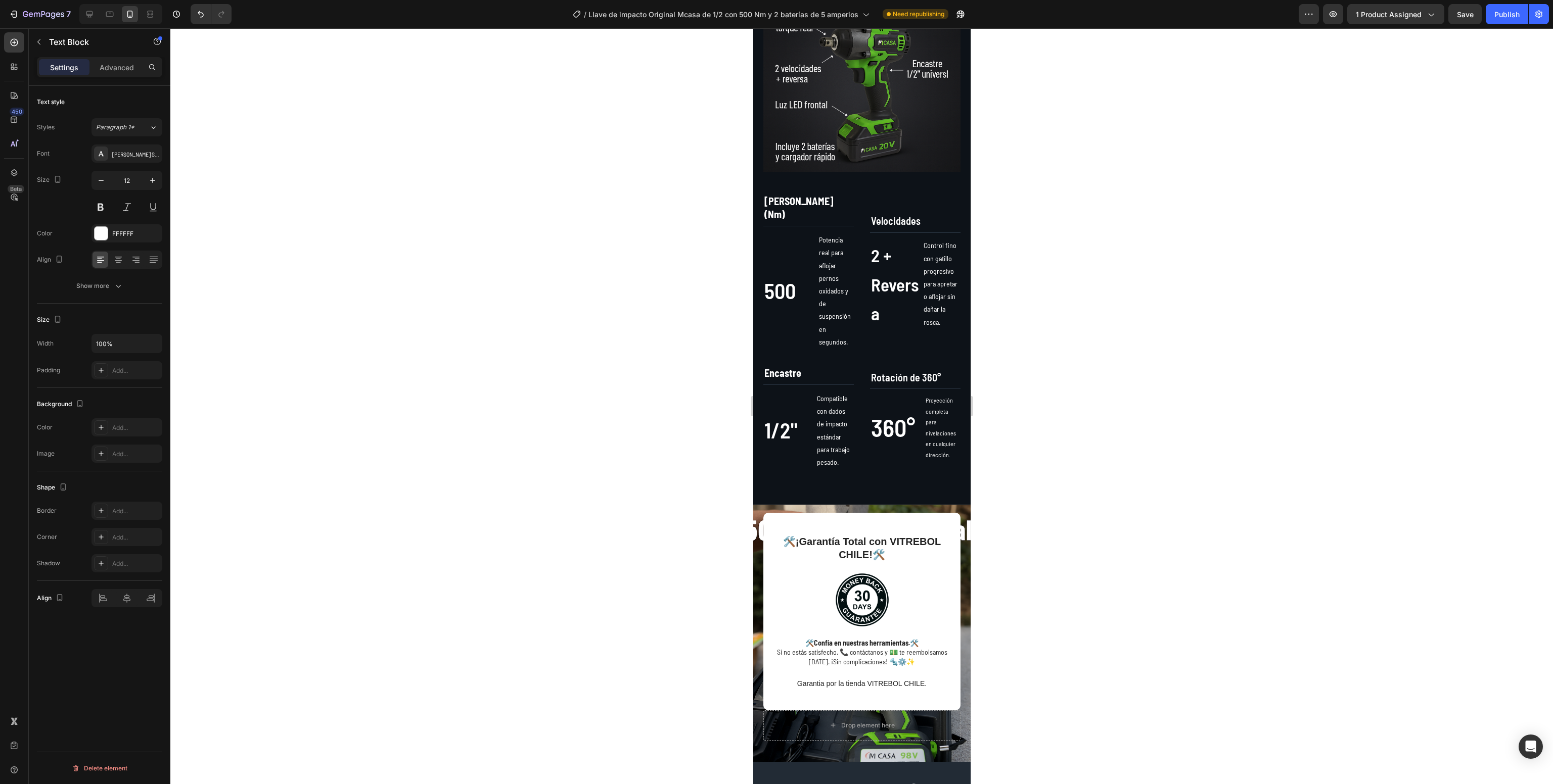
scroll to position [626, 0]
click at [909, 372] on span "Rotación de 360°" at bounding box center [906, 378] width 70 height 12
click at [89, 11] on icon at bounding box center [89, 14] width 10 height 10
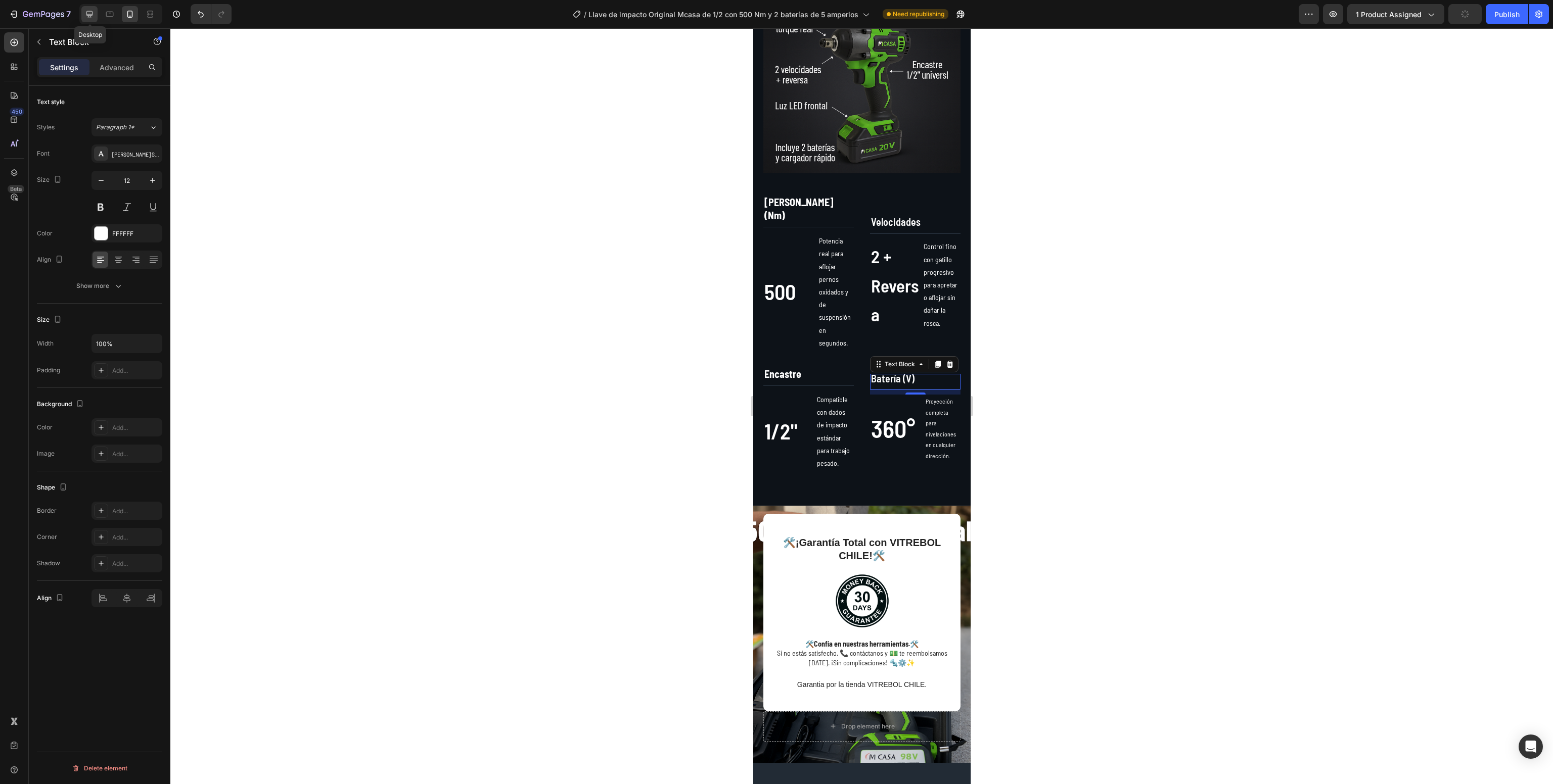
type input "13"
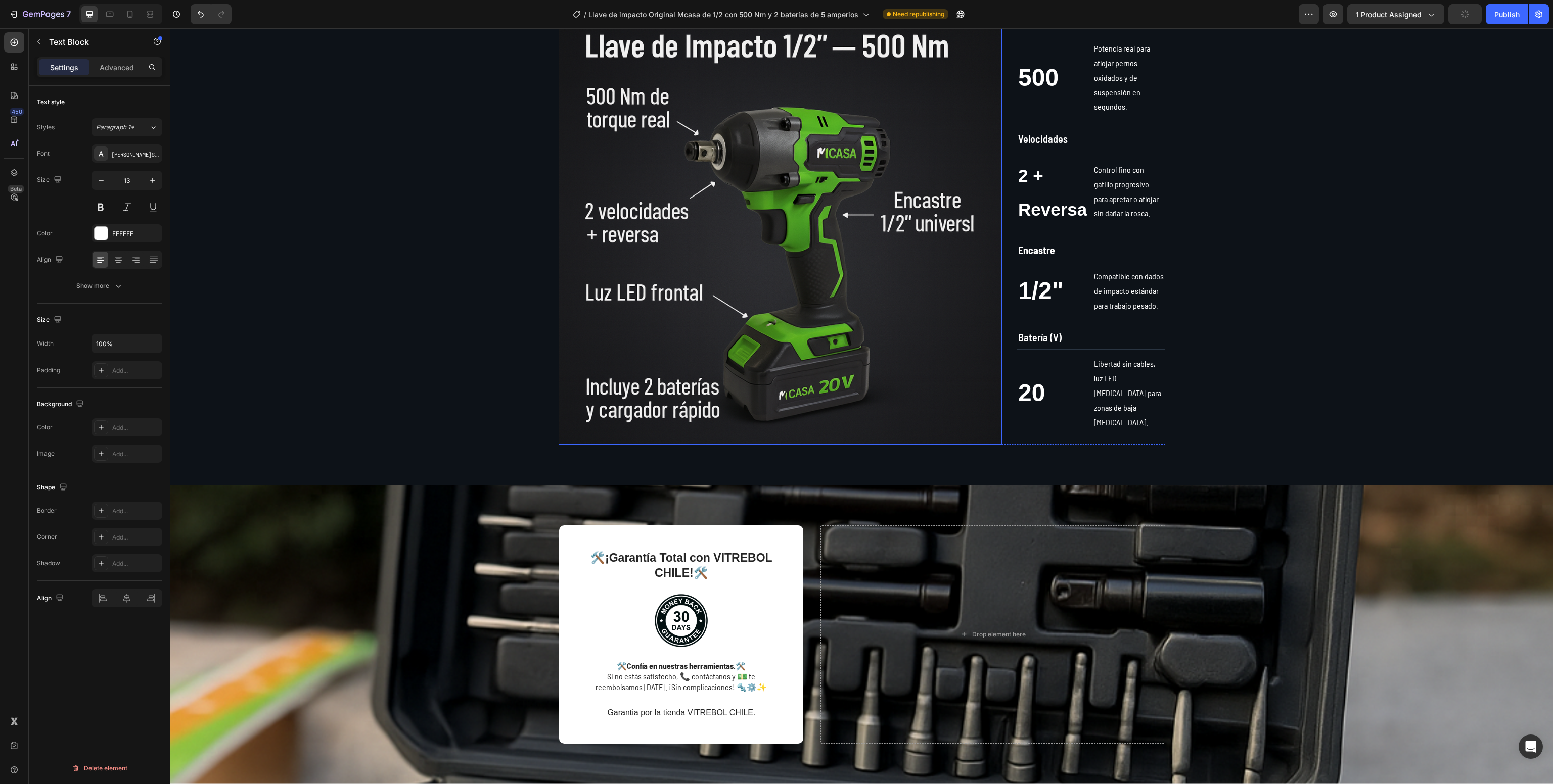
scroll to position [590, 0]
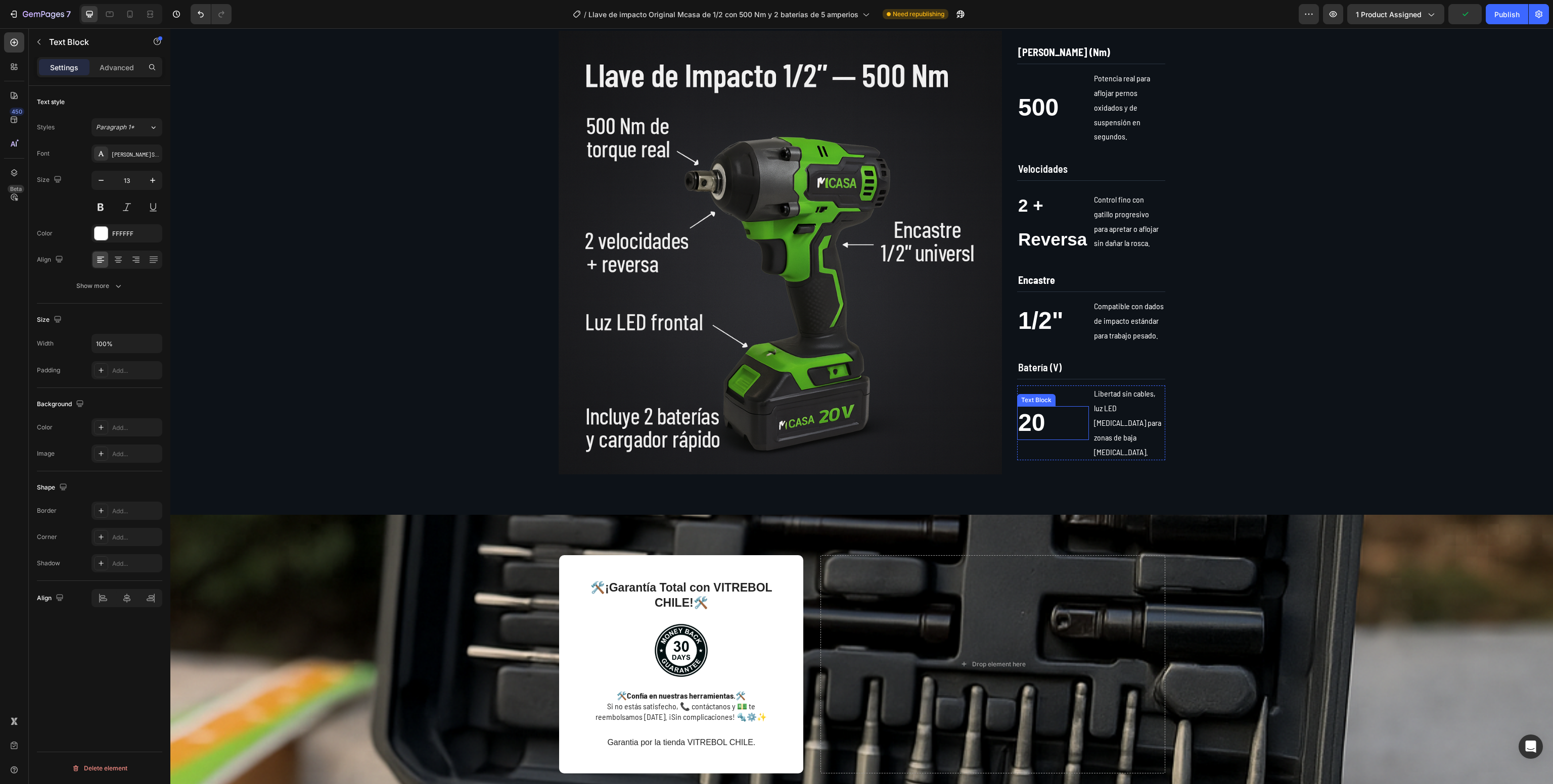
click at [1024, 415] on span "20" at bounding box center [1032, 422] width 27 height 27
click at [1117, 416] on p "Libertad sin cables, luz LED [MEDICAL_DATA] para zonas de baja [MEDICAL_DATA]." at bounding box center [1129, 422] width 70 height 73
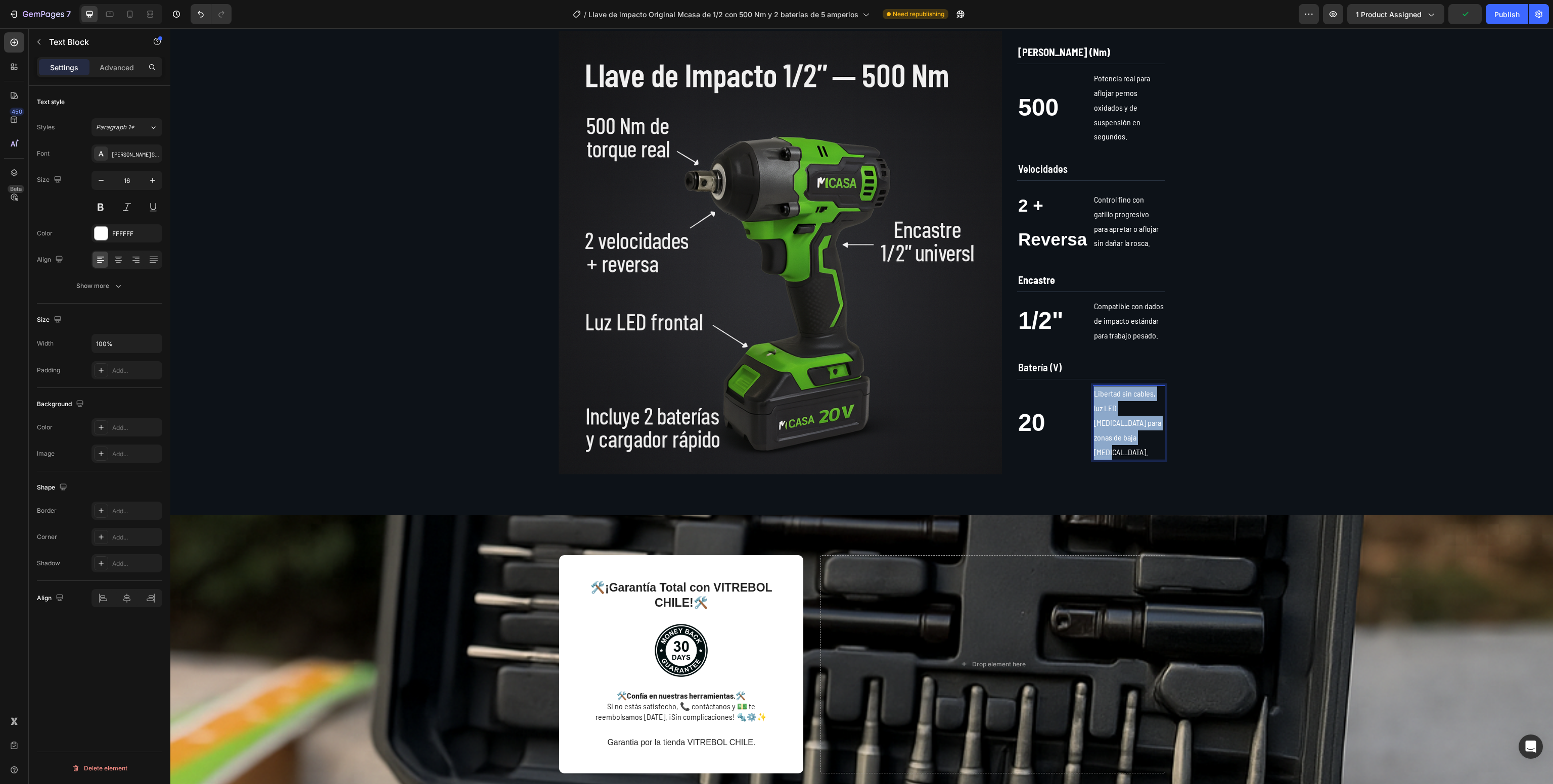
click at [1117, 416] on p "Libertad sin cables, luz LED [MEDICAL_DATA] para zonas de baja [MEDICAL_DATA]." at bounding box center [1129, 422] width 70 height 73
click at [125, 19] on div at bounding box center [130, 14] width 16 height 16
type input "14"
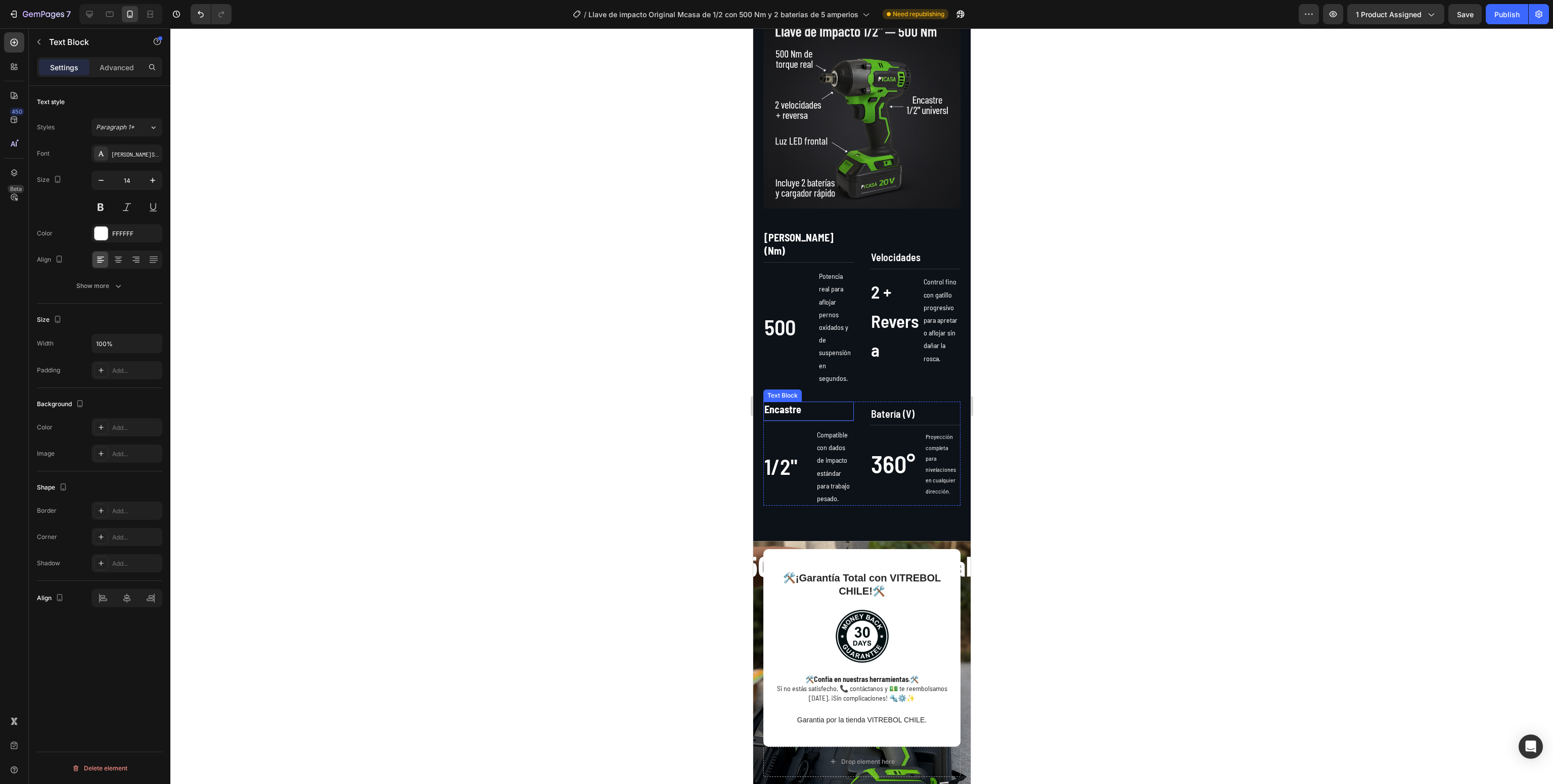
scroll to position [554, 0]
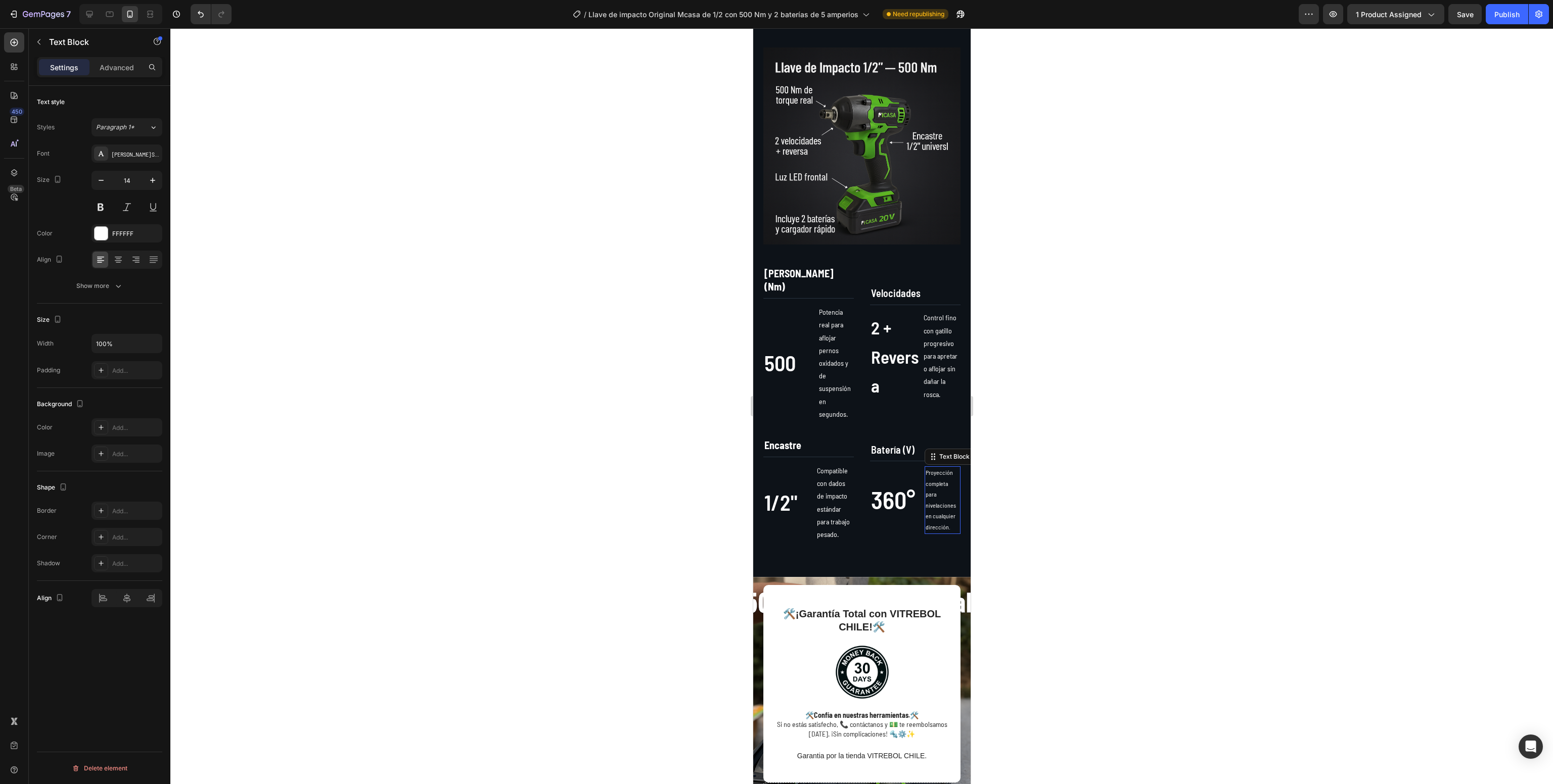
click at [925, 495] on p "Proyección completa para nivelaciones en cualquier dirección." at bounding box center [942, 500] width 34 height 66
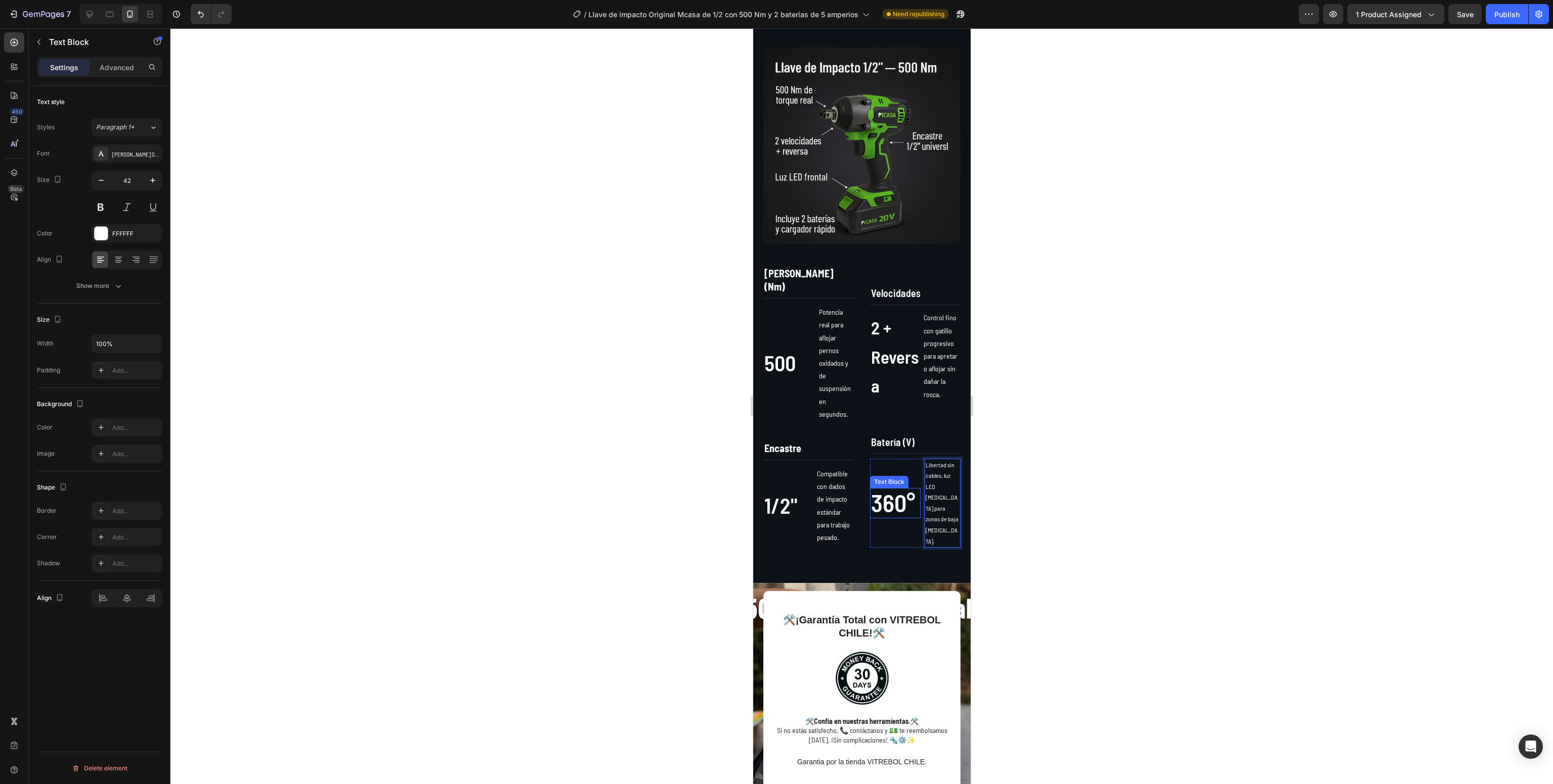
click at [880, 488] on span "360°" at bounding box center [893, 503] width 45 height 30
drag, startPoint x: 891, startPoint y: 506, endPoint x: 816, endPoint y: 443, distance: 97.9
click at [816, 443] on div "Encastre Text Block 1/2" Text Block Compatible con dados de impacto estándar pa…" at bounding box center [861, 492] width 197 height 110
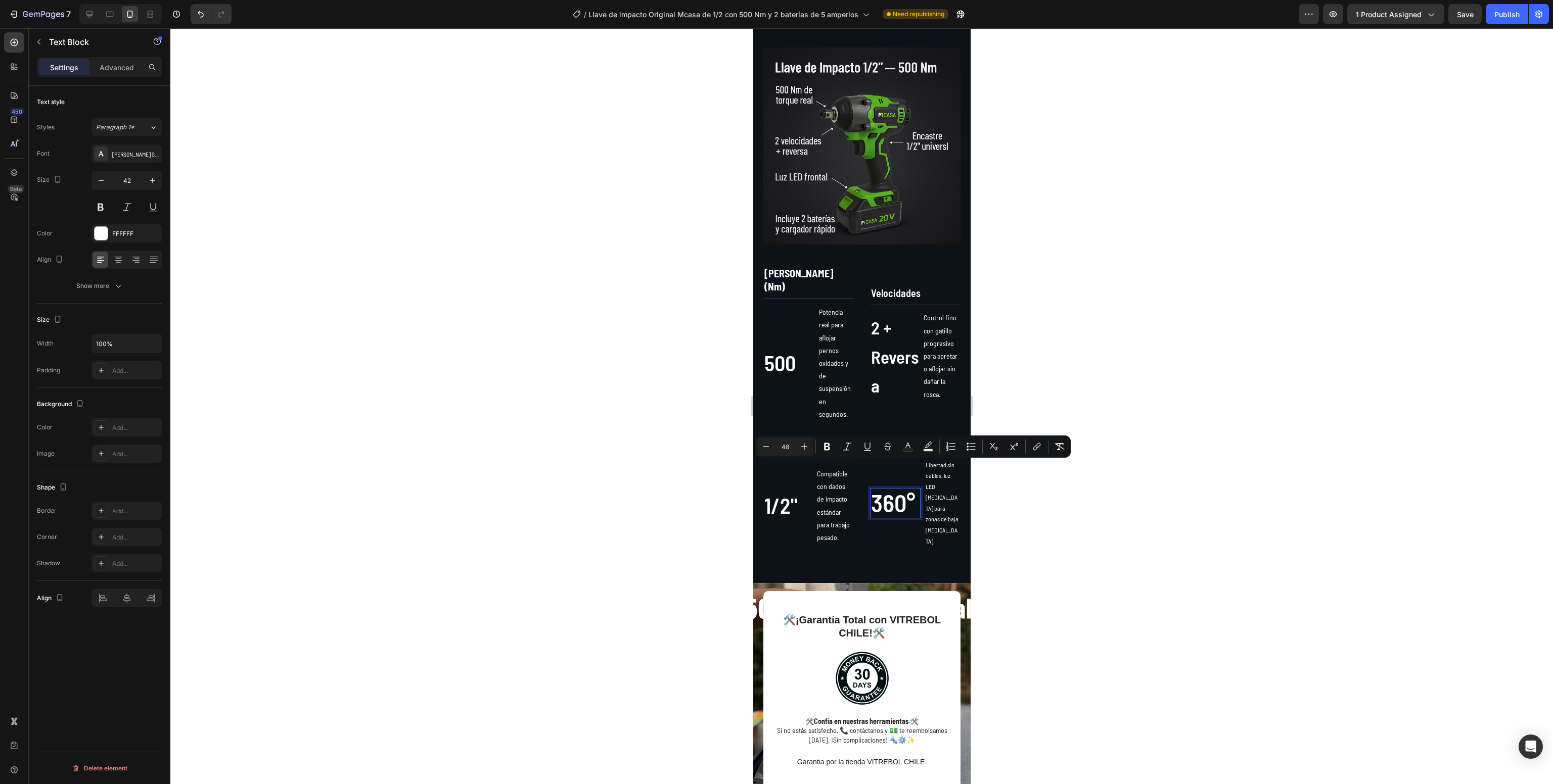
scroll to position [569, 0]
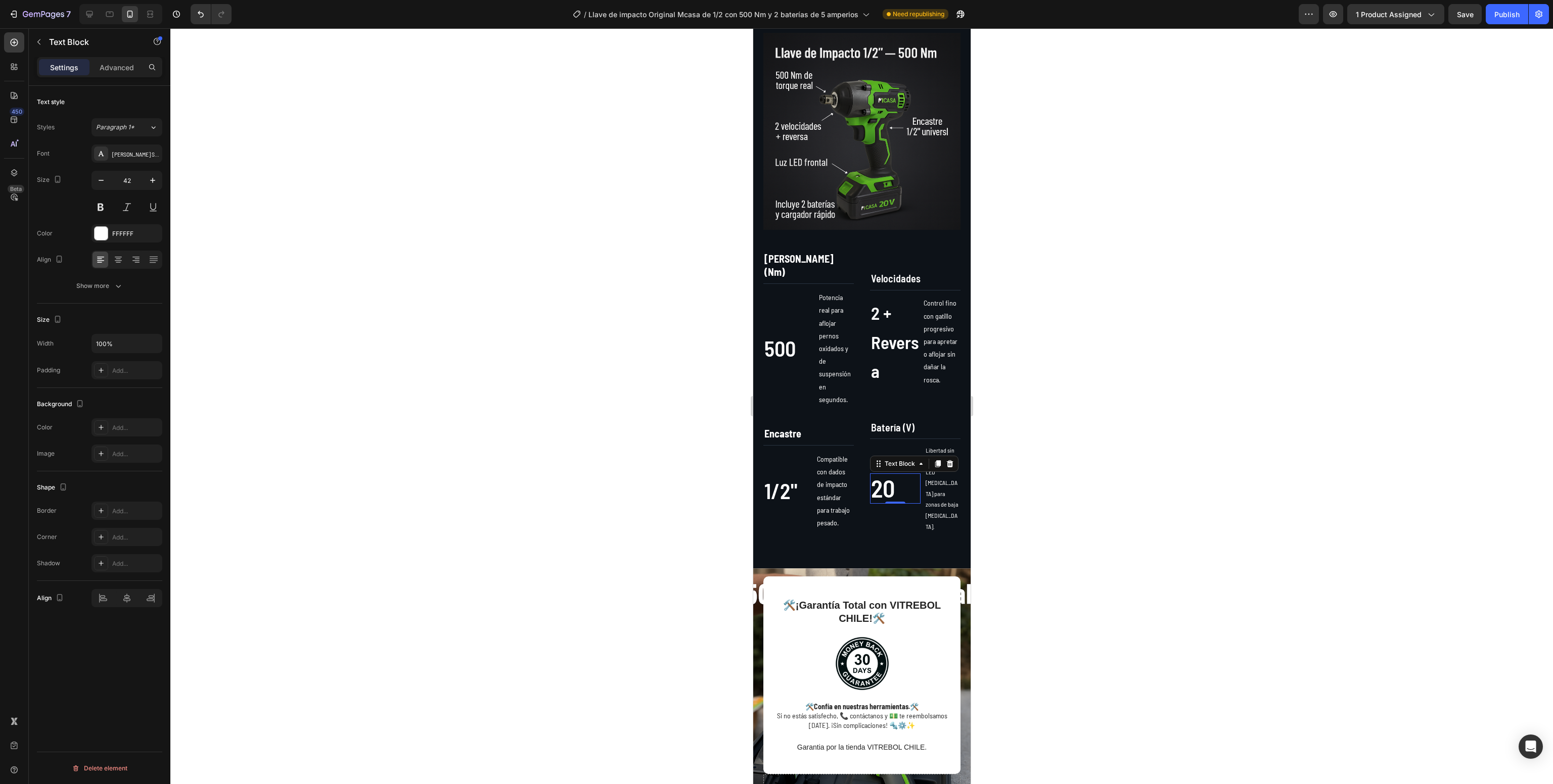
click at [1241, 407] on div at bounding box center [862, 406] width 1382 height 756
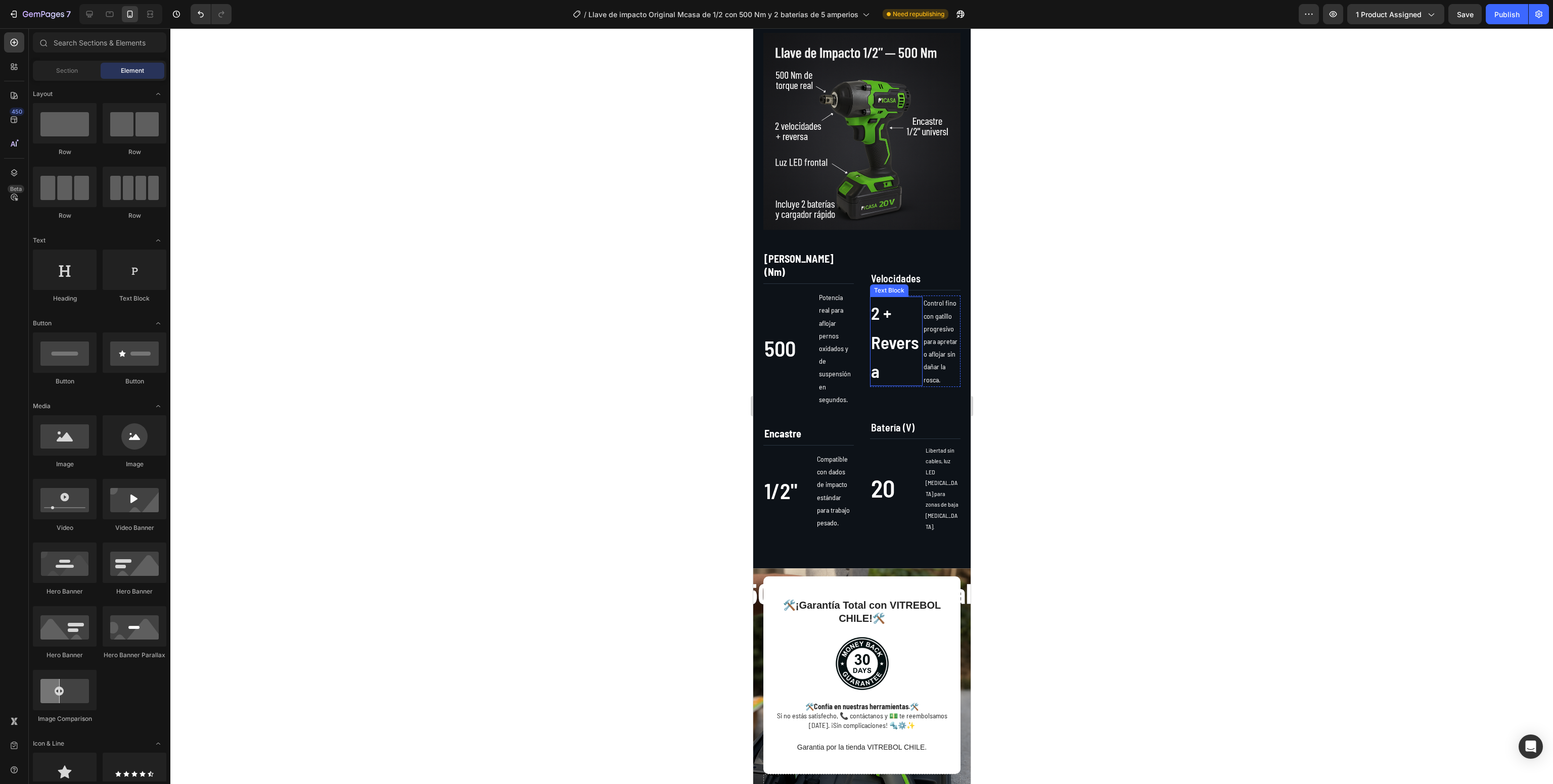
scroll to position [424, 0]
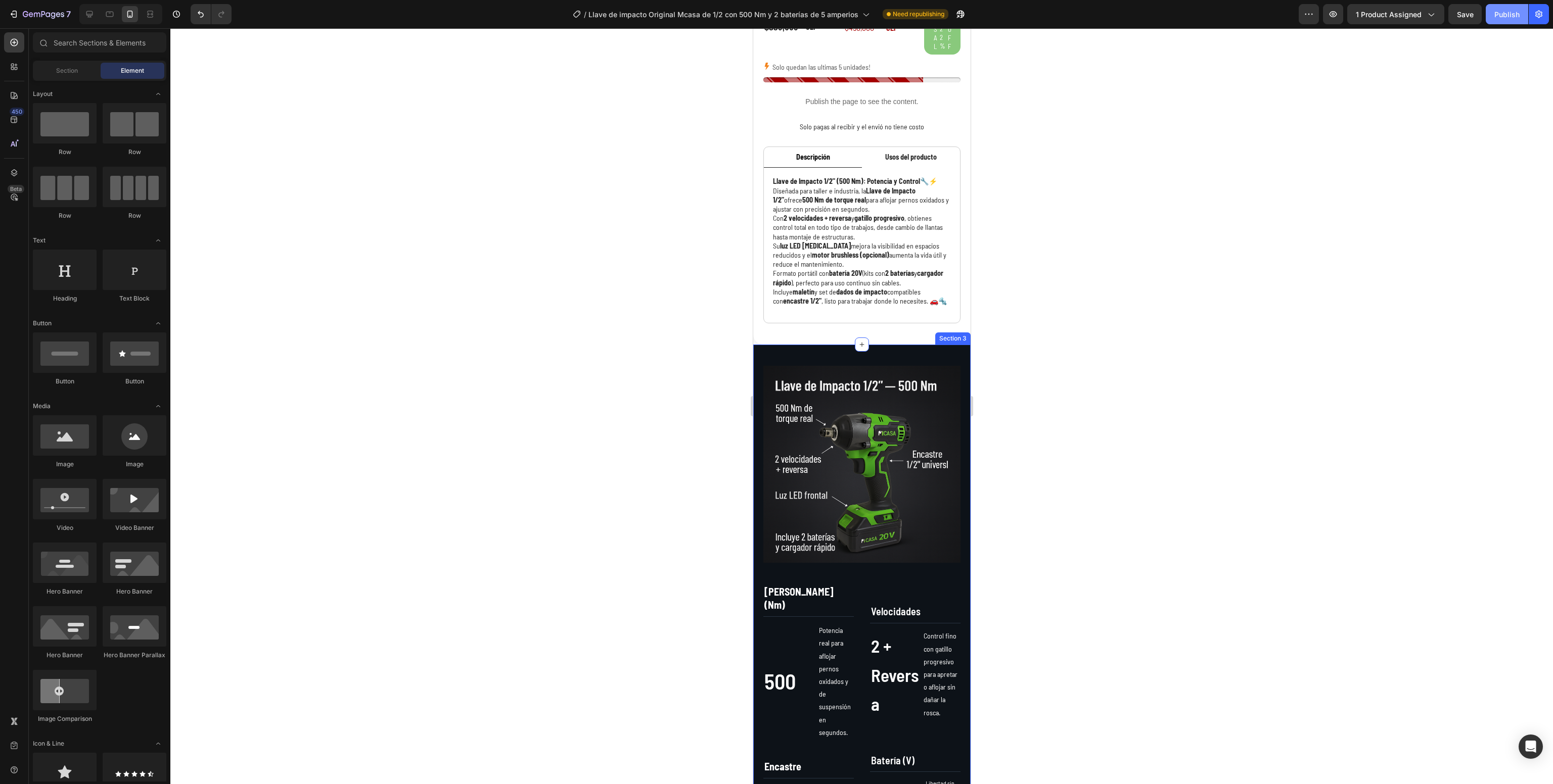
click at [1516, 19] on div "Publish" at bounding box center [1507, 14] width 25 height 11
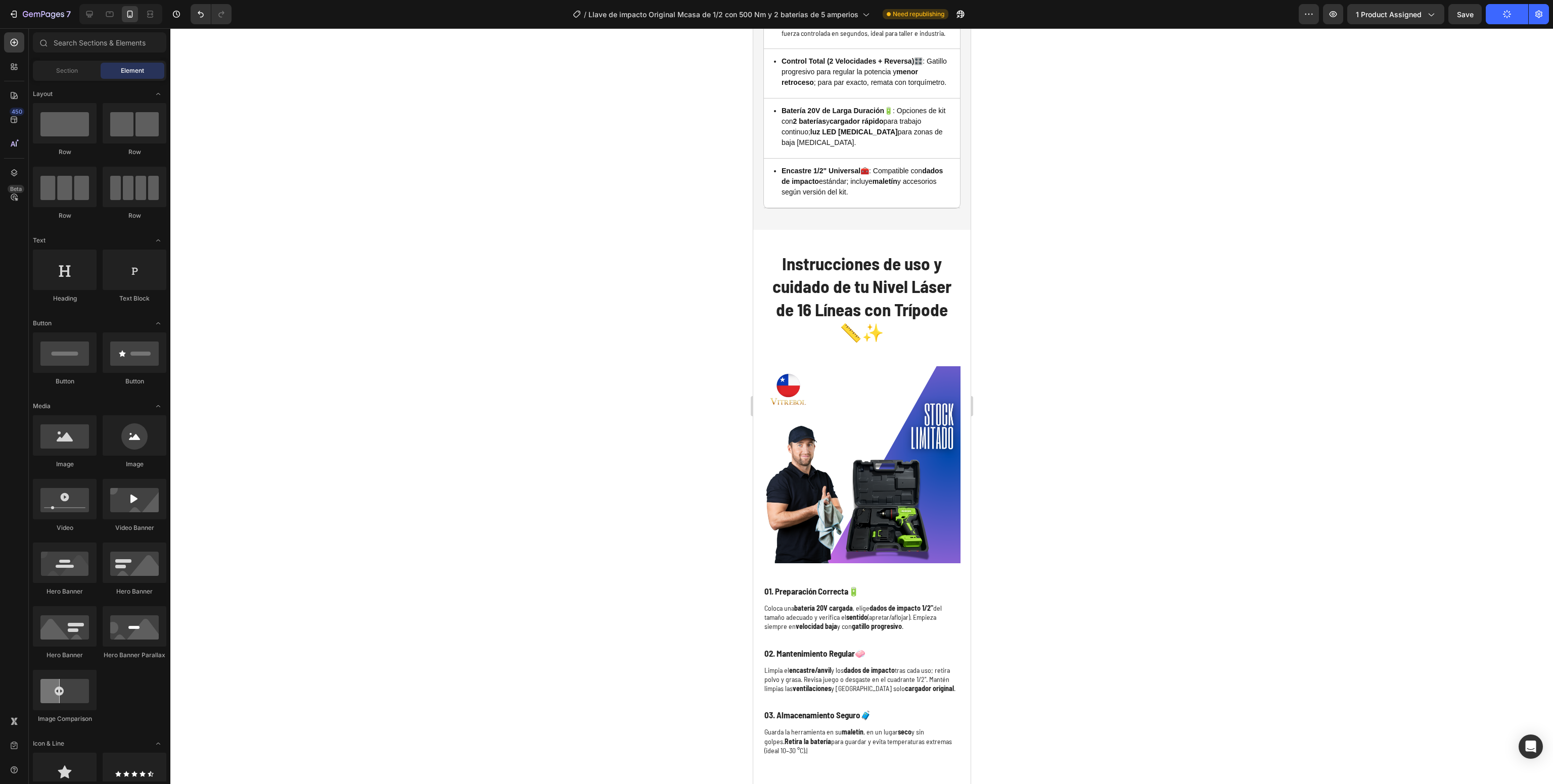
scroll to position [3314, 0]
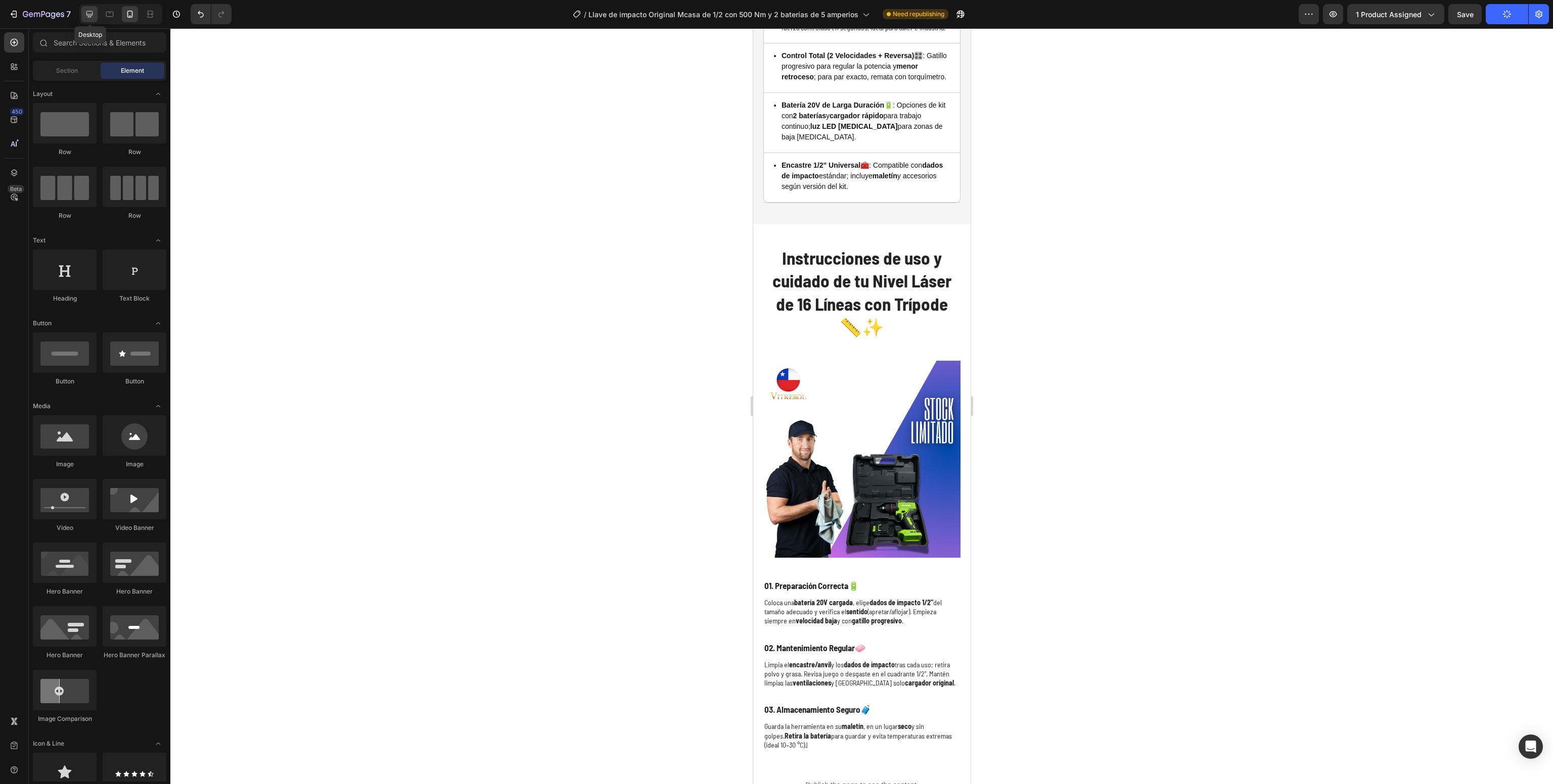
click at [87, 11] on icon at bounding box center [89, 14] width 10 height 10
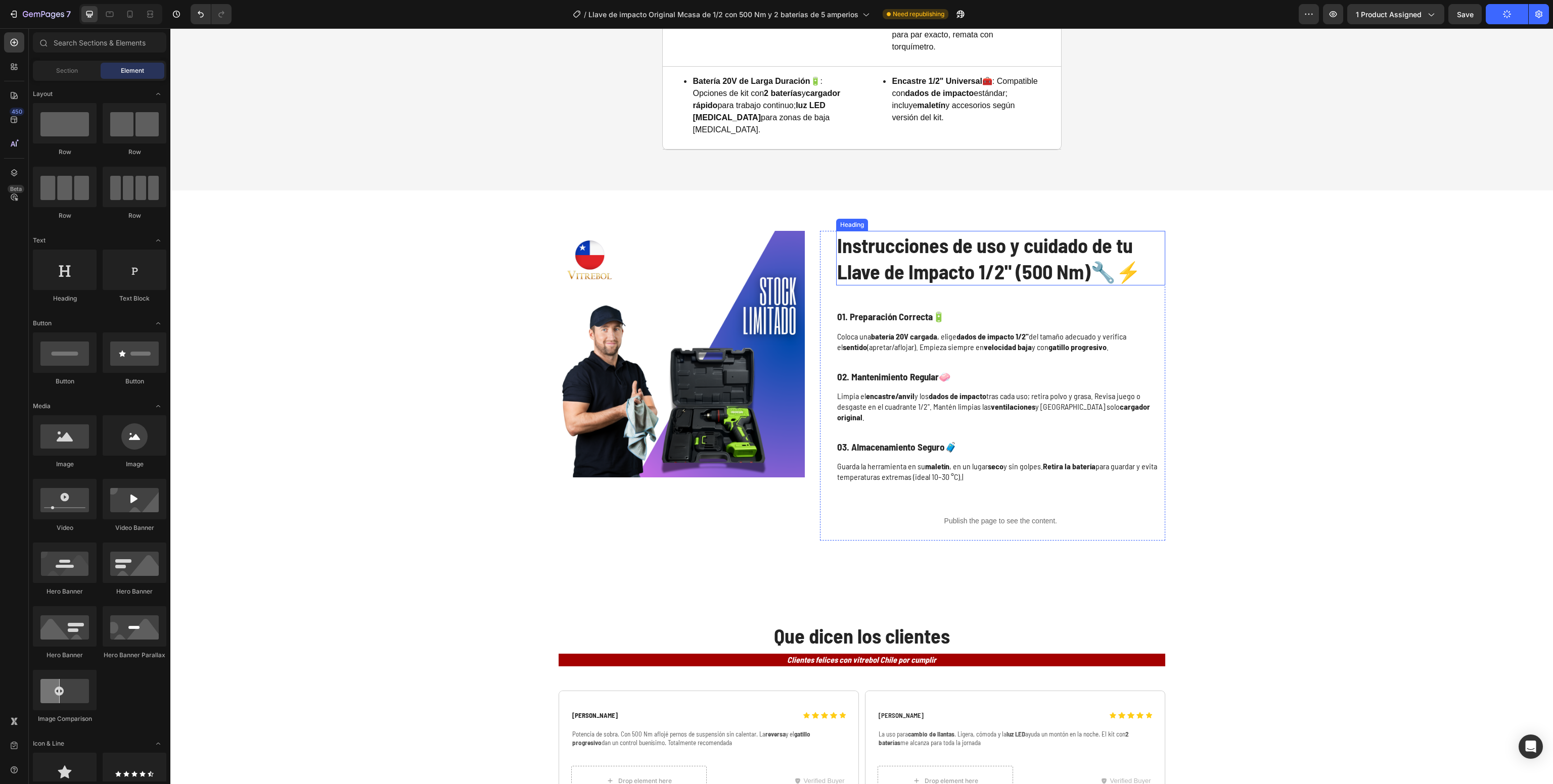
click at [989, 260] on h2 "Instrucciones de uso y cuidado de tu Llave de Impacto 1/2" (500 Nm) 🔧⚡" at bounding box center [1001, 258] width 329 height 55
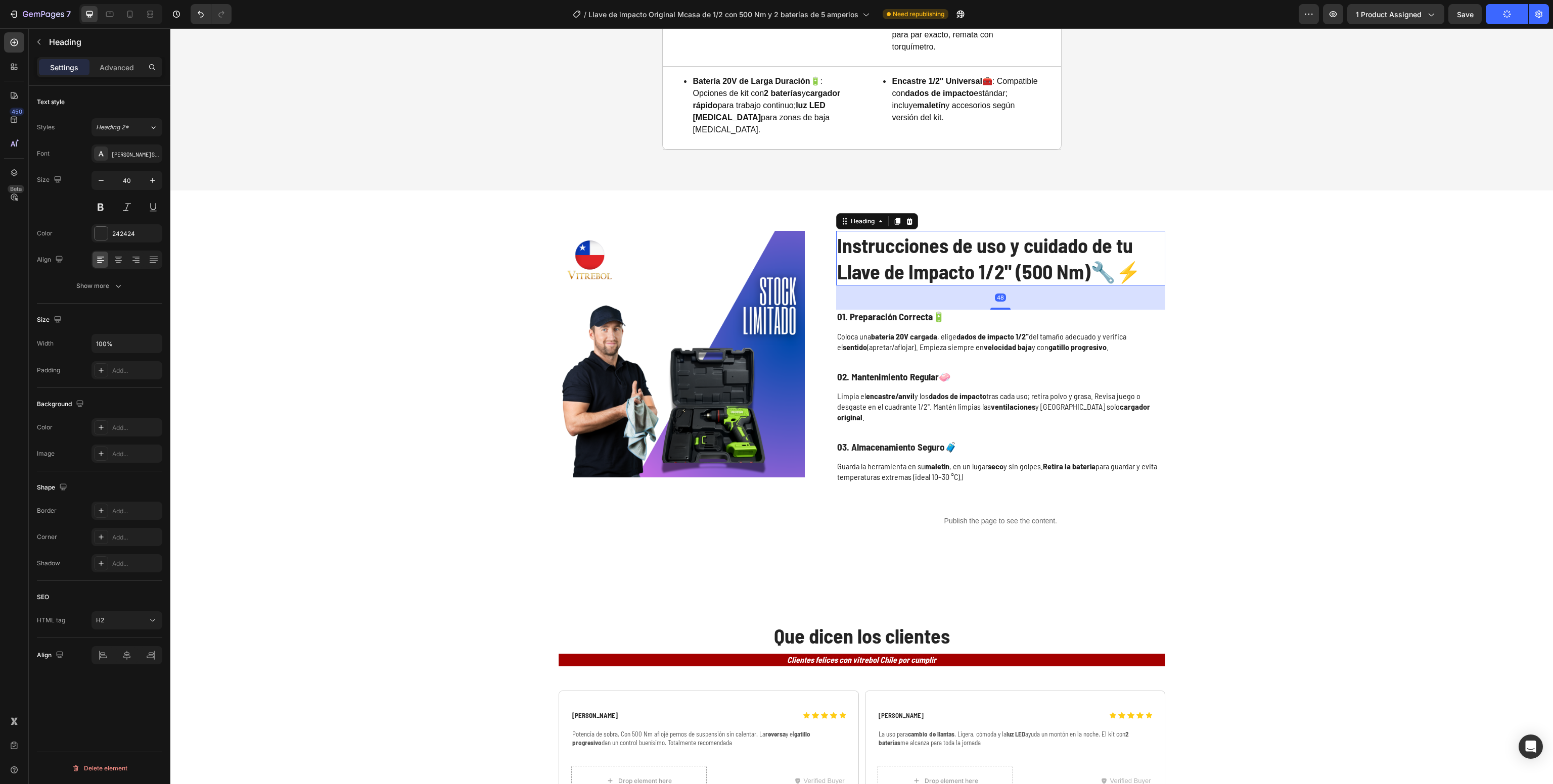
click at [989, 260] on h2 "Instrucciones de uso y cuidado de tu Llave de Impacto 1/2" (500 Nm) 🔧⚡" at bounding box center [1001, 258] width 329 height 55
click at [989, 260] on p "Instrucciones de uso y cuidado de tu Llave de Impacto 1/2" (500 Nm) 🔧⚡" at bounding box center [1001, 258] width 327 height 52
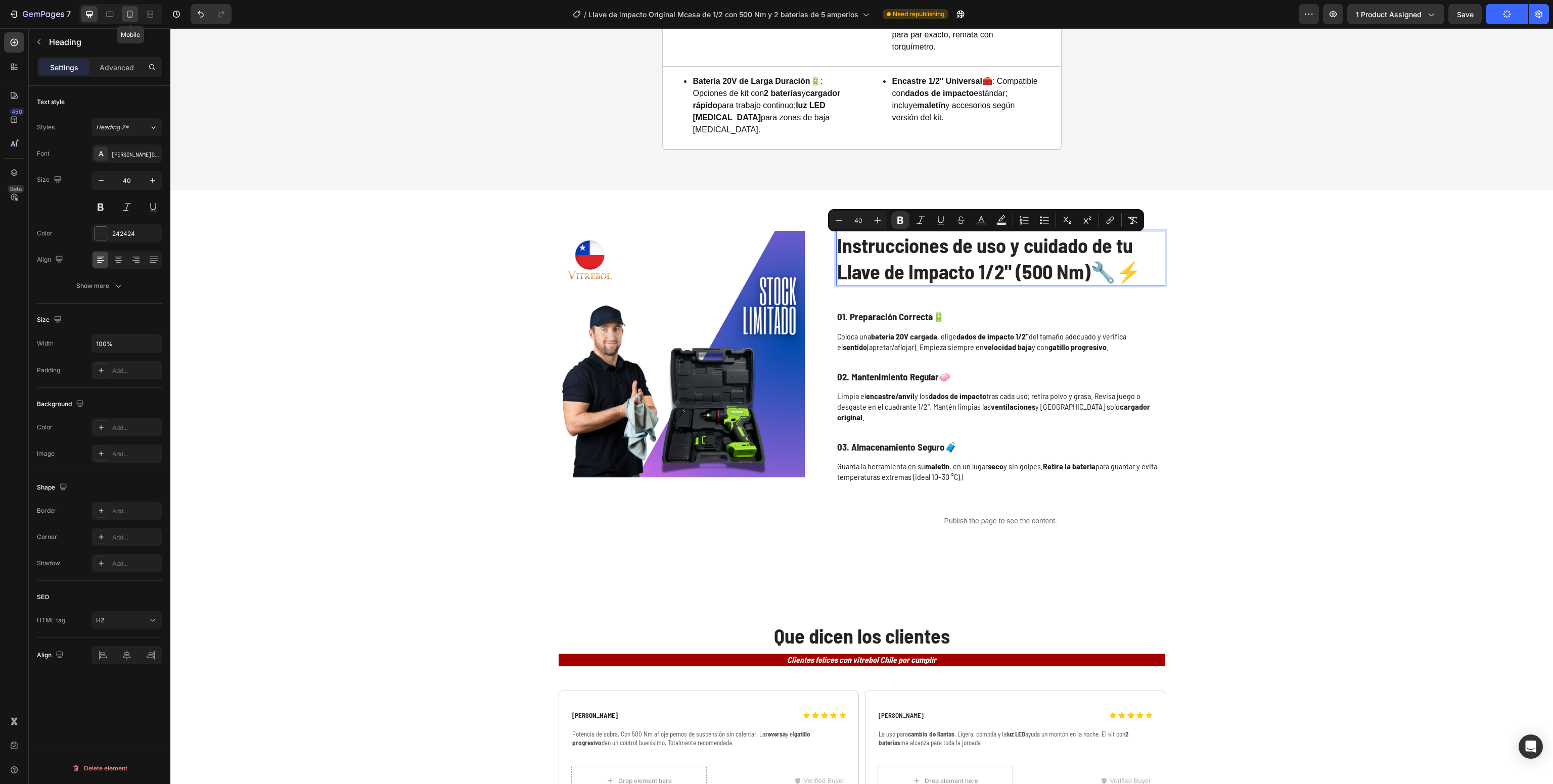
click at [127, 15] on icon at bounding box center [130, 14] width 10 height 10
type input "35"
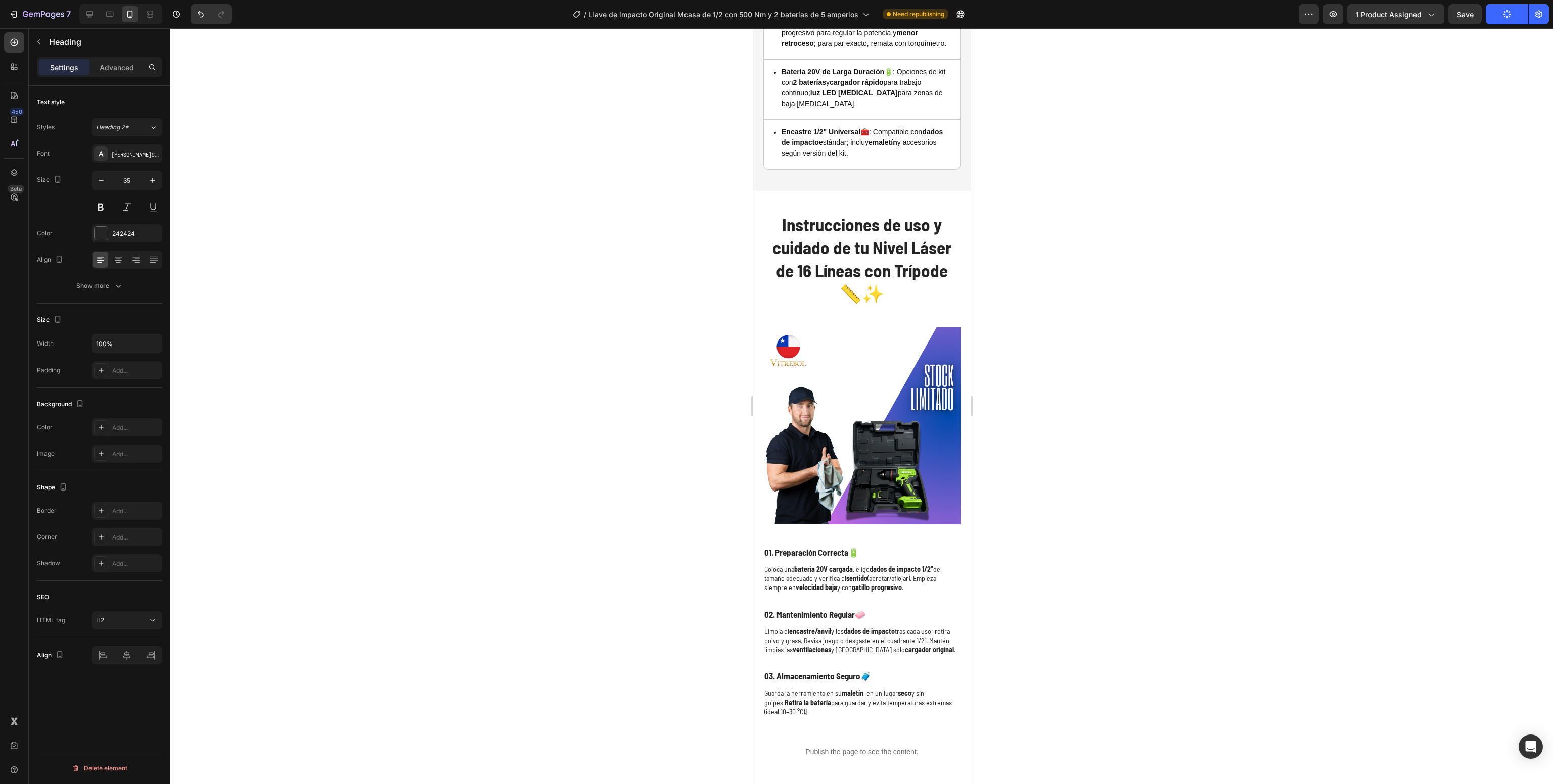
scroll to position [3311, 0]
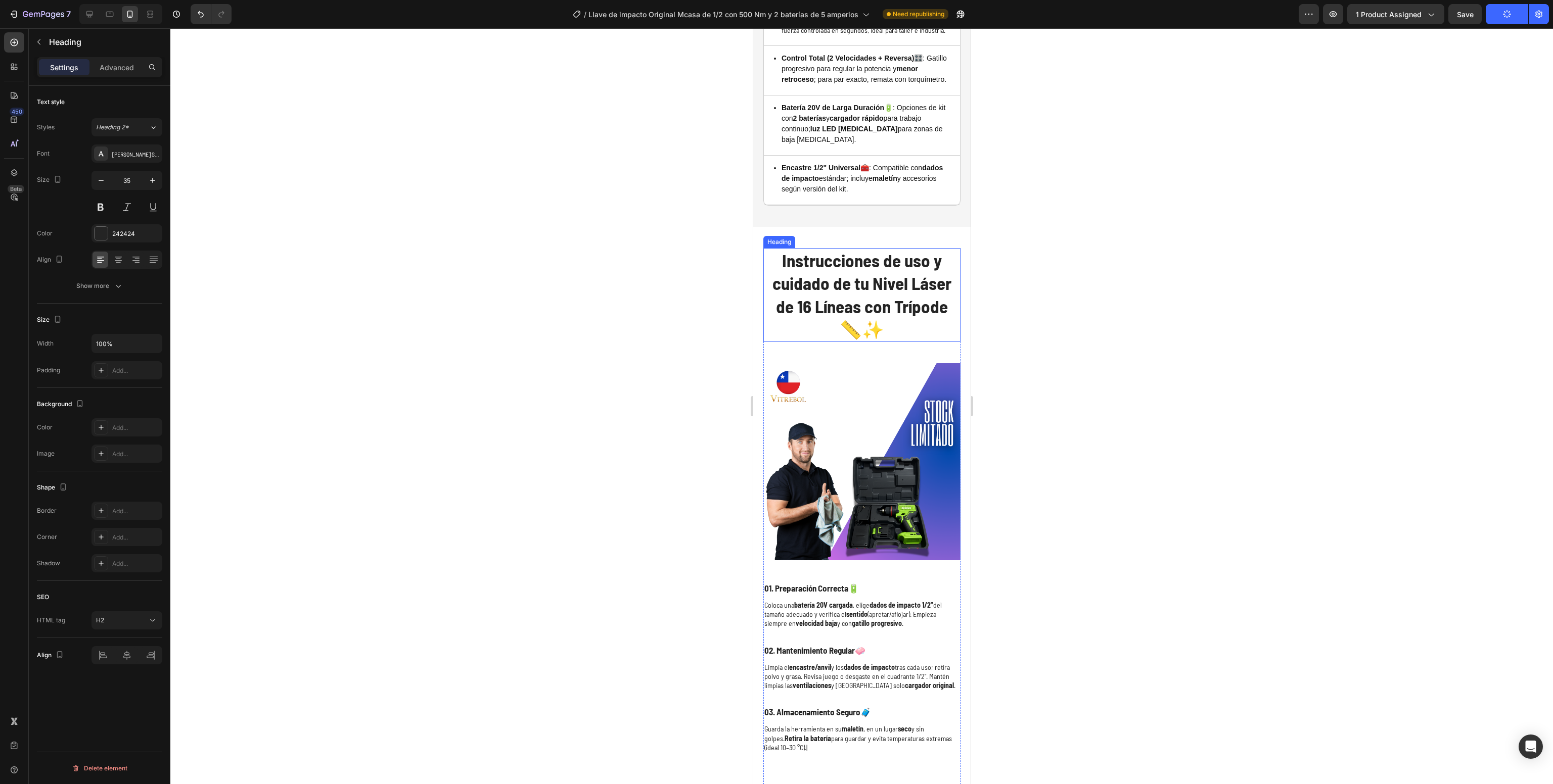
click at [861, 321] on strong "Instrucciones de uso y cuidado de tu Nivel Láser de 16 Líneas con Trípode 📏✨" at bounding box center [861, 295] width 179 height 90
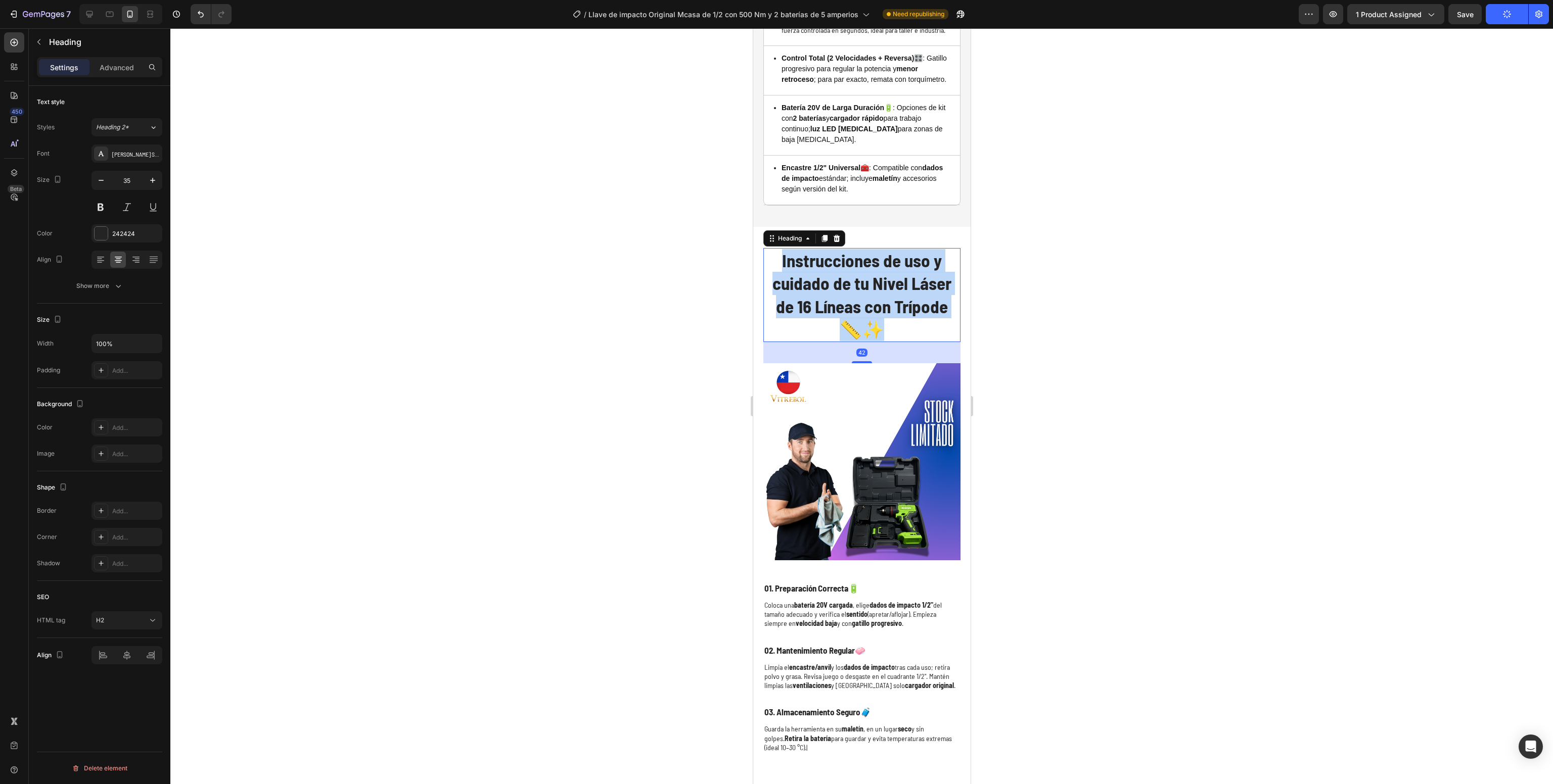
click at [861, 321] on strong "Instrucciones de uso y cuidado de tu Nivel Láser de 16 Líneas con Trípode 📏✨" at bounding box center [861, 295] width 179 height 90
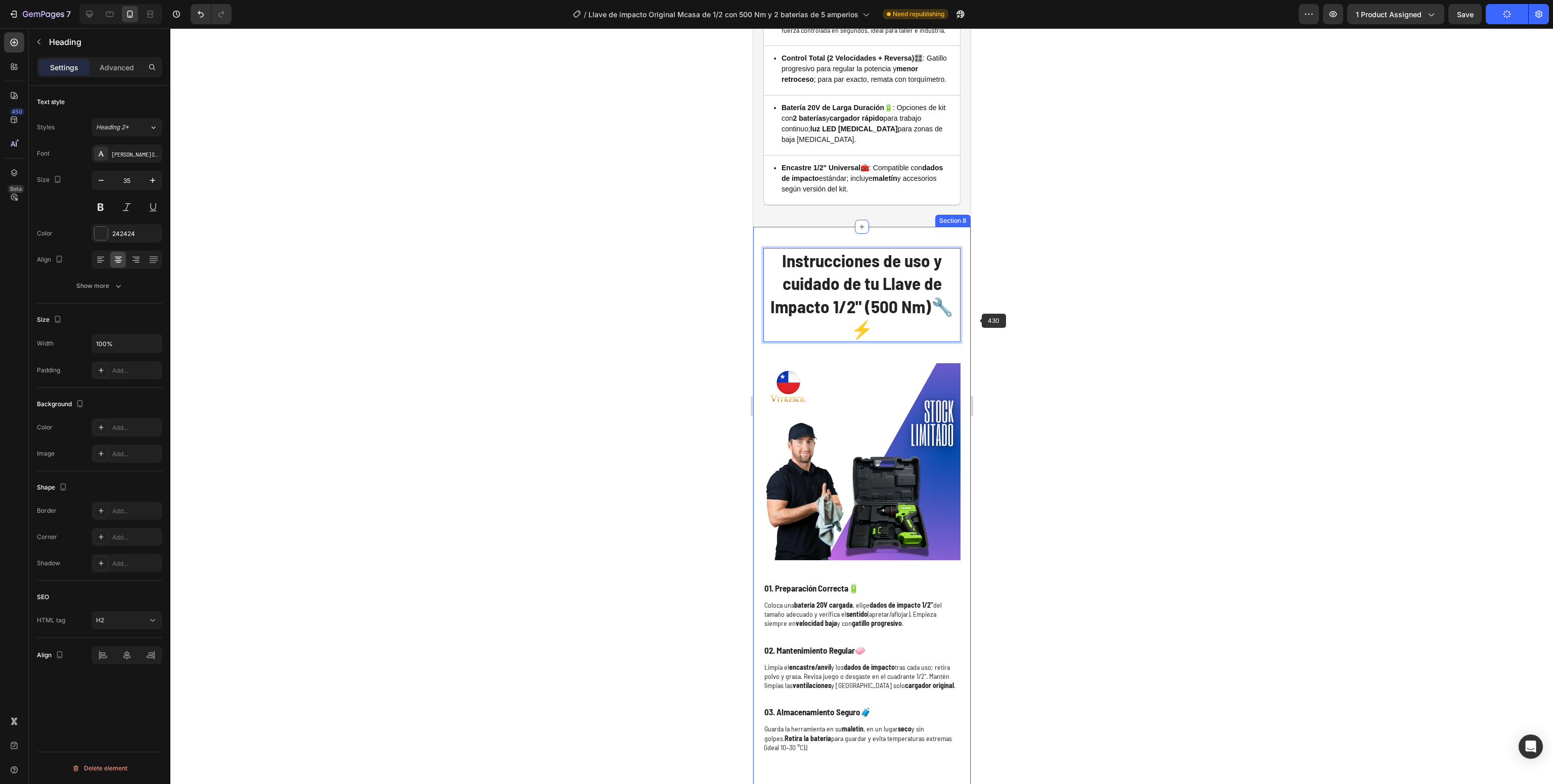
click at [1085, 349] on div at bounding box center [862, 406] width 1382 height 756
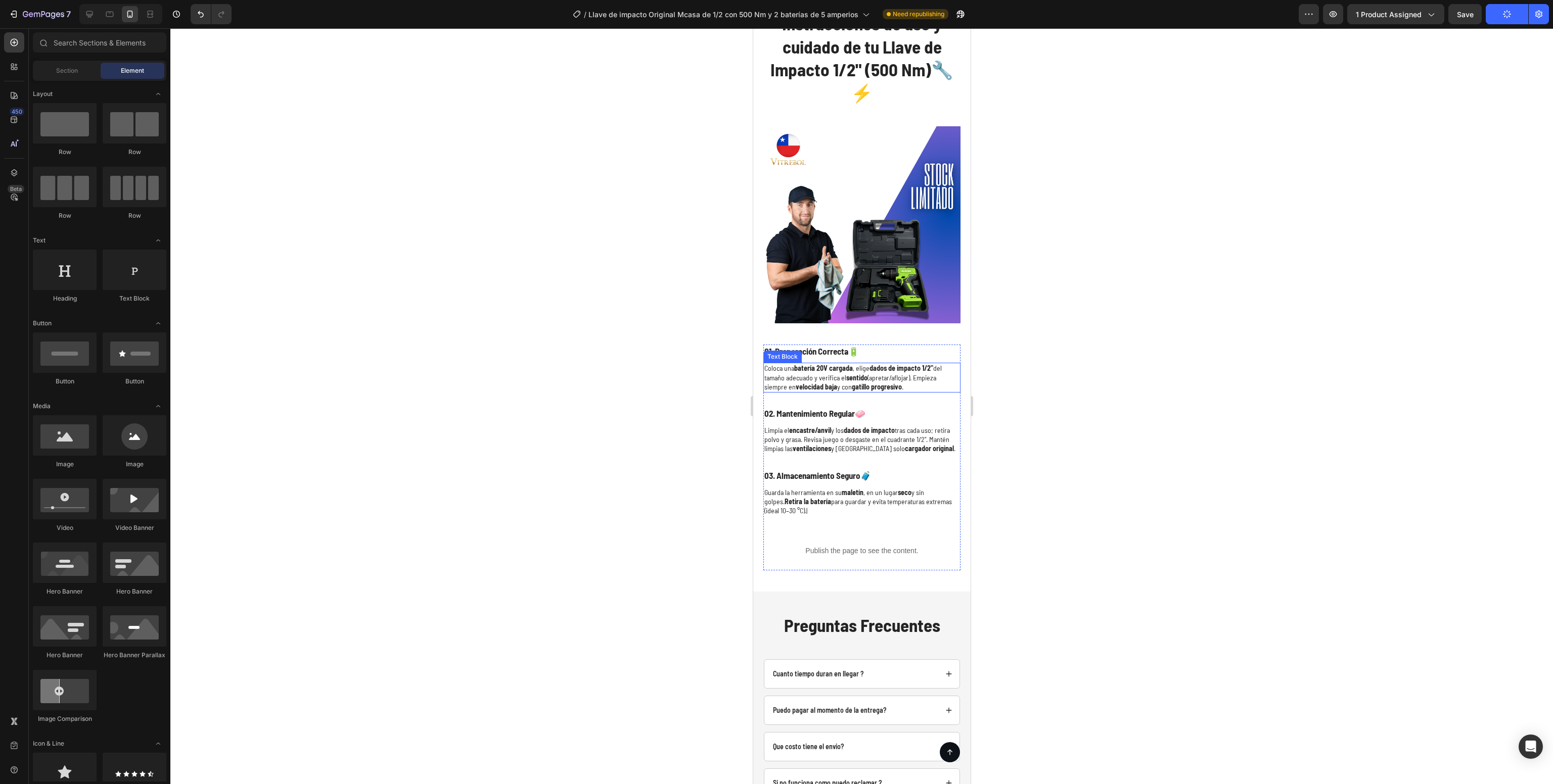
scroll to position [4025, 0]
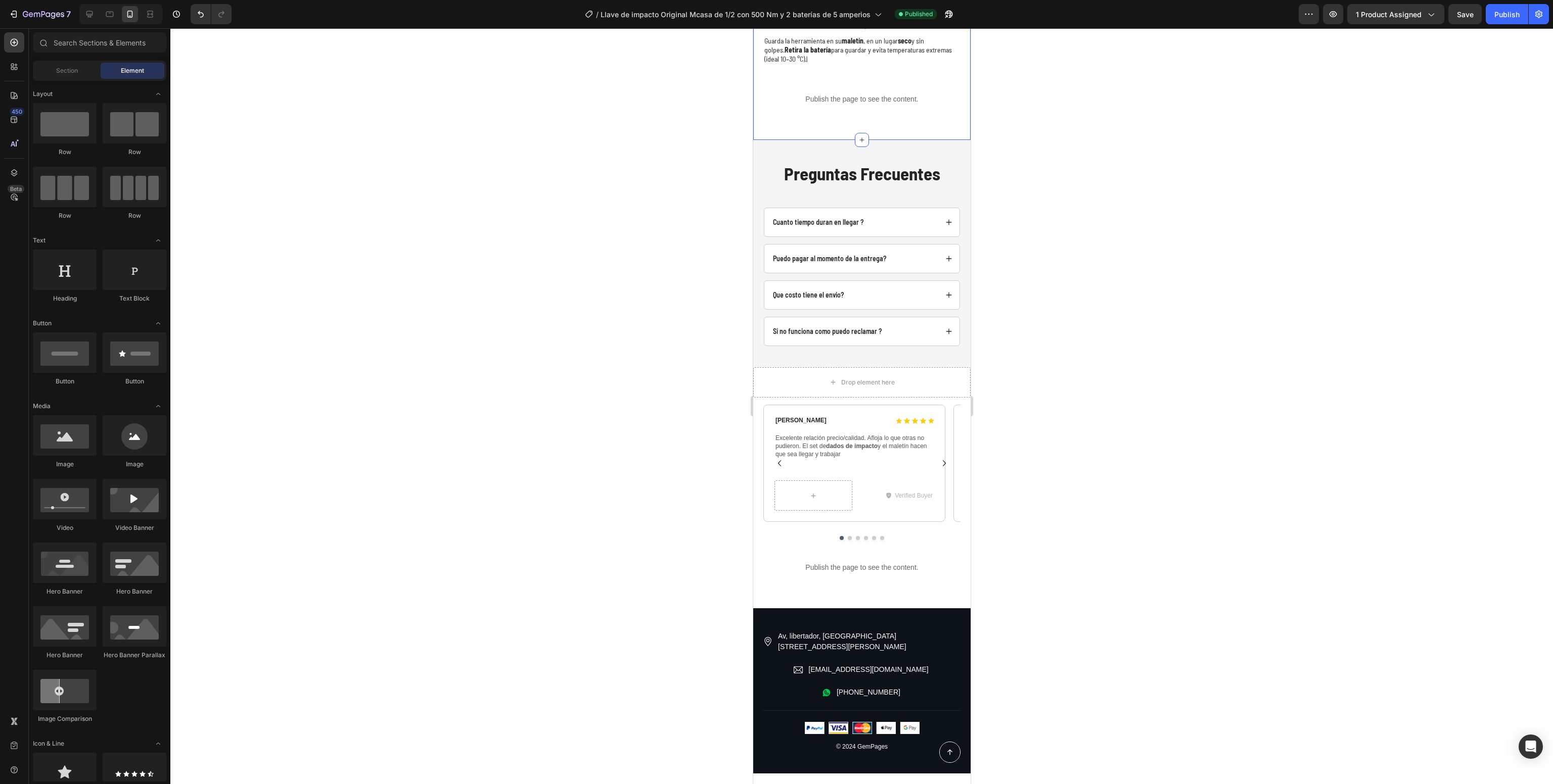
click at [1385, 27] on div "7 Version history / Llave de impacto Original Mcasa de 1/2 con 500 Nm y 2 bater…" at bounding box center [776, 14] width 1553 height 29
click at [1381, 14] on span "1 product assigned" at bounding box center [1388, 14] width 66 height 11
